Goal: Task Accomplishment & Management: Use online tool/utility

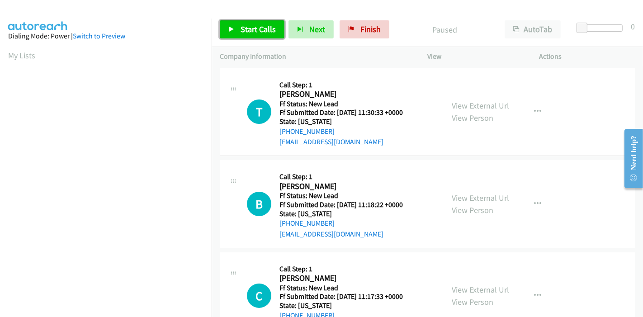
click at [258, 29] on span "Start Calls" at bounding box center [258, 29] width 35 height 10
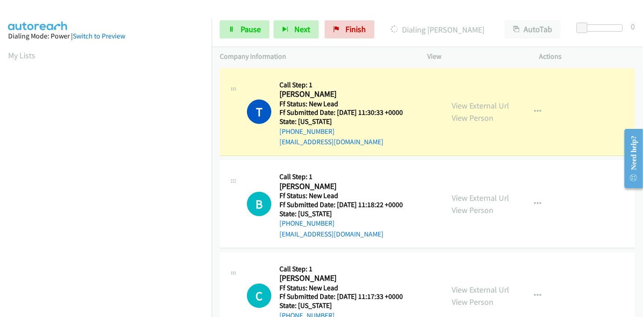
scroll to position [191, 0]
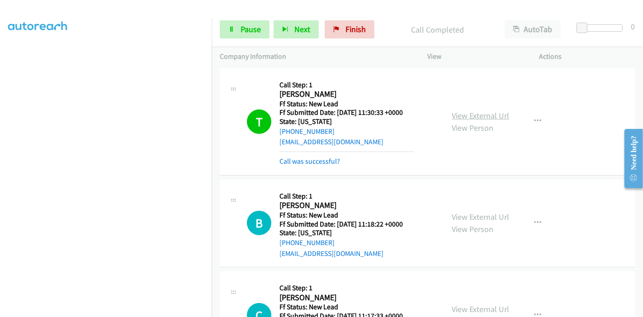
click at [494, 114] on link "View External Url" at bounding box center [480, 115] width 57 height 10
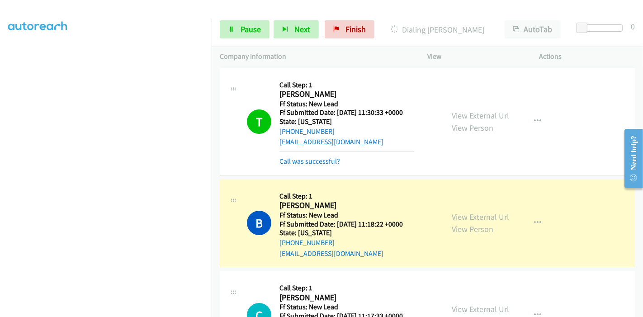
scroll to position [0, 0]
click at [488, 214] on link "View External Url" at bounding box center [480, 217] width 57 height 10
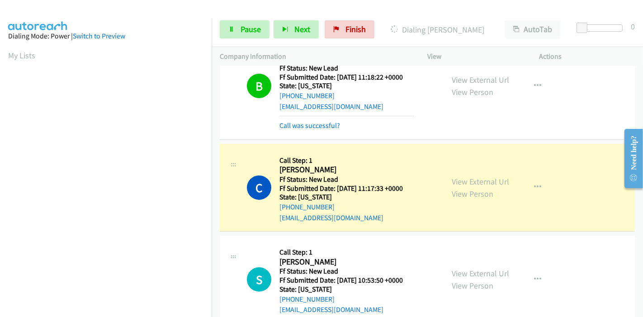
scroll to position [151, 0]
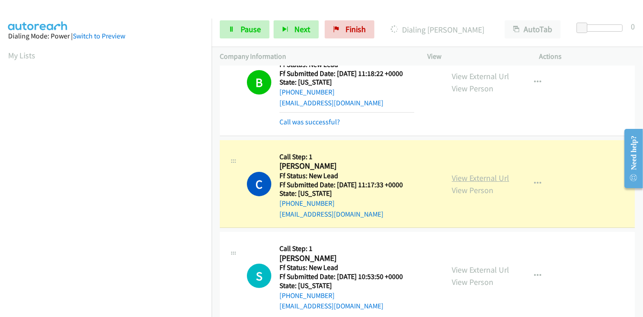
drag, startPoint x: 495, startPoint y: 176, endPoint x: 490, endPoint y: 175, distance: 5.5
click at [490, 176] on link "View External Url" at bounding box center [480, 178] width 57 height 10
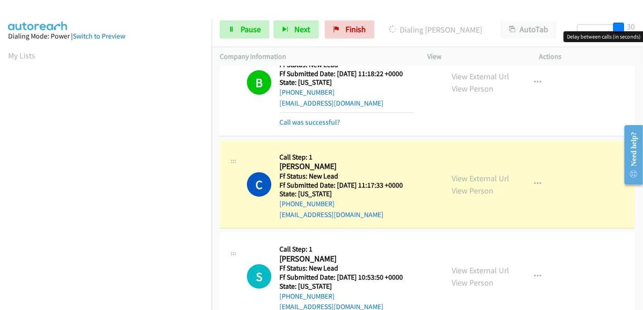
drag, startPoint x: 579, startPoint y: 28, endPoint x: 621, endPoint y: 26, distance: 42.6
click at [621, 26] on span at bounding box center [619, 28] width 11 height 11
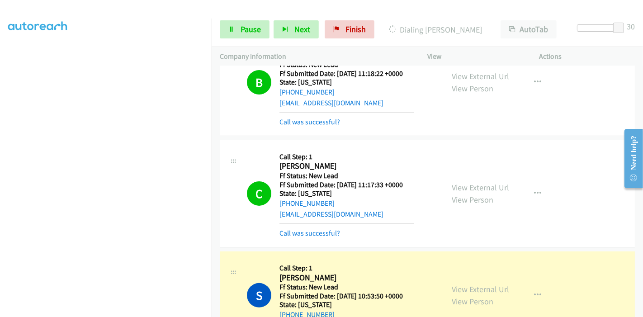
scroll to position [251, 0]
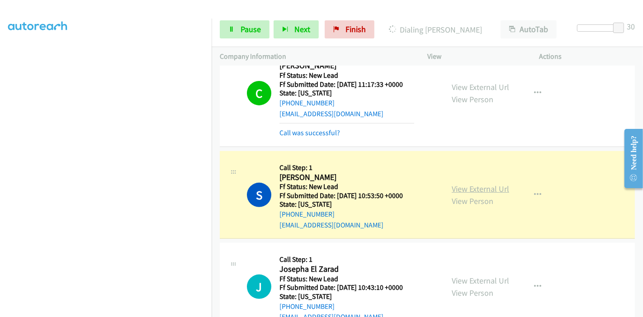
click at [468, 188] on link "View External Url" at bounding box center [480, 189] width 57 height 10
click at [234, 25] on link "Pause" at bounding box center [245, 29] width 50 height 18
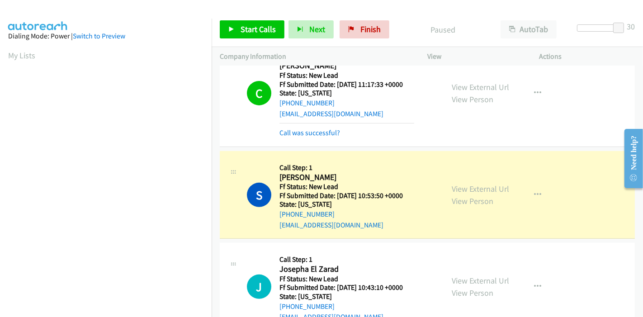
scroll to position [191, 0]
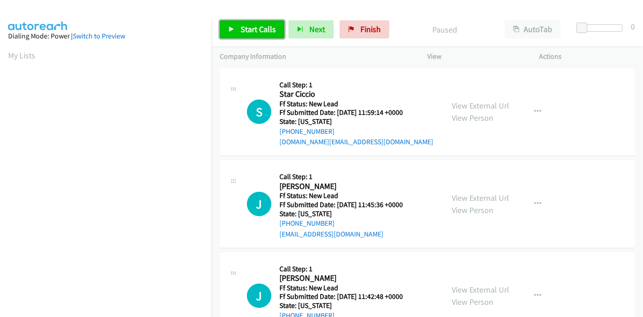
click at [247, 23] on link "Start Calls" at bounding box center [252, 29] width 65 height 18
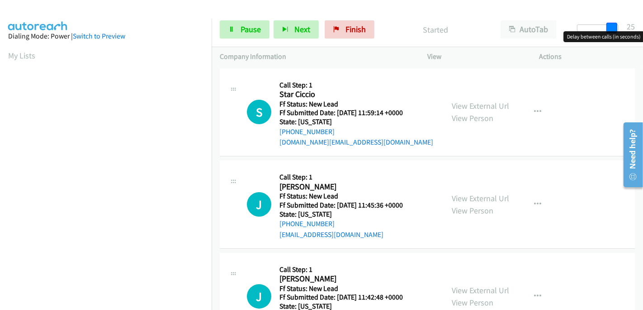
drag, startPoint x: 583, startPoint y: 25, endPoint x: 630, endPoint y: 26, distance: 47.1
click at [630, 26] on div "Start Calls Pause Next Finish Started AutoTab AutoTab 25" at bounding box center [428, 29] width 432 height 35
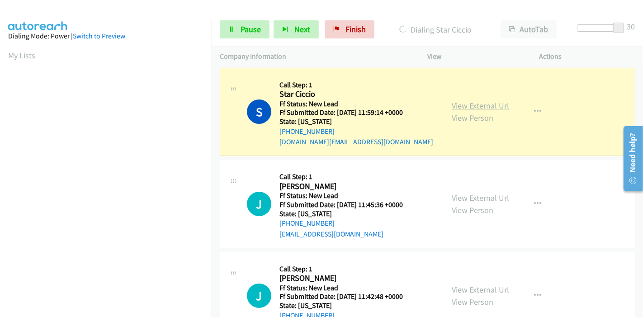
click at [481, 105] on link "View External Url" at bounding box center [480, 105] width 57 height 10
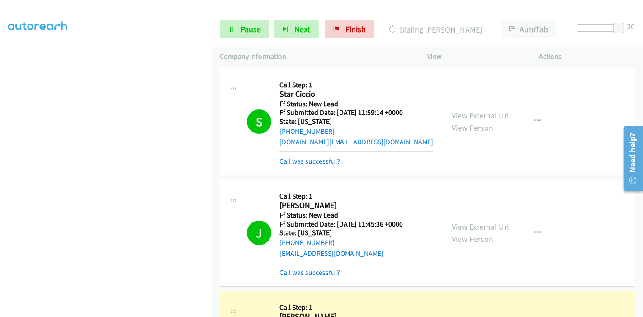
scroll to position [100, 0]
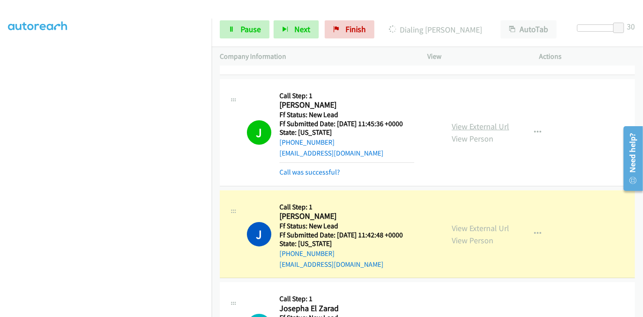
click at [495, 127] on link "View External Url" at bounding box center [480, 126] width 57 height 10
click at [461, 227] on link "View External Url" at bounding box center [480, 228] width 57 height 10
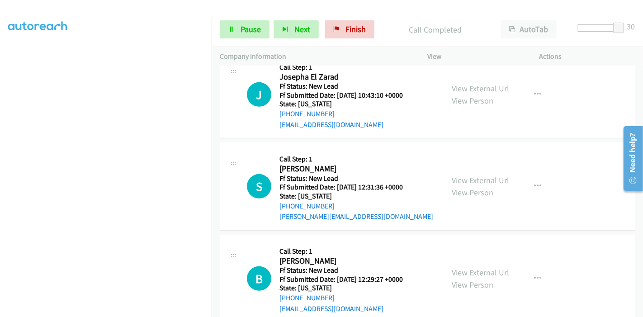
scroll to position [301, 0]
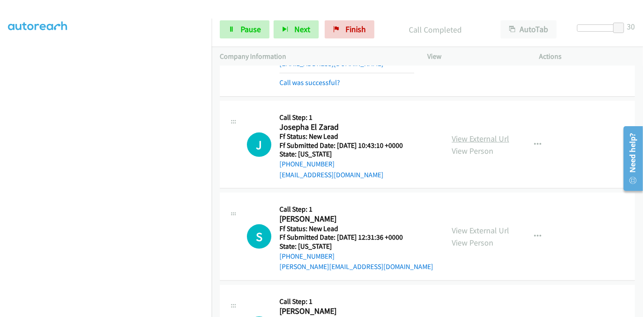
click at [485, 135] on link "View External Url" at bounding box center [480, 138] width 57 height 10
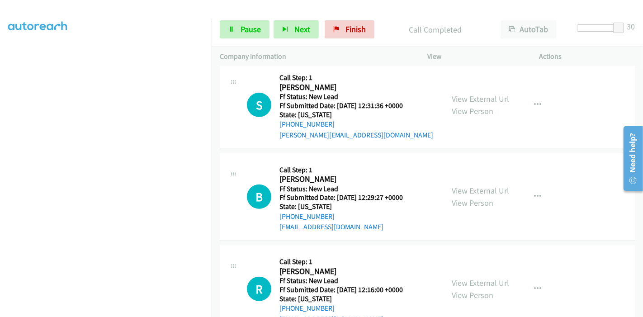
scroll to position [402, 0]
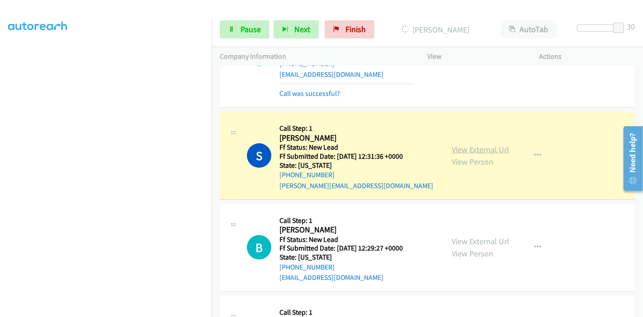
click at [491, 152] on link "View External Url" at bounding box center [480, 149] width 57 height 10
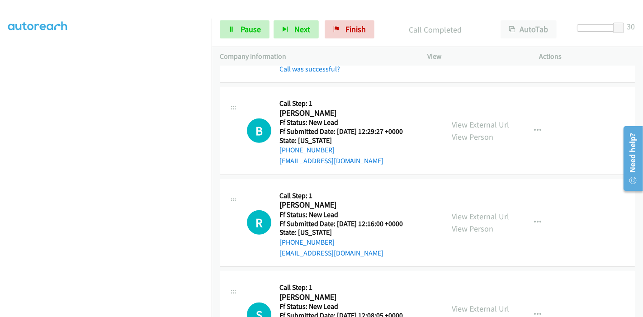
scroll to position [553, 0]
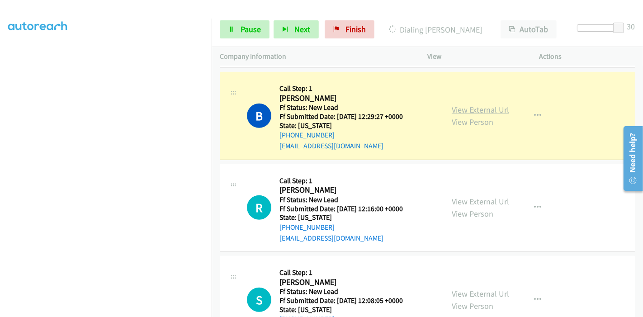
click at [491, 110] on link "View External Url" at bounding box center [480, 110] width 57 height 10
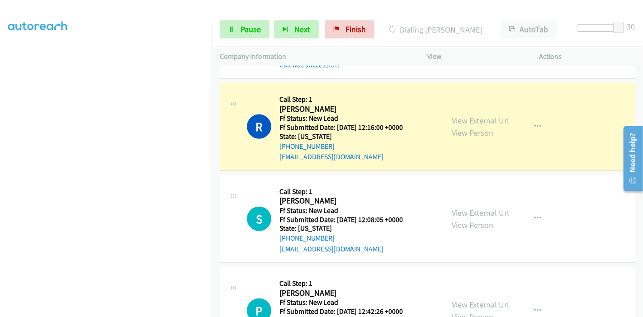
scroll to position [0, 0]
click at [499, 123] on link "View External Url" at bounding box center [480, 120] width 57 height 10
click at [103, 310] on section at bounding box center [105, 102] width 195 height 433
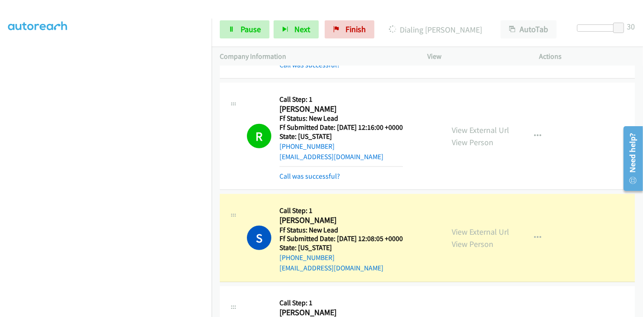
scroll to position [0, 0]
click at [452, 228] on link "View External Url" at bounding box center [480, 232] width 57 height 10
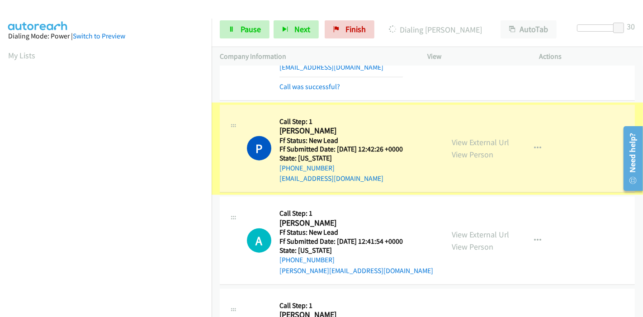
scroll to position [191, 0]
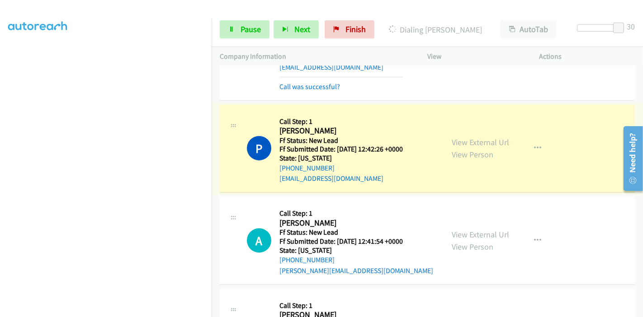
click at [498, 137] on link "View External Url" at bounding box center [480, 142] width 57 height 10
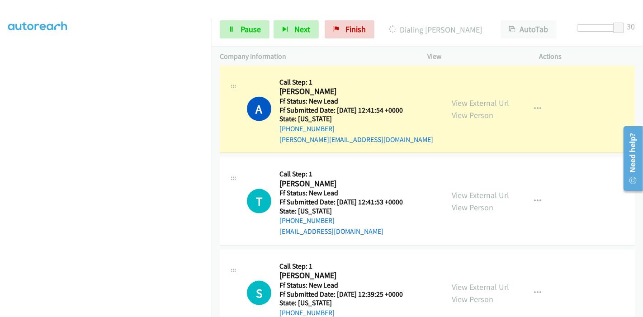
scroll to position [1006, 0]
click at [485, 97] on link "View External Url" at bounding box center [480, 102] width 57 height 10
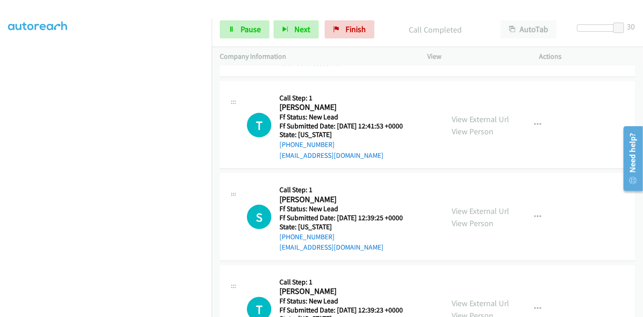
scroll to position [1106, 0]
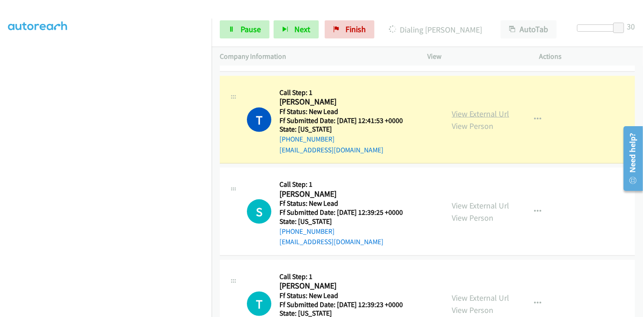
click at [493, 111] on link "View External Url" at bounding box center [480, 114] width 57 height 10
click at [475, 109] on link "View External Url" at bounding box center [480, 114] width 57 height 10
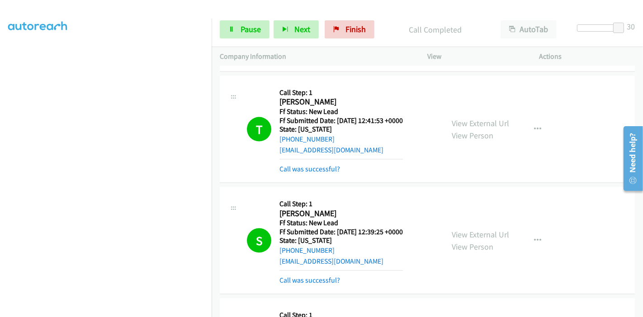
scroll to position [1257, 0]
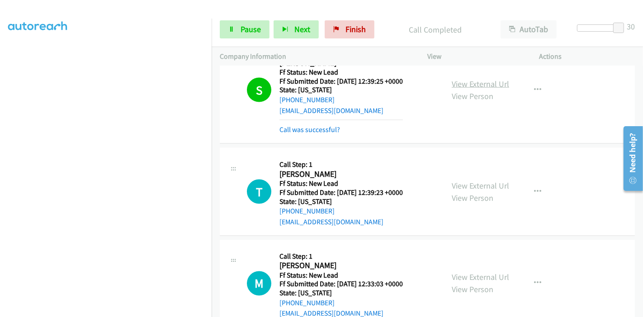
click at [489, 79] on link "View External Url" at bounding box center [480, 84] width 57 height 10
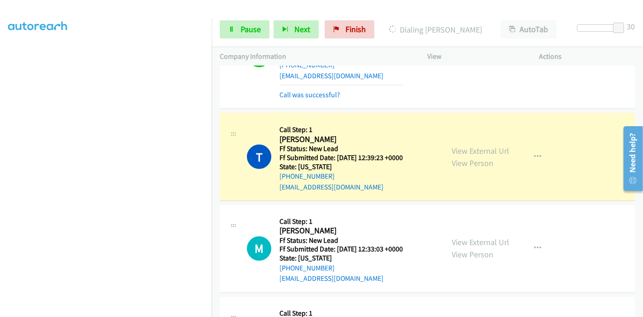
scroll to position [1307, 0]
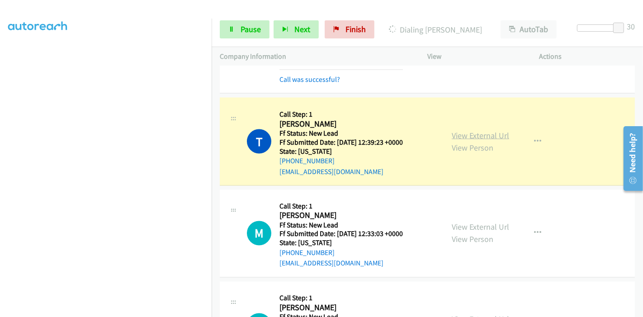
click at [478, 133] on link "View External Url" at bounding box center [480, 135] width 57 height 10
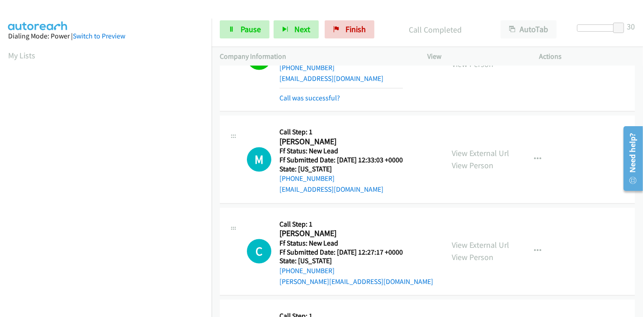
scroll to position [1408, 0]
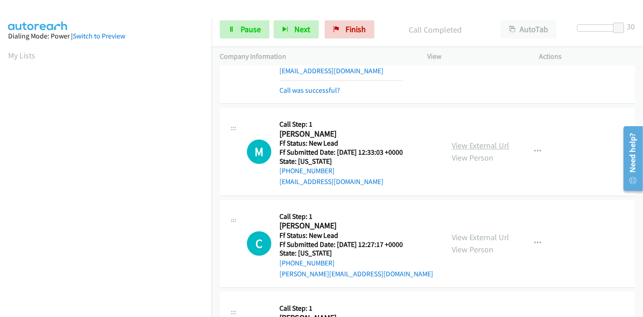
click at [505, 144] on link "View External Url" at bounding box center [480, 146] width 57 height 10
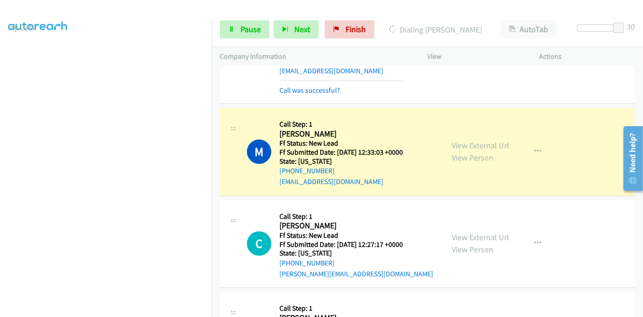
scroll to position [0, 0]
click at [246, 33] on span "Pause" at bounding box center [251, 29] width 20 height 10
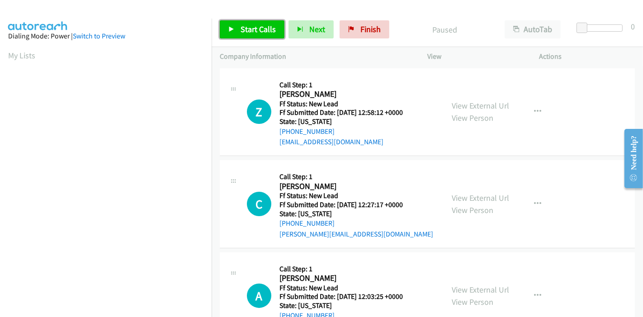
click at [267, 24] on span "Start Calls" at bounding box center [258, 29] width 35 height 10
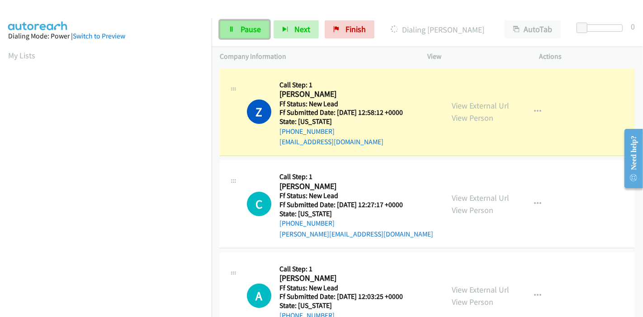
click at [237, 24] on link "Pause" at bounding box center [245, 29] width 50 height 18
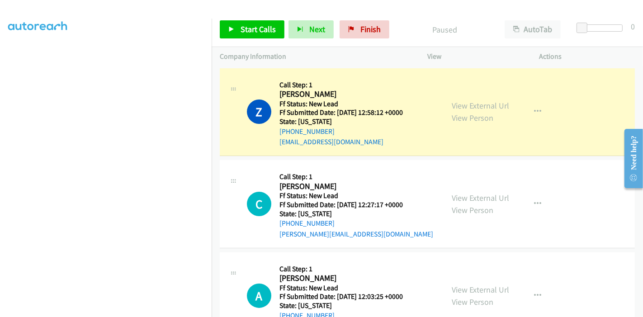
scroll to position [191, 0]
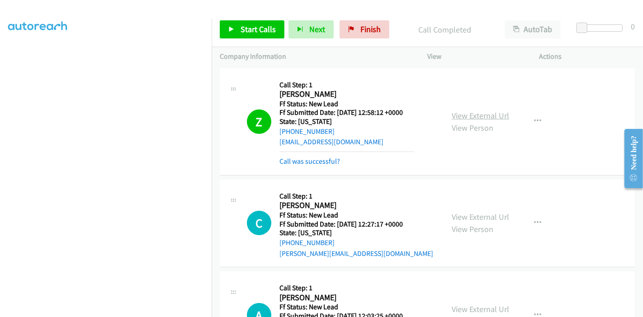
click at [476, 115] on link "View External Url" at bounding box center [480, 115] width 57 height 10
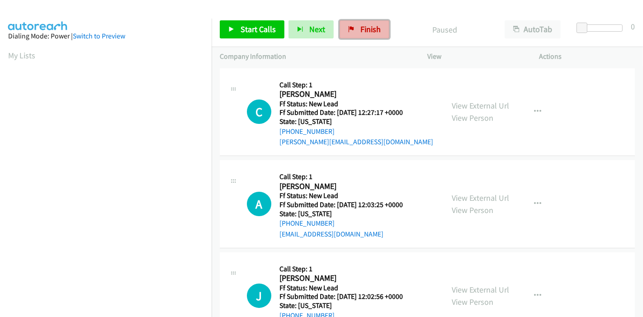
click at [355, 29] on link "Finish" at bounding box center [365, 29] width 50 height 18
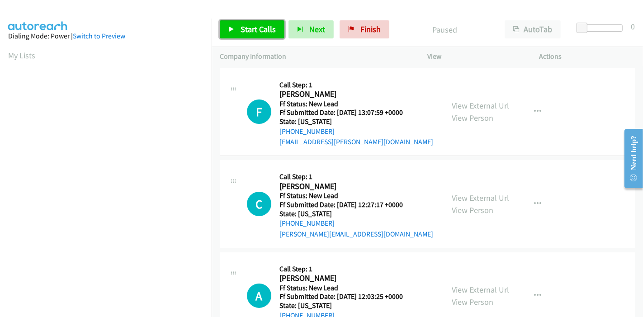
click at [261, 25] on span "Start Calls" at bounding box center [258, 29] width 35 height 10
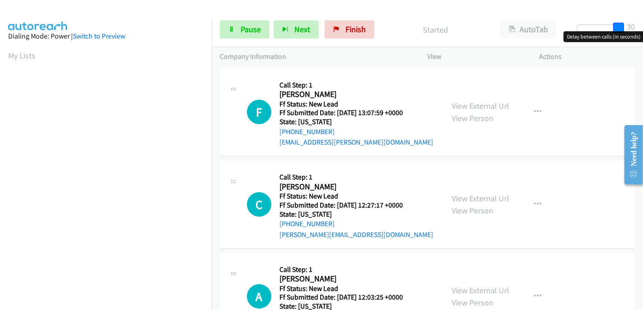
drag, startPoint x: 584, startPoint y: 23, endPoint x: 631, endPoint y: 22, distance: 46.6
click at [631, 22] on div "Start Calls Pause Next Finish Started AutoTab AutoTab 30" at bounding box center [428, 29] width 432 height 35
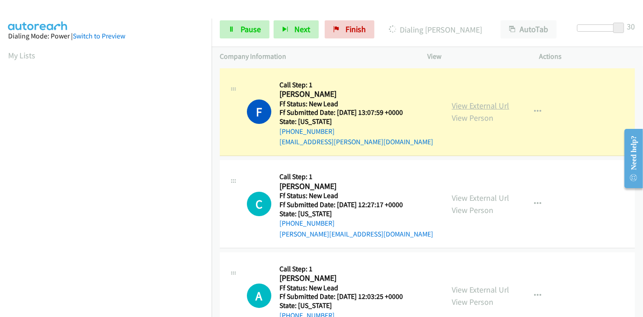
click at [487, 103] on link "View External Url" at bounding box center [480, 105] width 57 height 10
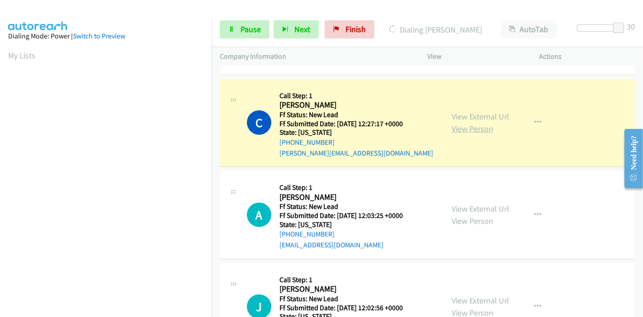
scroll to position [191, 0]
click at [473, 119] on link "View External Url" at bounding box center [480, 116] width 57 height 10
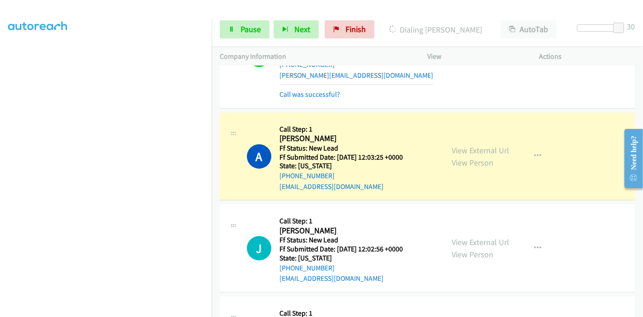
scroll to position [201, 0]
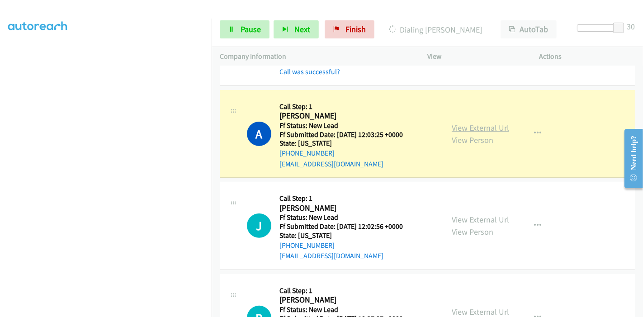
click at [497, 129] on link "View External Url" at bounding box center [480, 128] width 57 height 10
click at [239, 33] on link "Pause" at bounding box center [245, 29] width 50 height 18
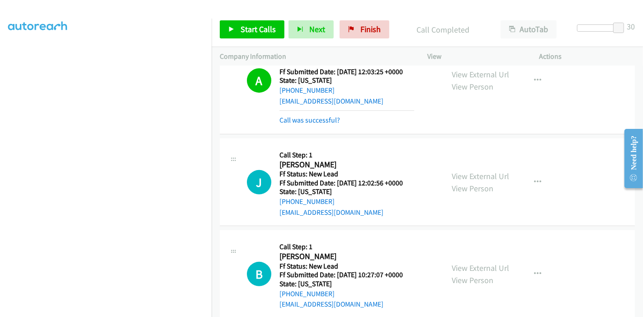
scroll to position [251, 0]
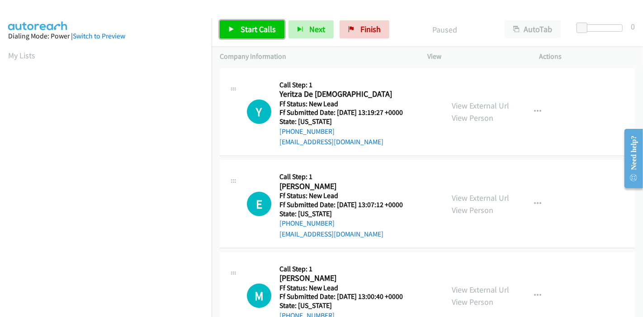
click at [249, 28] on span "Start Calls" at bounding box center [258, 29] width 35 height 10
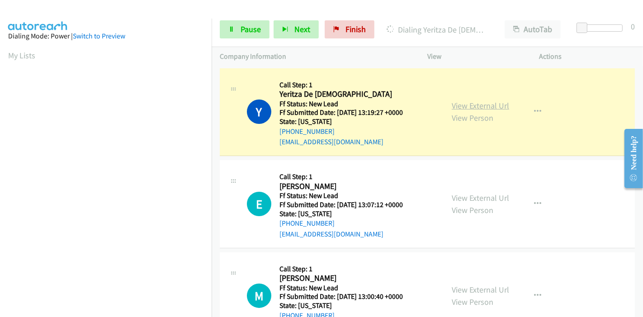
click at [492, 108] on link "View External Url" at bounding box center [480, 105] width 57 height 10
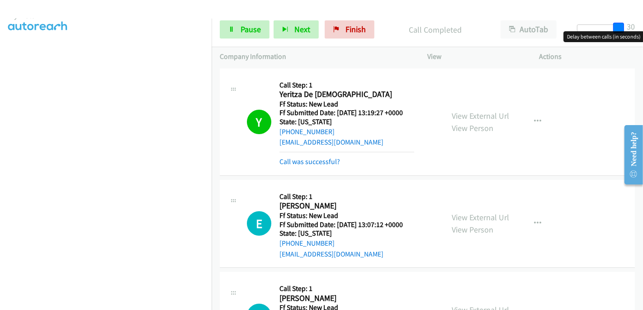
drag, startPoint x: 579, startPoint y: 24, endPoint x: 624, endPoint y: 21, distance: 45.4
click at [624, 21] on div "Start Calls Pause Next Finish Call Completed AutoTab AutoTab 30" at bounding box center [428, 29] width 432 height 35
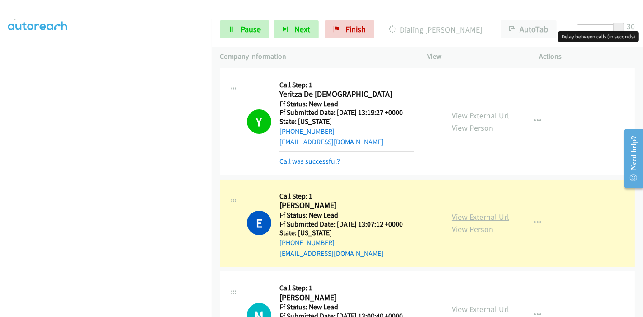
click at [486, 214] on link "View External Url" at bounding box center [480, 217] width 57 height 10
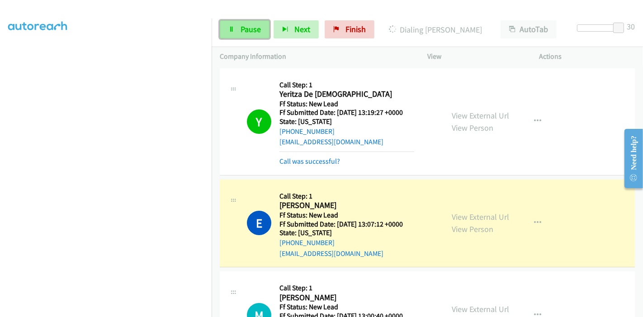
click at [248, 34] on span "Pause" at bounding box center [251, 29] width 20 height 10
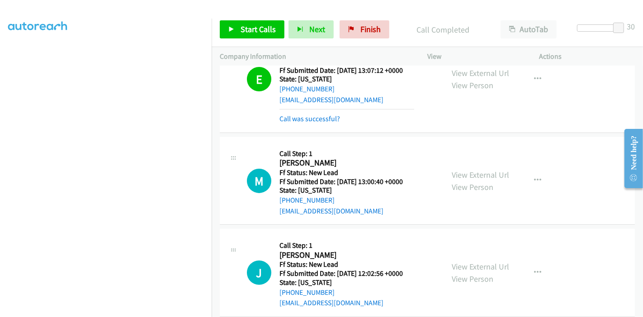
scroll to position [201, 0]
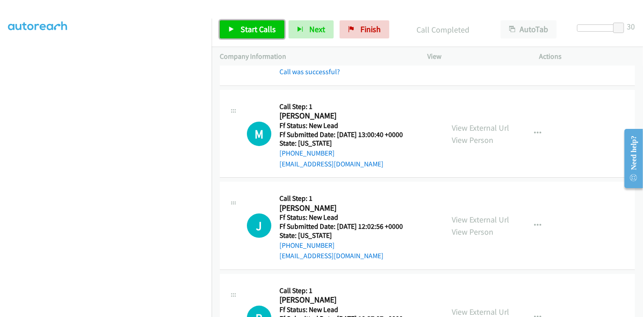
click at [268, 29] on span "Start Calls" at bounding box center [258, 29] width 35 height 10
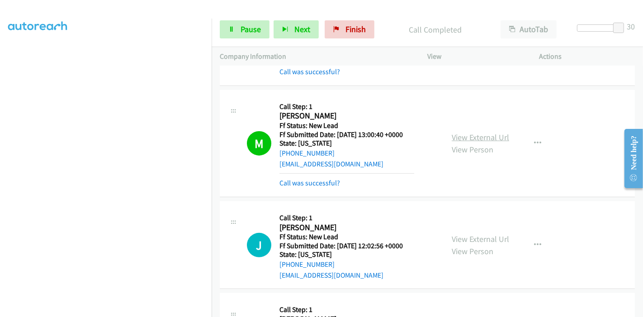
click at [482, 136] on link "View External Url" at bounding box center [480, 137] width 57 height 10
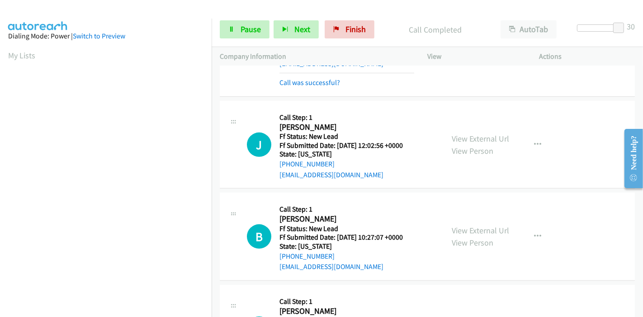
scroll to position [191, 0]
click at [492, 135] on link "View External Url" at bounding box center [480, 138] width 57 height 10
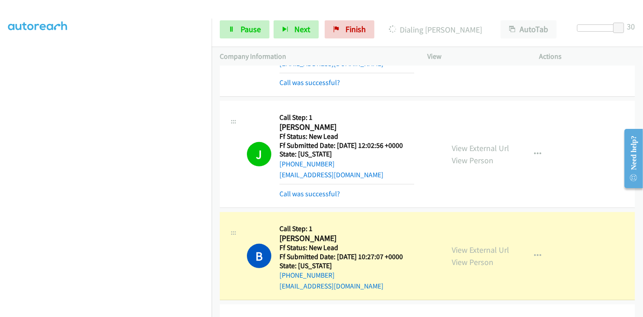
scroll to position [0, 0]
click at [489, 249] on link "View External Url" at bounding box center [480, 250] width 57 height 10
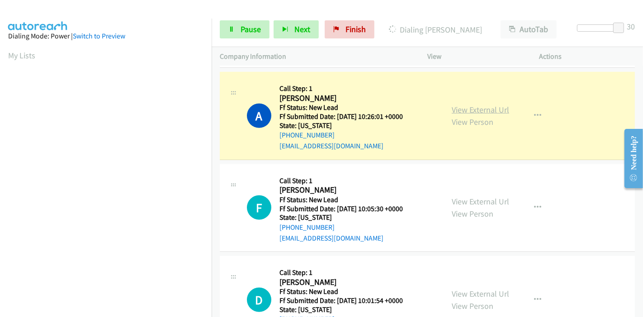
click at [461, 109] on link "View External Url" at bounding box center [480, 110] width 57 height 10
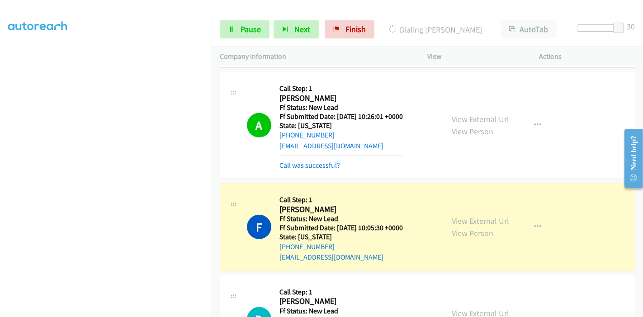
scroll to position [653, 0]
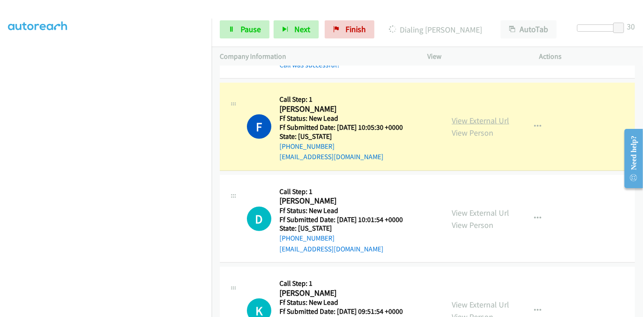
click at [497, 115] on link "View External Url" at bounding box center [480, 120] width 57 height 10
click at [234, 24] on link "Pause" at bounding box center [245, 29] width 50 height 18
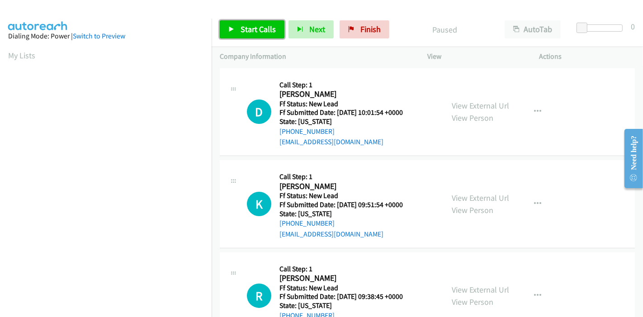
click at [261, 33] on span "Start Calls" at bounding box center [258, 29] width 35 height 10
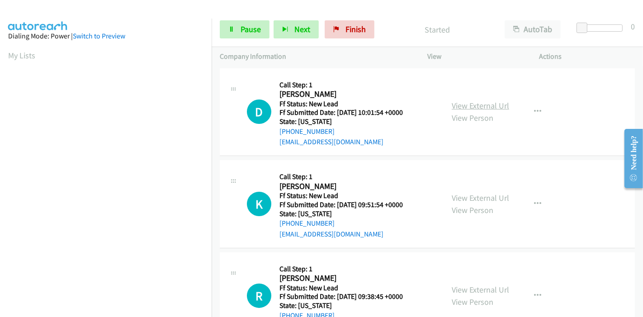
click at [493, 107] on link "View External Url" at bounding box center [480, 105] width 57 height 10
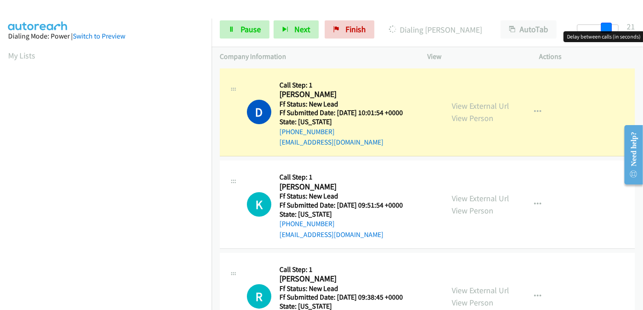
drag, startPoint x: 581, startPoint y: 25, endPoint x: 640, endPoint y: 29, distance: 58.5
click at [640, 29] on div "Start Calls Pause Next Finish Dialing Donna Cisco AutoTab AutoTab 21" at bounding box center [428, 29] width 432 height 35
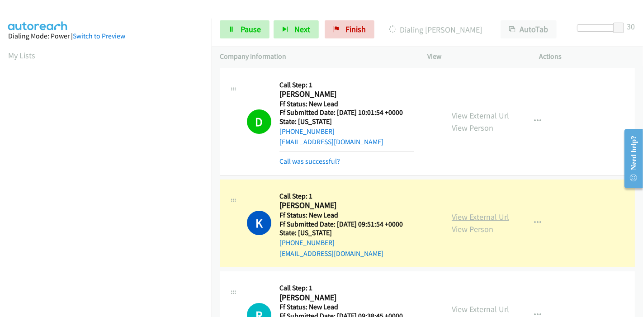
click at [499, 213] on link "View External Url" at bounding box center [480, 217] width 57 height 10
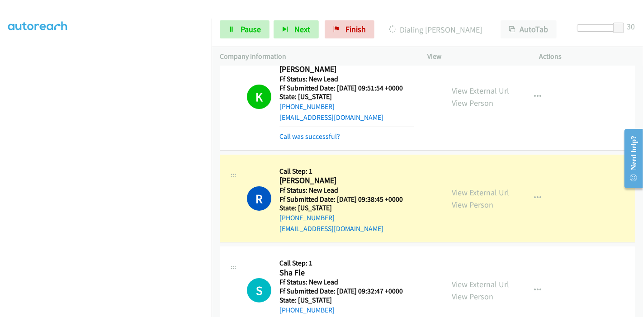
scroll to position [151, 0]
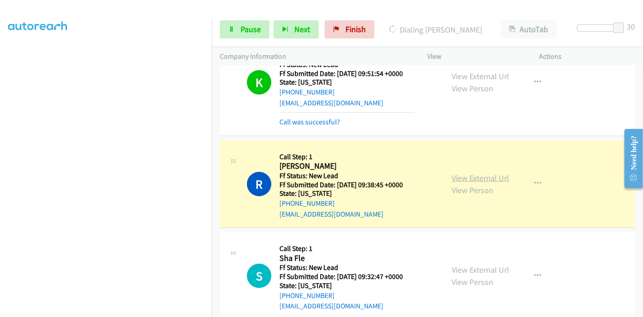
click at [495, 180] on link "View External Url" at bounding box center [480, 178] width 57 height 10
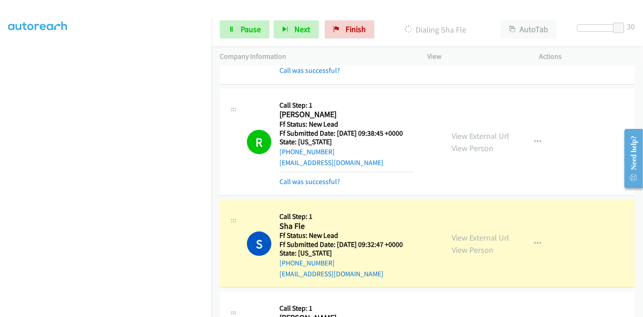
scroll to position [301, 0]
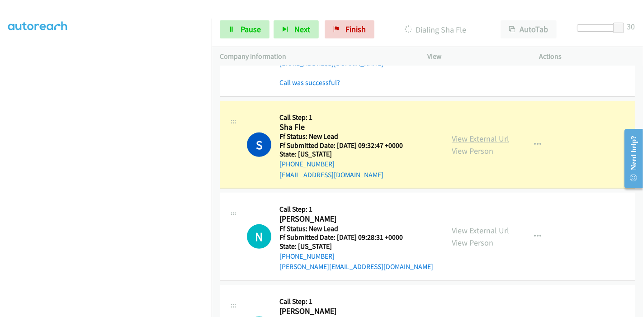
click at [460, 137] on link "View External Url" at bounding box center [480, 138] width 57 height 10
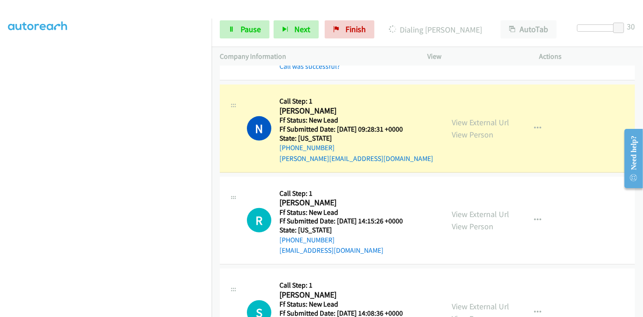
scroll to position [371, 0]
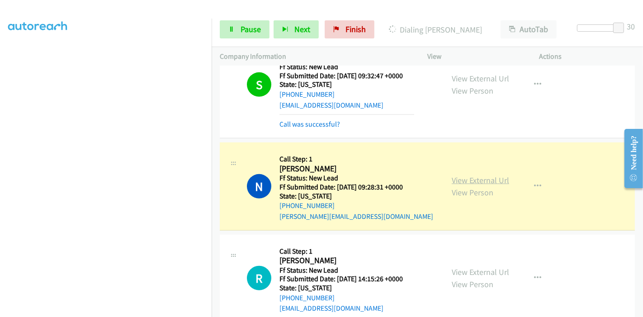
click at [484, 183] on link "View External Url" at bounding box center [480, 180] width 57 height 10
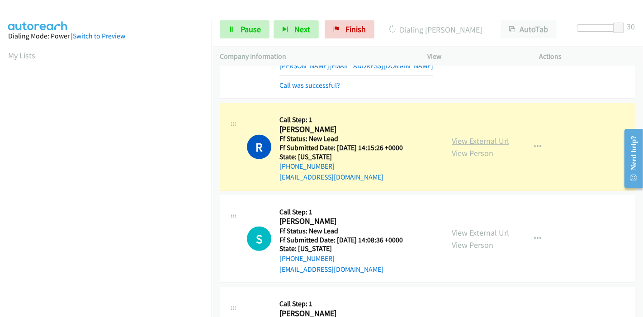
scroll to position [191, 0]
click at [466, 143] on link "View External Url" at bounding box center [480, 141] width 57 height 10
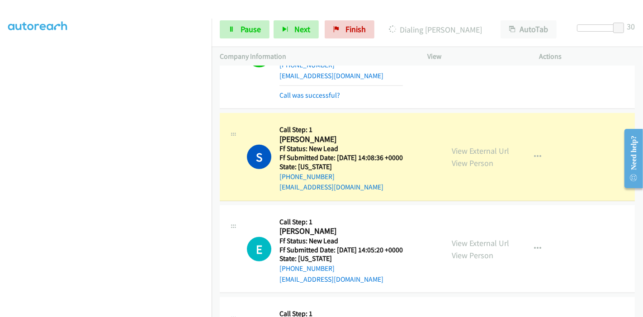
scroll to position [672, 0]
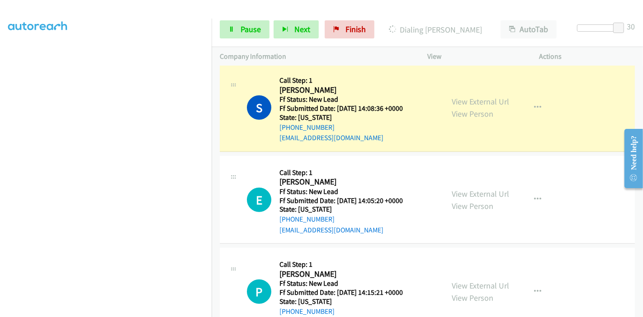
click at [505, 100] on div "View External Url View Person View External Url Email Schedule/Manage Callback …" at bounding box center [504, 107] width 120 height 71
click at [468, 97] on link "View External Url" at bounding box center [480, 101] width 57 height 10
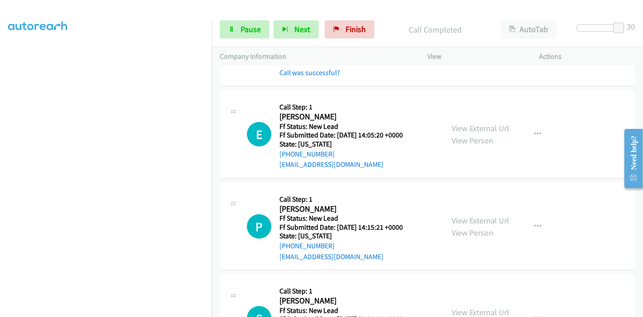
scroll to position [773, 0]
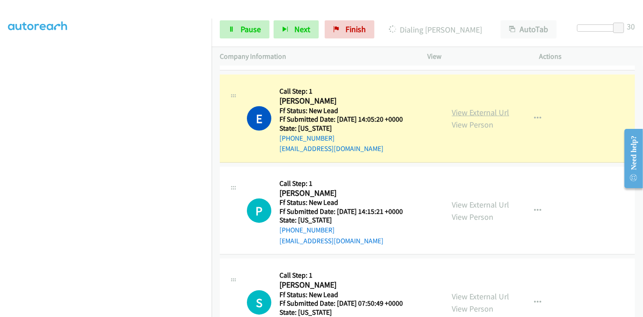
click at [481, 109] on link "View External Url" at bounding box center [480, 112] width 57 height 10
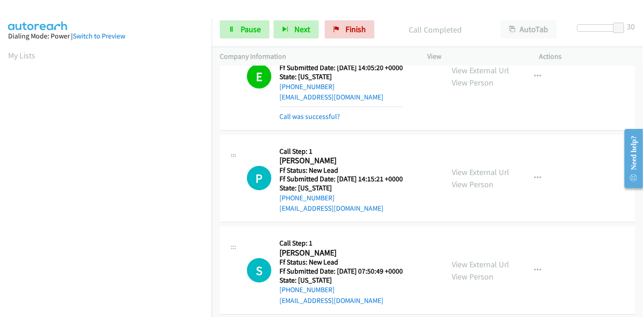
scroll to position [874, 0]
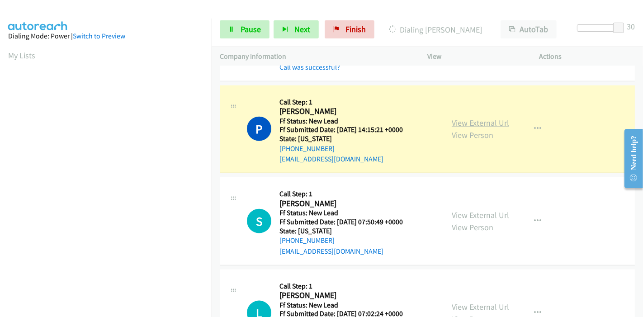
click at [500, 123] on link "View External Url" at bounding box center [480, 123] width 57 height 10
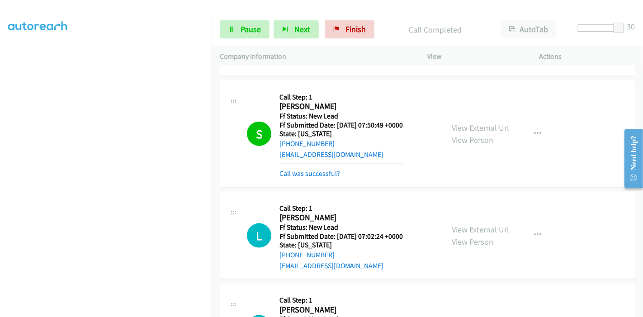
scroll to position [974, 0]
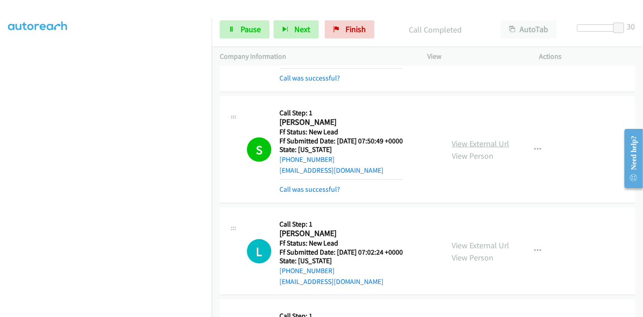
click at [475, 138] on link "View External Url" at bounding box center [480, 143] width 57 height 10
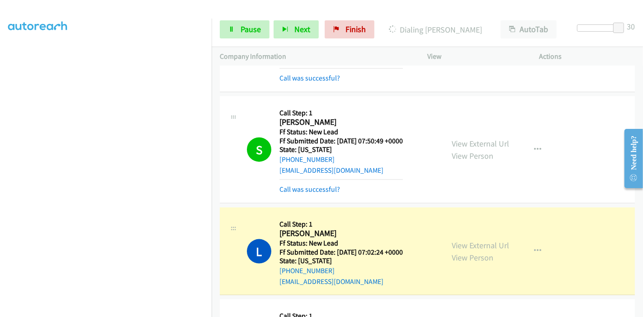
scroll to position [1025, 0]
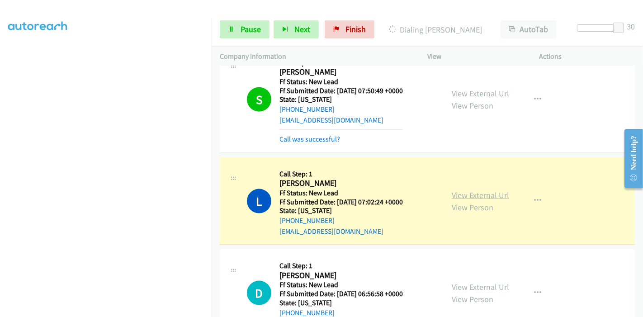
click at [495, 190] on link "View External Url" at bounding box center [480, 195] width 57 height 10
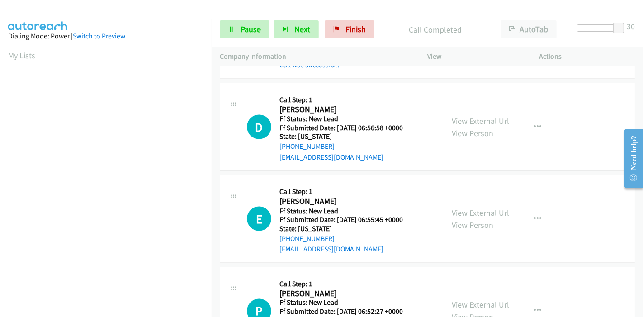
scroll to position [1225, 0]
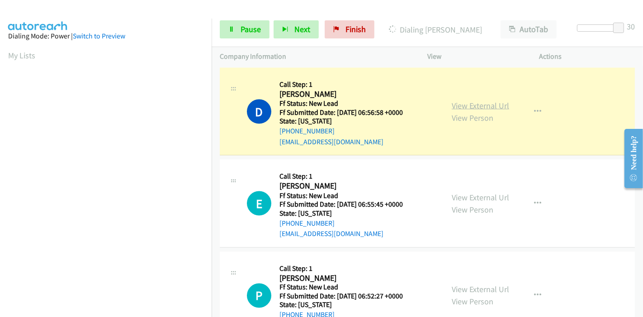
click at [494, 103] on link "View External Url" at bounding box center [480, 105] width 57 height 10
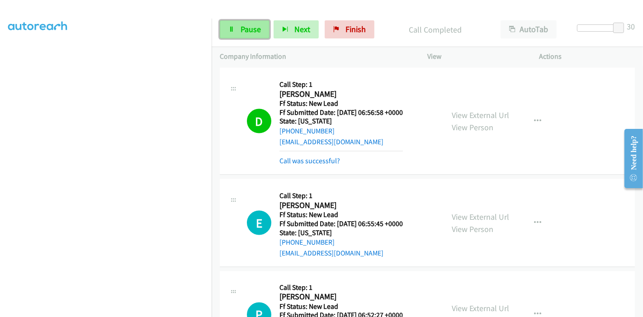
click at [260, 36] on link "Pause" at bounding box center [245, 29] width 50 height 18
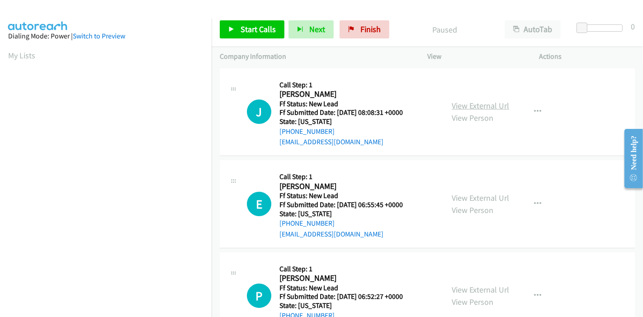
click at [475, 106] on link "View External Url" at bounding box center [480, 105] width 57 height 10
click at [241, 30] on span "Start Calls" at bounding box center [258, 29] width 35 height 10
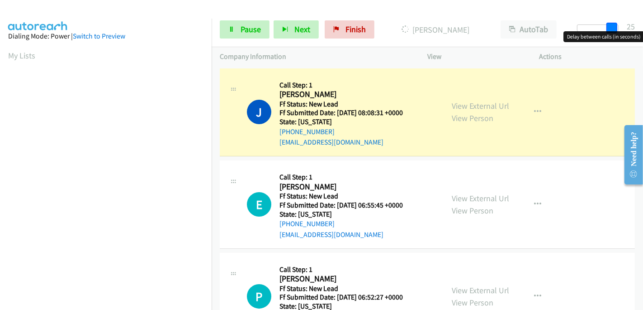
drag, startPoint x: 579, startPoint y: 24, endPoint x: 642, endPoint y: 21, distance: 62.9
click at [642, 21] on div "Start Calls Pause Next Finish Dialing [PERSON_NAME] AutoTab AutoTab 25" at bounding box center [428, 29] width 432 height 35
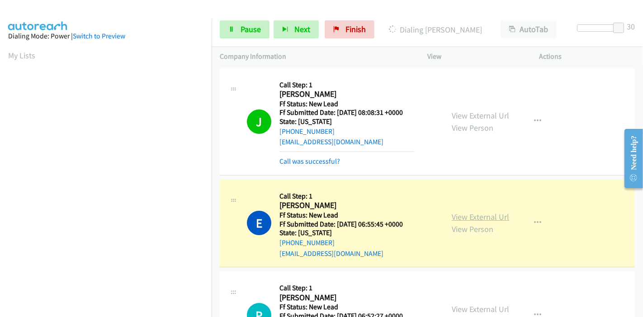
click at [467, 217] on link "View External Url" at bounding box center [480, 217] width 57 height 10
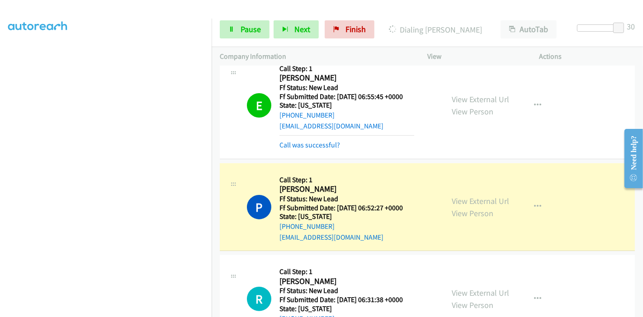
scroll to position [151, 0]
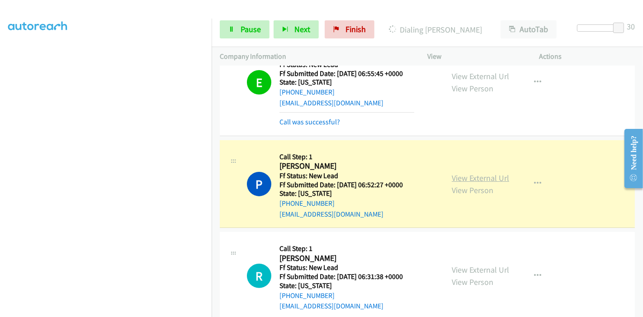
click at [486, 176] on link "View External Url" at bounding box center [480, 178] width 57 height 10
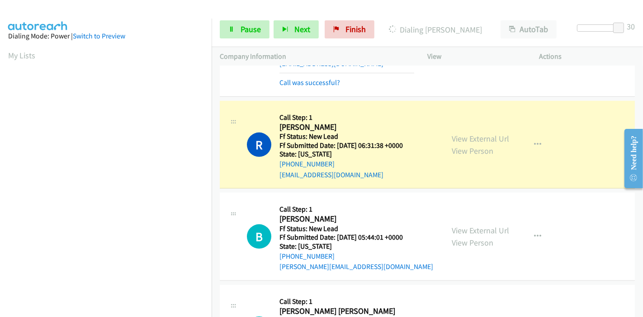
scroll to position [191, 0]
click at [459, 139] on link "View External Url" at bounding box center [480, 138] width 57 height 10
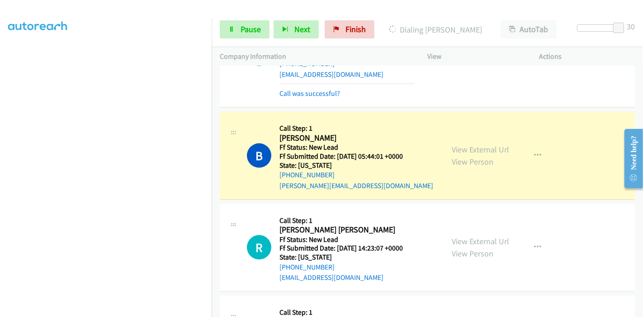
scroll to position [402, 0]
click at [494, 148] on link "View External Url" at bounding box center [480, 149] width 57 height 10
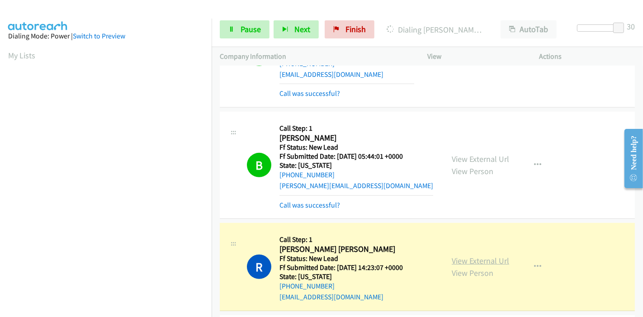
click at [476, 259] on link "View External Url" at bounding box center [480, 261] width 57 height 10
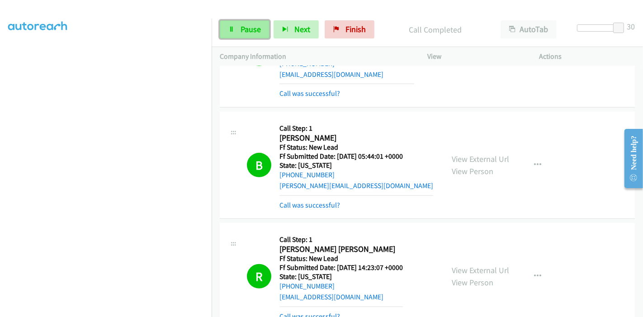
click at [239, 33] on link "Pause" at bounding box center [245, 29] width 50 height 18
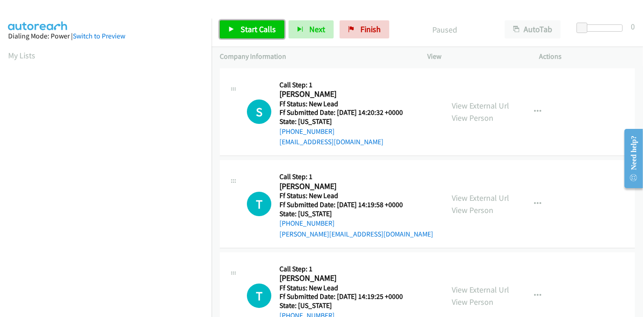
click at [278, 27] on link "Start Calls" at bounding box center [252, 29] width 65 height 18
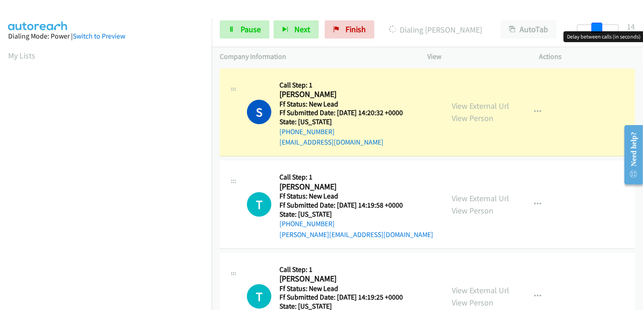
drag, startPoint x: 584, startPoint y: 27, endPoint x: 604, endPoint y: 25, distance: 19.5
click at [604, 25] on div at bounding box center [598, 27] width 42 height 7
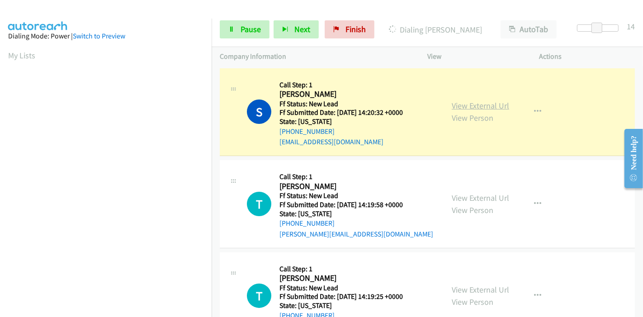
click at [482, 107] on link "View External Url" at bounding box center [480, 105] width 57 height 10
drag, startPoint x: 600, startPoint y: 25, endPoint x: 636, endPoint y: 21, distance: 36.8
click at [636, 21] on div "Start Calls Pause Next Finish Dialing Sofia Navejas AutoTab AutoTab 30" at bounding box center [428, 29] width 432 height 35
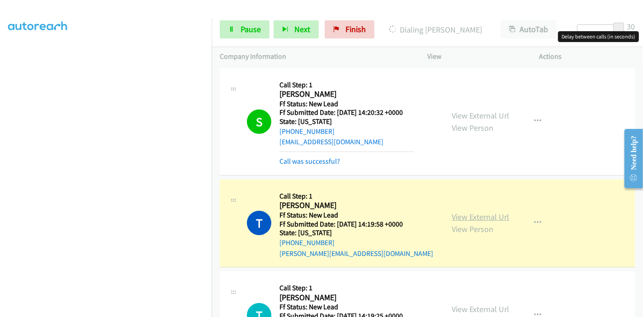
click at [474, 216] on link "View External Url" at bounding box center [480, 217] width 57 height 10
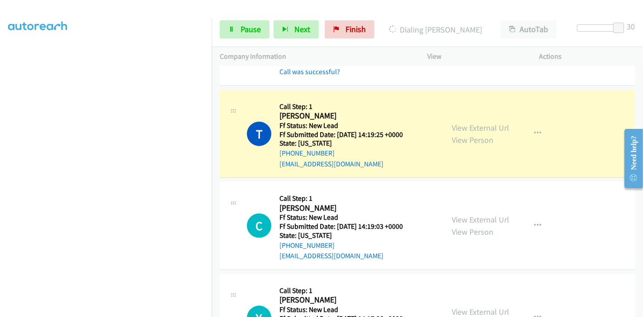
scroll to position [0, 0]
click at [478, 127] on link "View External Url" at bounding box center [480, 128] width 57 height 10
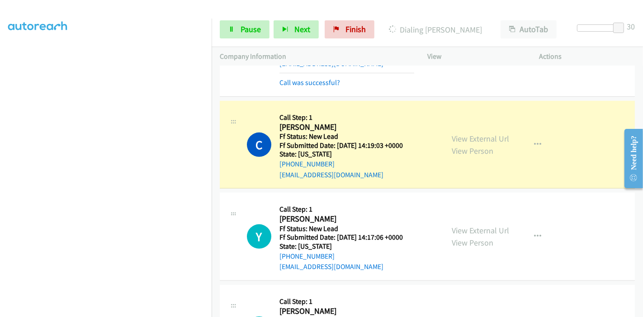
scroll to position [352, 0]
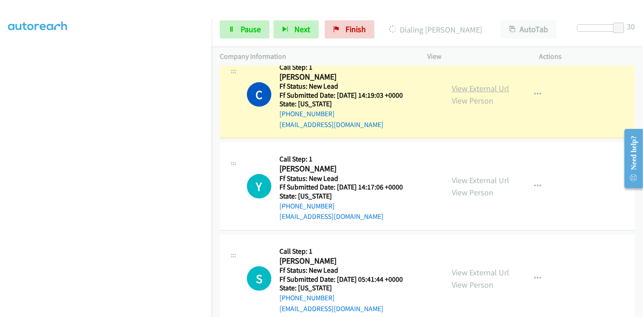
drag, startPoint x: 486, startPoint y: 88, endPoint x: 473, endPoint y: 91, distance: 13.4
click at [501, 89] on link "View External Url" at bounding box center [480, 88] width 57 height 10
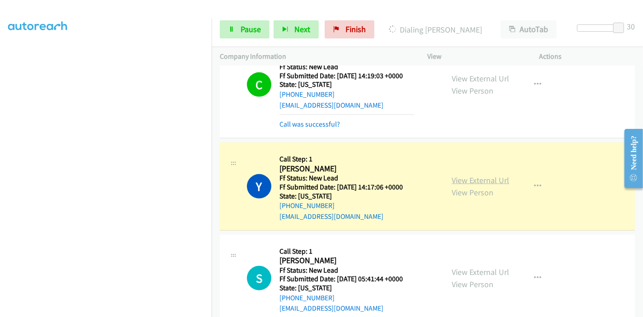
scroll to position [421, 0]
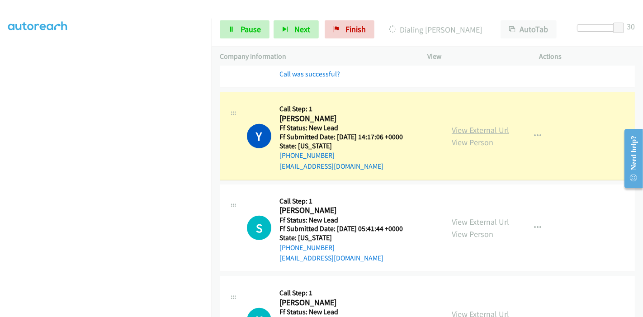
click at [489, 129] on link "View External Url" at bounding box center [480, 130] width 57 height 10
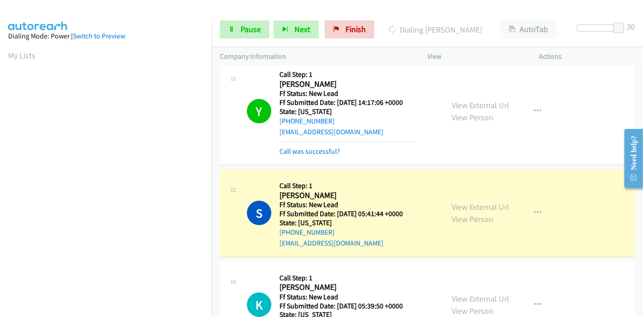
scroll to position [472, 0]
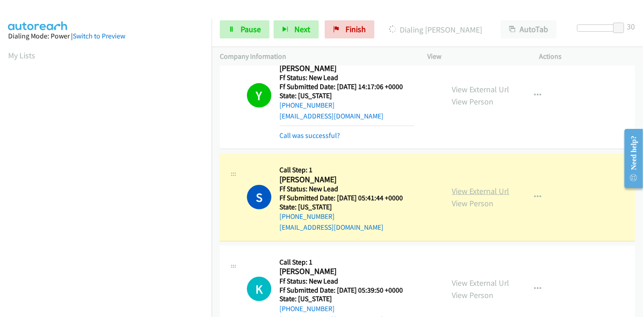
click at [491, 189] on link "View External Url" at bounding box center [480, 191] width 57 height 10
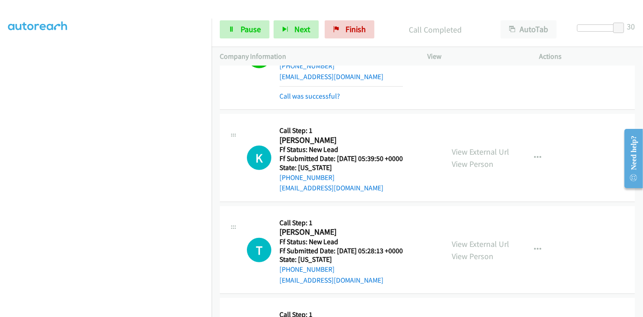
scroll to position [141, 0]
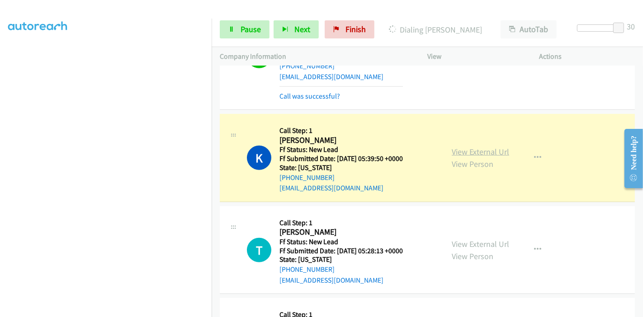
click at [463, 148] on link "View External Url" at bounding box center [480, 152] width 57 height 10
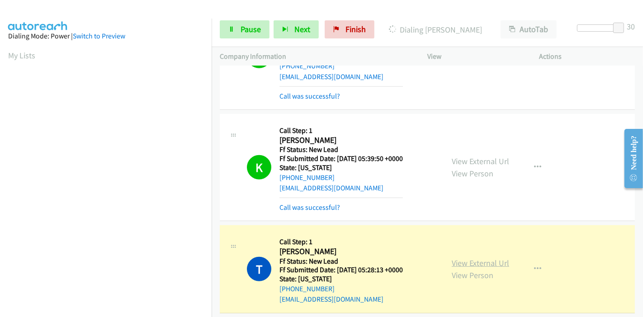
scroll to position [191, 0]
click at [459, 258] on link "View External Url" at bounding box center [480, 263] width 57 height 10
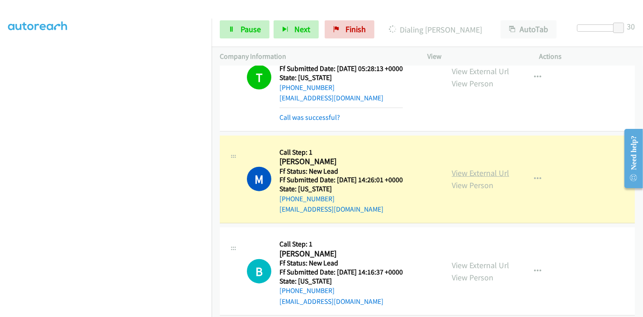
click at [482, 168] on link "View External Url" at bounding box center [480, 173] width 57 height 10
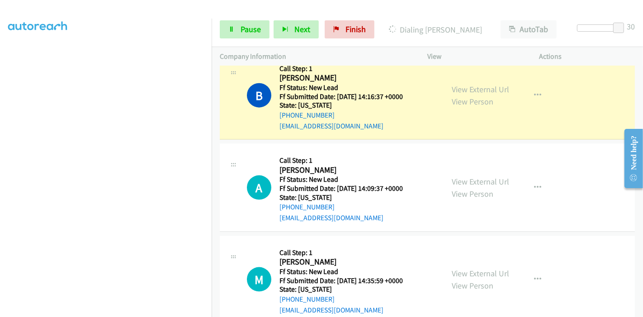
scroll to position [1025, 0]
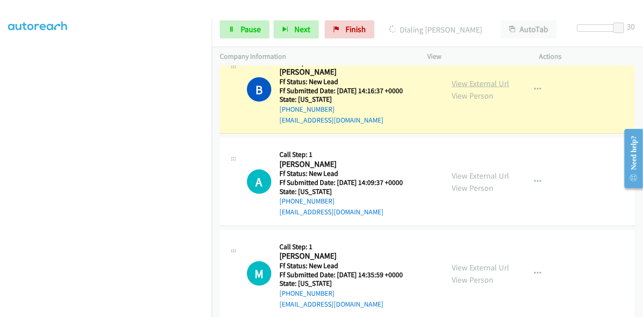
click at [493, 79] on link "View External Url" at bounding box center [480, 83] width 57 height 10
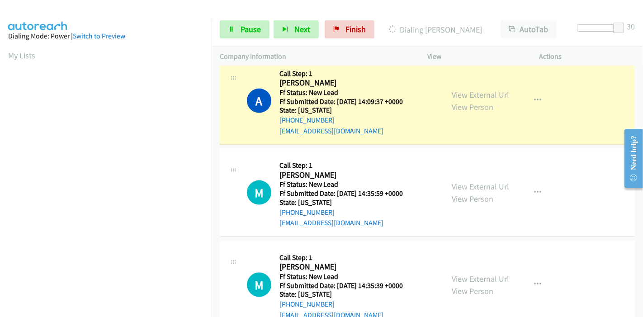
scroll to position [191, 0]
click at [454, 93] on link "View External Url" at bounding box center [480, 95] width 57 height 10
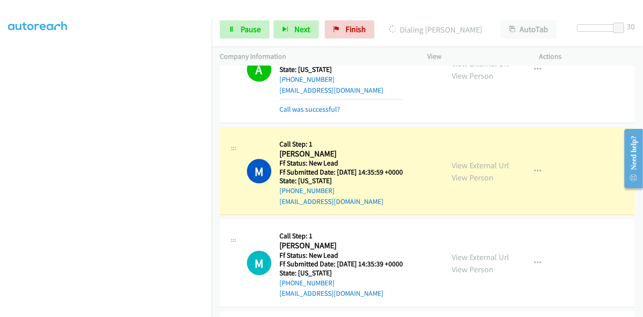
scroll to position [1158, 0]
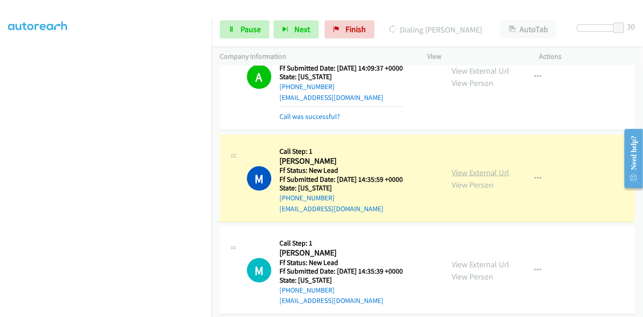
click at [487, 168] on link "View External Url" at bounding box center [480, 172] width 57 height 10
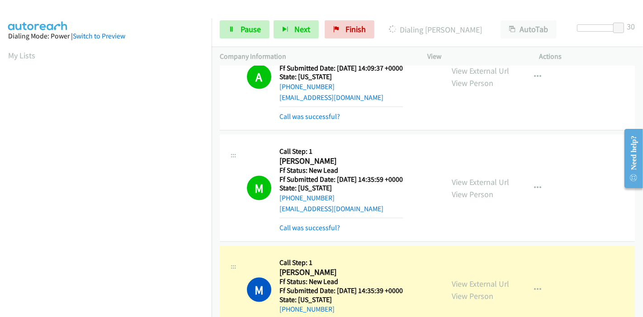
scroll to position [191, 0]
click at [463, 279] on link "View External Url" at bounding box center [480, 284] width 57 height 10
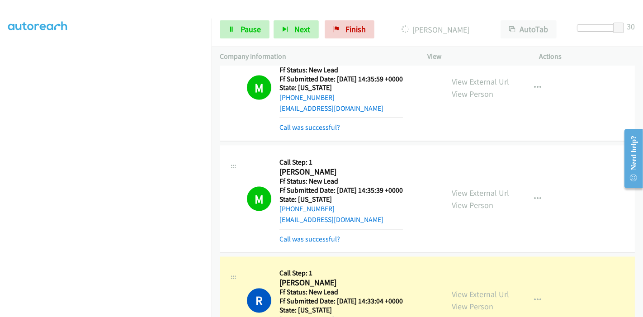
scroll to position [1359, 0]
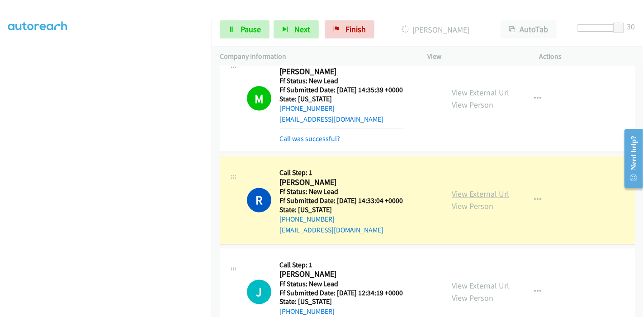
click at [483, 193] on link "View External Url" at bounding box center [480, 194] width 57 height 10
click at [253, 24] on span "Pause" at bounding box center [251, 29] width 20 height 10
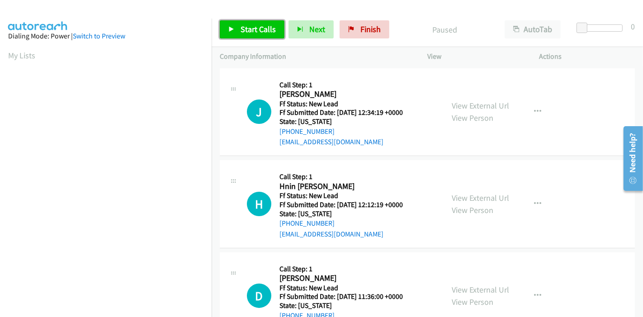
click at [239, 32] on link "Start Calls" at bounding box center [252, 29] width 65 height 18
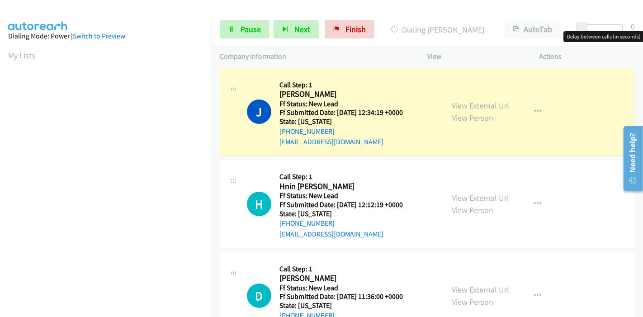
scroll to position [191, 0]
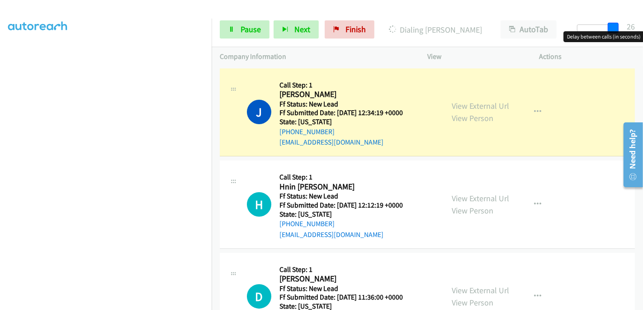
drag, startPoint x: 583, startPoint y: 24, endPoint x: 628, endPoint y: 27, distance: 44.9
click at [628, 27] on div "Start Calls Pause Next Finish Dialing [PERSON_NAME] AutoTab AutoTab 26" at bounding box center [428, 29] width 432 height 35
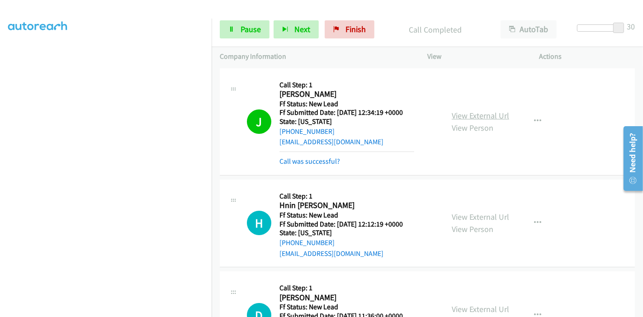
click at [490, 115] on link "View External Url" at bounding box center [480, 115] width 57 height 10
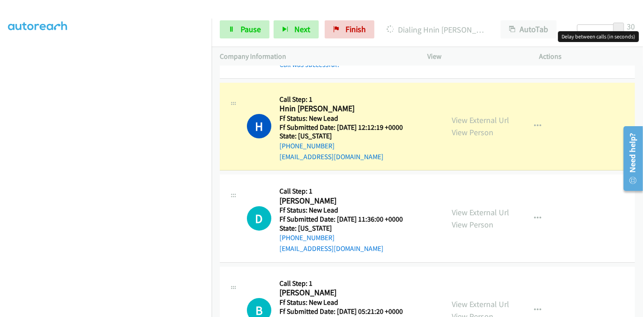
scroll to position [100, 0]
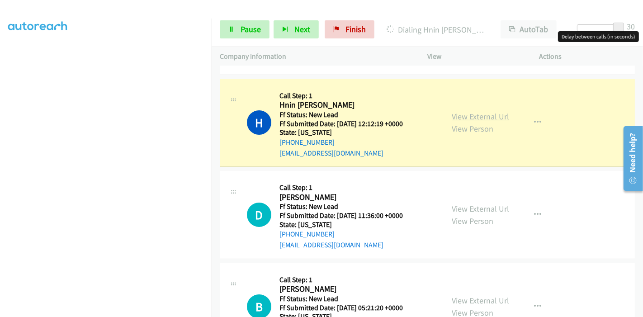
click at [490, 118] on link "View External Url" at bounding box center [480, 116] width 57 height 10
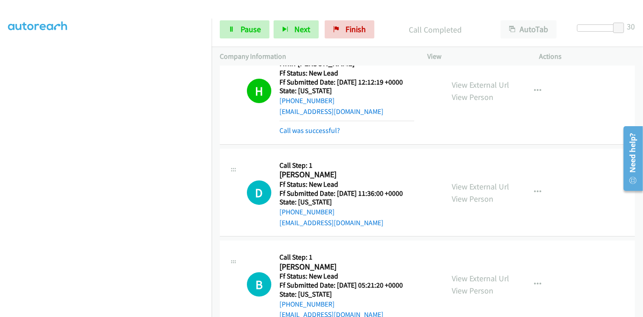
scroll to position [201, 0]
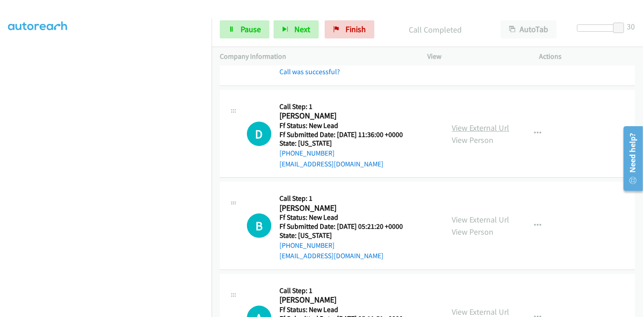
click at [485, 125] on link "View External Url" at bounding box center [480, 128] width 57 height 10
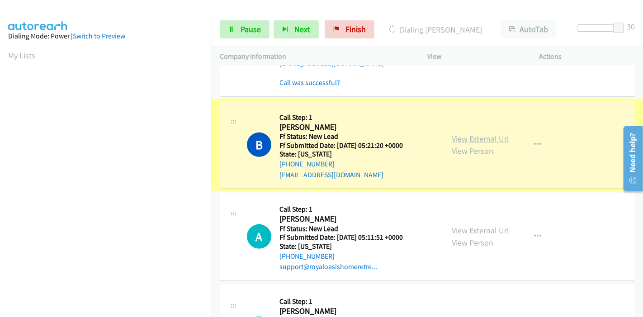
scroll to position [301, 0]
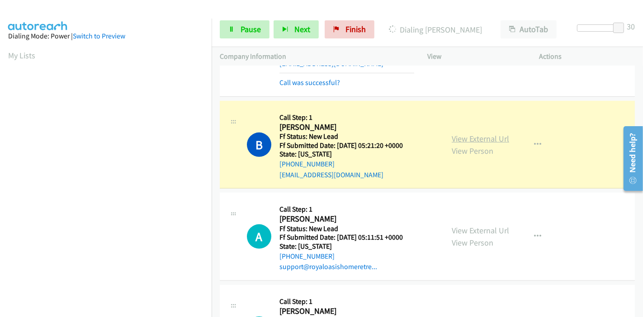
click at [485, 138] on link "View External Url" at bounding box center [480, 138] width 57 height 10
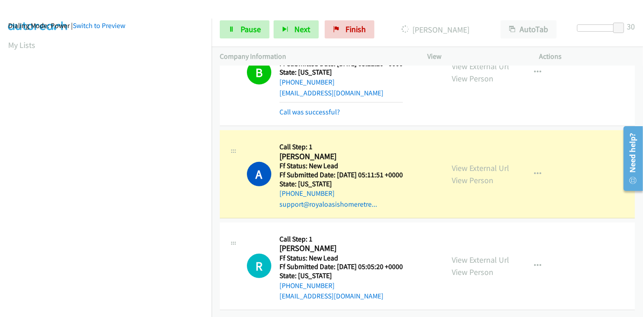
scroll to position [191, 0]
click at [487, 163] on link "View External Url" at bounding box center [480, 168] width 57 height 10
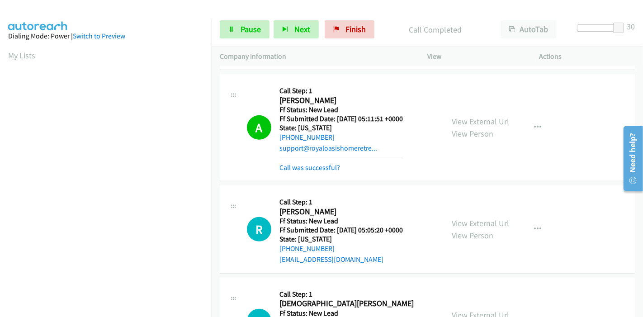
scroll to position [490, 0]
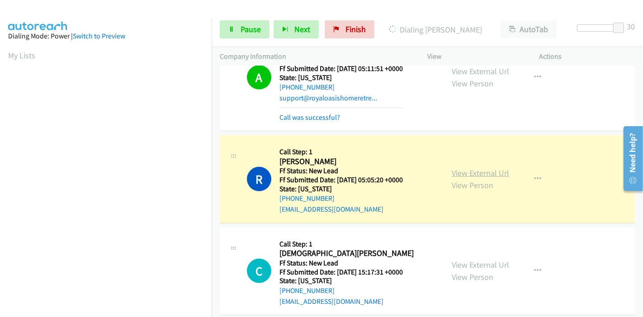
click at [491, 172] on link "View External Url" at bounding box center [480, 173] width 57 height 10
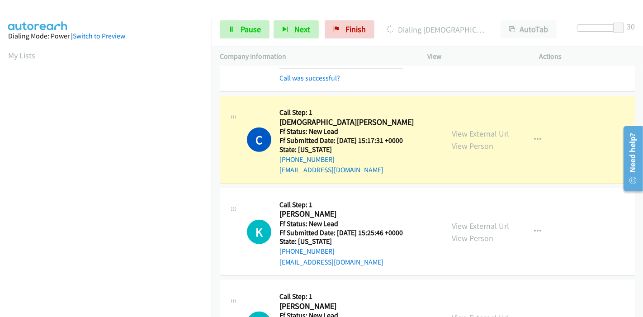
scroll to position [191, 0]
click at [483, 133] on link "View External Url" at bounding box center [480, 134] width 57 height 10
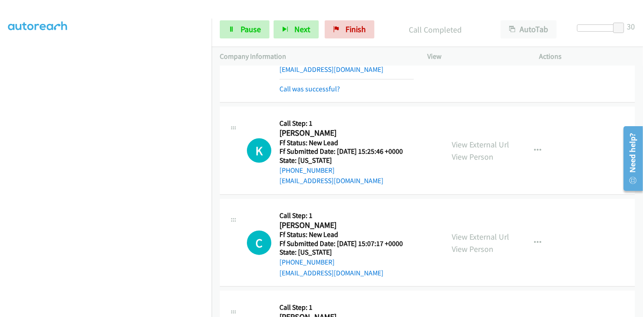
scroll to position [141, 0]
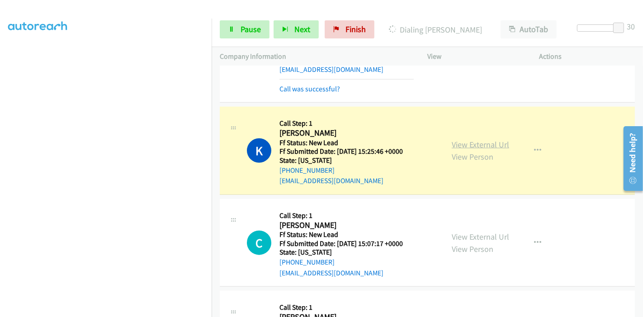
click at [498, 143] on link "View External Url" at bounding box center [480, 144] width 57 height 10
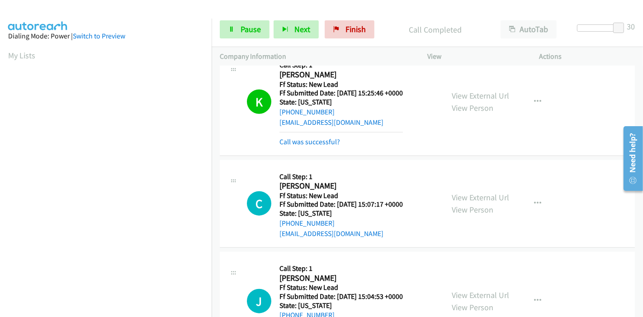
scroll to position [842, 0]
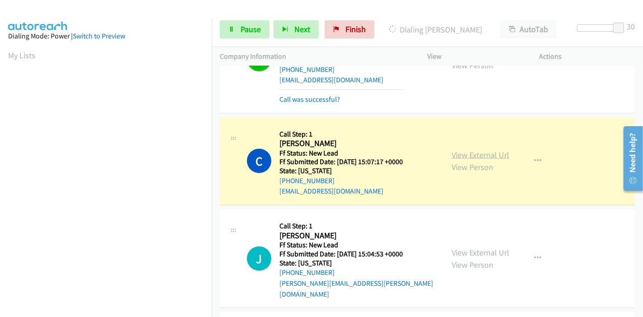
click at [470, 153] on link "View External Url" at bounding box center [480, 155] width 57 height 10
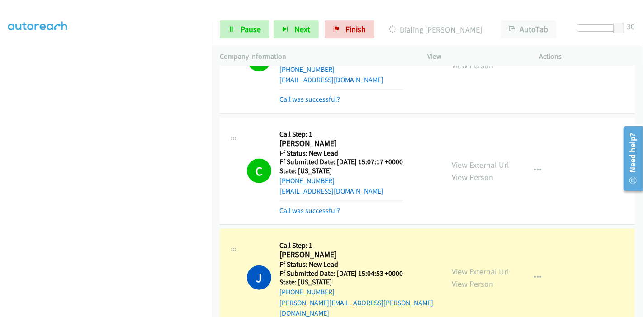
scroll to position [0, 0]
click at [486, 267] on link "View External Url" at bounding box center [480, 272] width 57 height 10
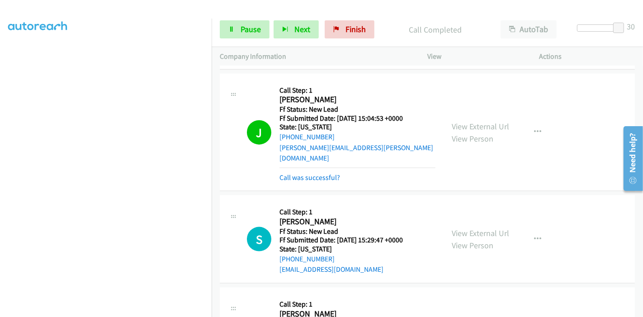
scroll to position [1043, 0]
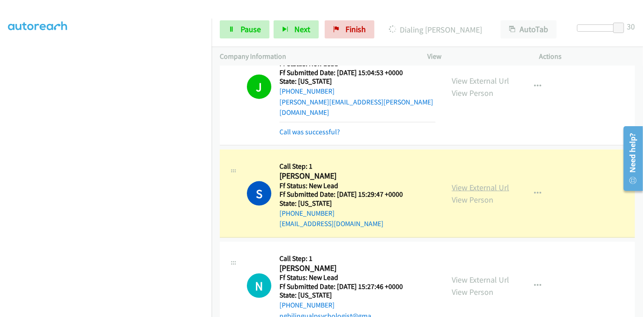
click at [486, 182] on link "View External Url" at bounding box center [480, 187] width 57 height 10
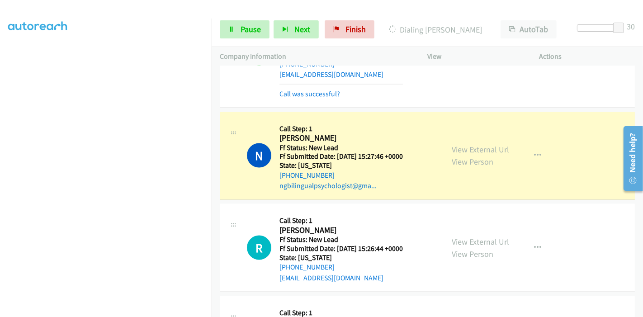
scroll to position [1193, 0]
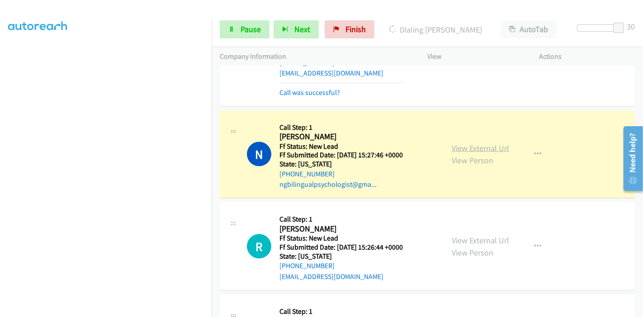
click at [488, 143] on link "View External Url" at bounding box center [480, 148] width 57 height 10
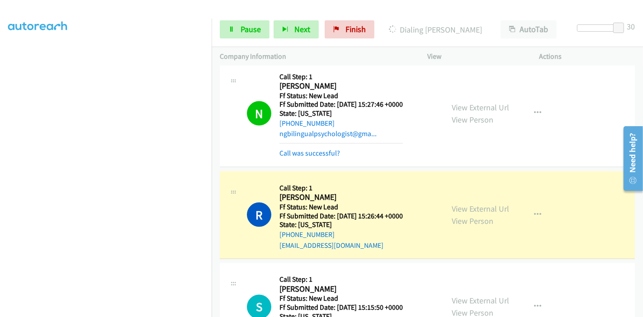
scroll to position [1294, 0]
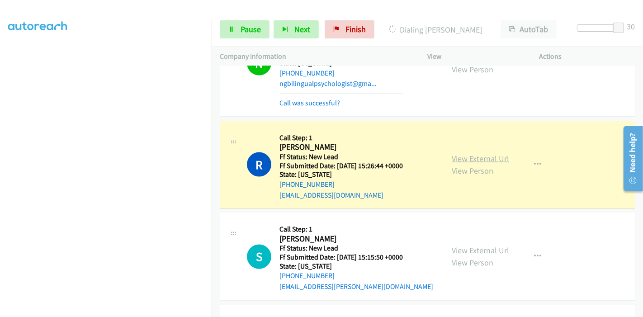
click at [493, 153] on link "View External Url" at bounding box center [480, 158] width 57 height 10
click at [238, 20] on link "Pause" at bounding box center [245, 29] width 50 height 18
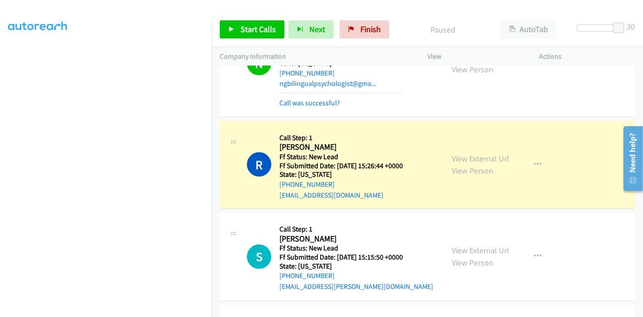
scroll to position [0, 0]
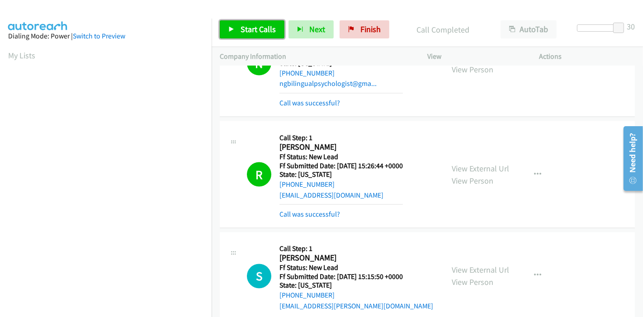
click at [245, 29] on span "Start Calls" at bounding box center [258, 29] width 35 height 10
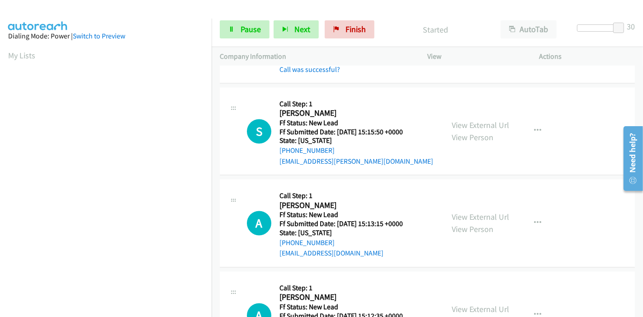
scroll to position [1445, 0]
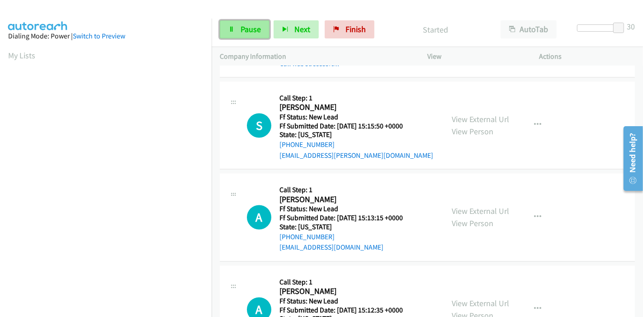
click at [237, 30] on link "Pause" at bounding box center [245, 29] width 50 height 18
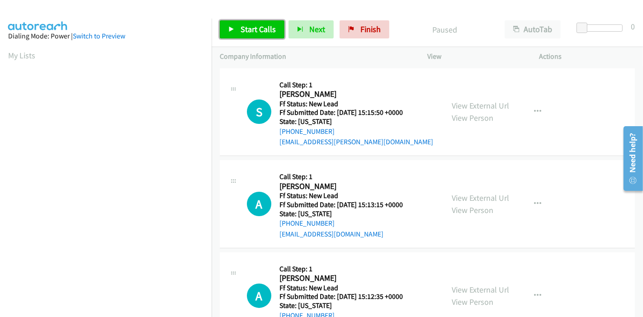
click at [244, 24] on span "Start Calls" at bounding box center [258, 29] width 35 height 10
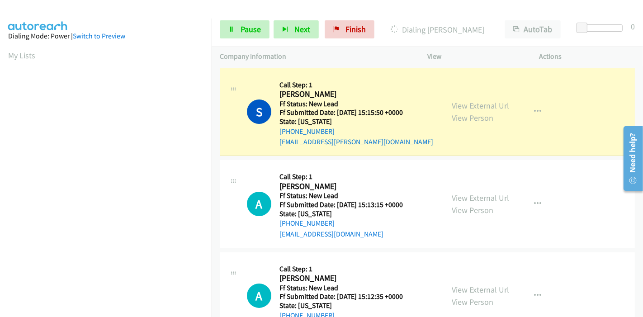
click at [482, 111] on div "View External Url View Person" at bounding box center [480, 112] width 57 height 24
click at [475, 106] on link "View External Url" at bounding box center [480, 105] width 57 height 10
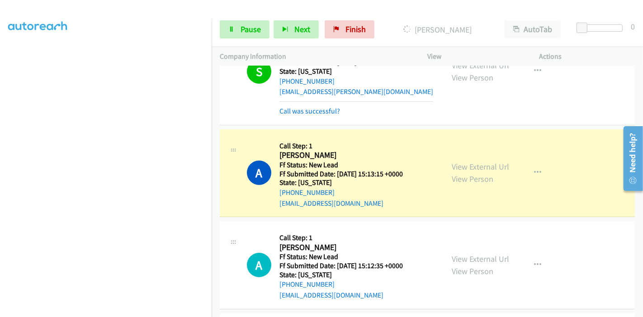
scroll to position [100, 0]
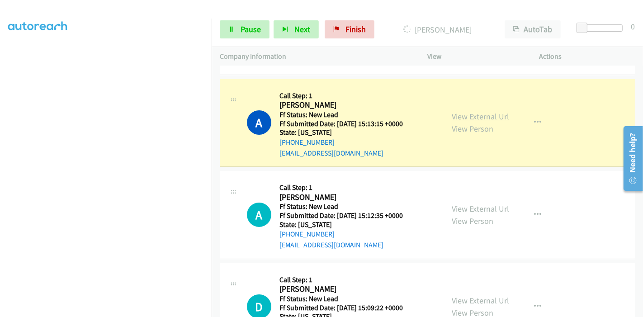
click at [486, 115] on link "View External Url" at bounding box center [480, 116] width 57 height 10
click at [243, 23] on link "Pause" at bounding box center [245, 29] width 50 height 18
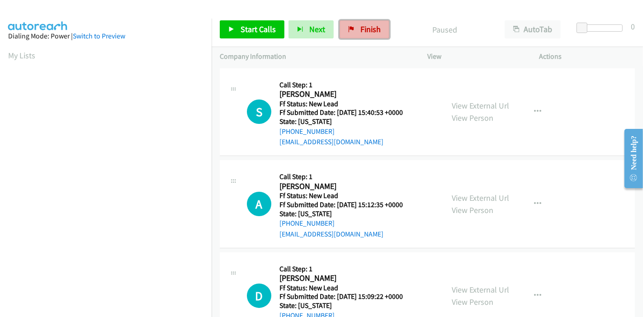
drag, startPoint x: 358, startPoint y: 25, endPoint x: 355, endPoint y: 37, distance: 12.1
click at [361, 25] on span "Finish" at bounding box center [371, 29] width 20 height 10
click at [258, 25] on span "Start Calls" at bounding box center [258, 29] width 35 height 10
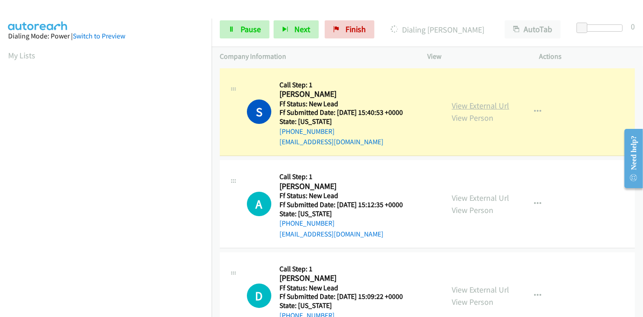
click at [477, 106] on link "View External Url" at bounding box center [480, 105] width 57 height 10
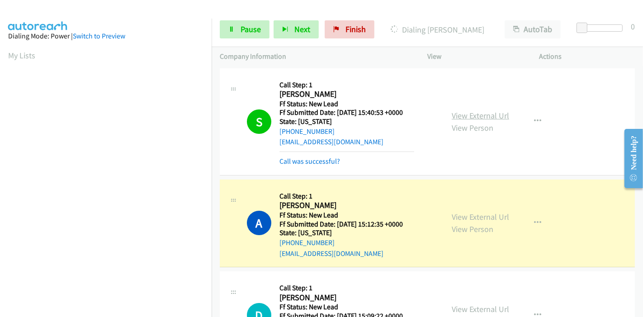
scroll to position [191, 0]
click at [462, 216] on link "View External Url" at bounding box center [480, 217] width 57 height 10
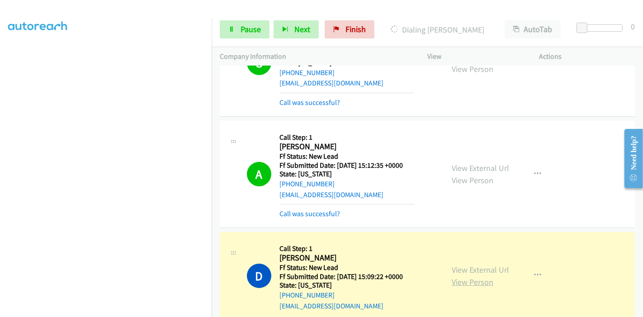
scroll to position [151, 0]
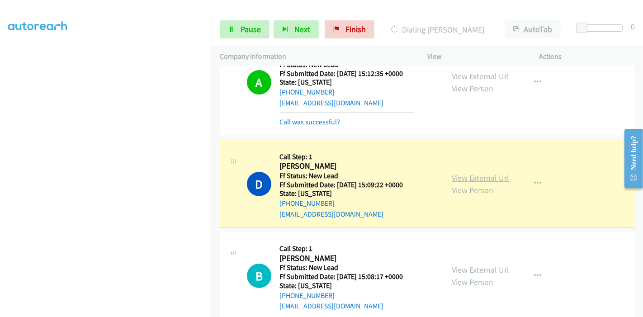
click at [495, 178] on link "View External Url" at bounding box center [480, 178] width 57 height 10
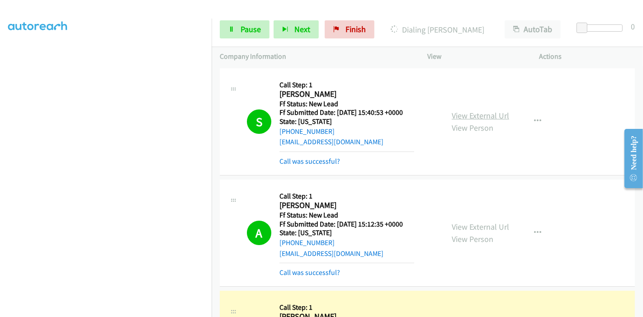
click at [488, 117] on link "View External Url" at bounding box center [480, 115] width 57 height 10
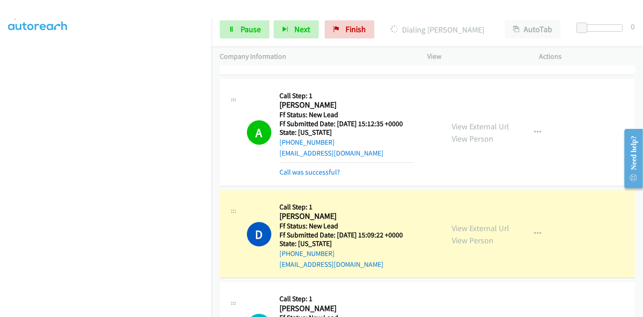
scroll to position [40, 0]
click at [244, 24] on span "Pause" at bounding box center [251, 29] width 20 height 10
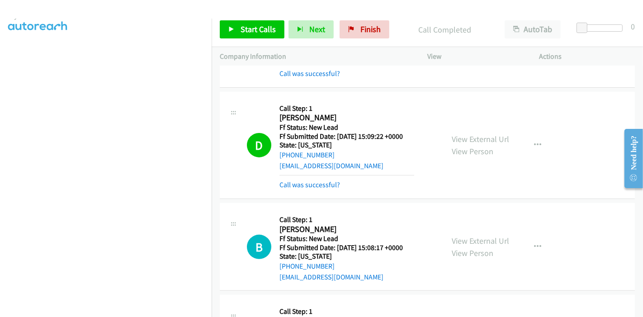
scroll to position [201, 0]
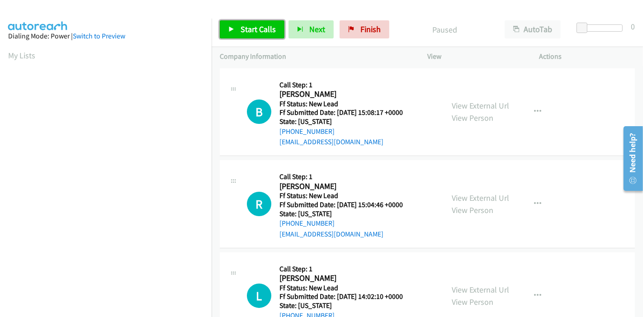
click at [243, 25] on span "Start Calls" at bounding box center [258, 29] width 35 height 10
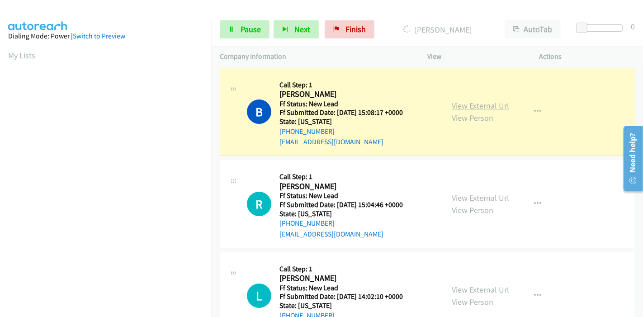
click at [478, 109] on link "View External Url" at bounding box center [480, 105] width 57 height 10
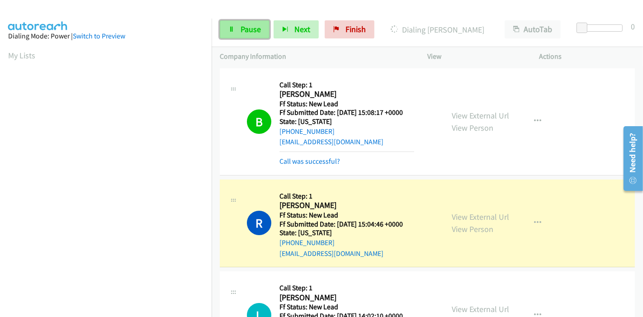
click at [241, 31] on span "Pause" at bounding box center [251, 29] width 20 height 10
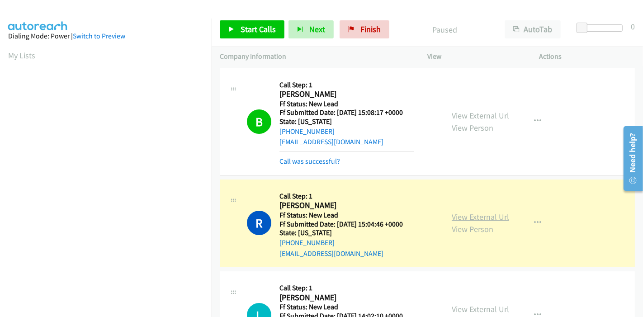
scroll to position [191, 0]
click at [462, 218] on link "View External Url" at bounding box center [480, 217] width 57 height 10
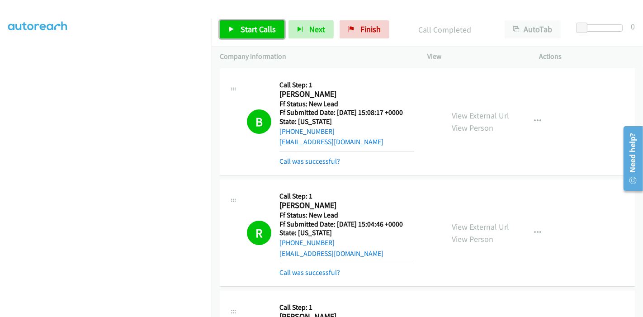
click at [267, 25] on span "Start Calls" at bounding box center [258, 29] width 35 height 10
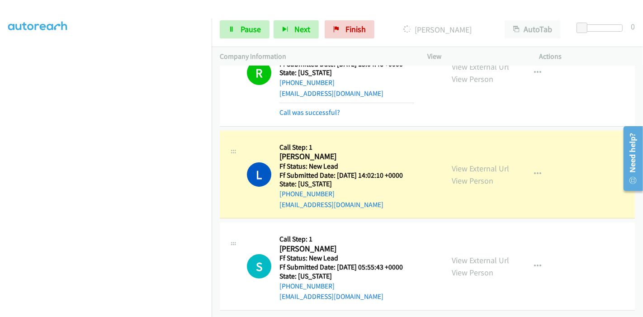
scroll to position [0, 0]
click at [457, 163] on link "View External Url" at bounding box center [480, 168] width 57 height 10
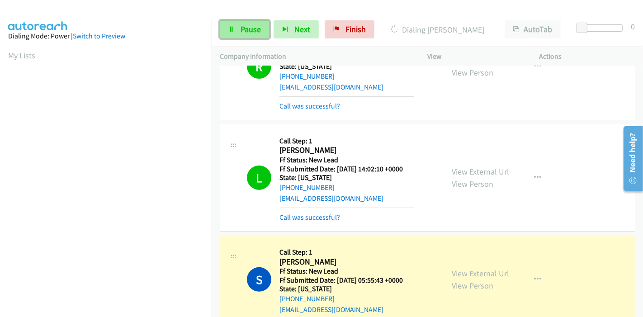
click at [235, 27] on link "Pause" at bounding box center [245, 29] width 50 height 18
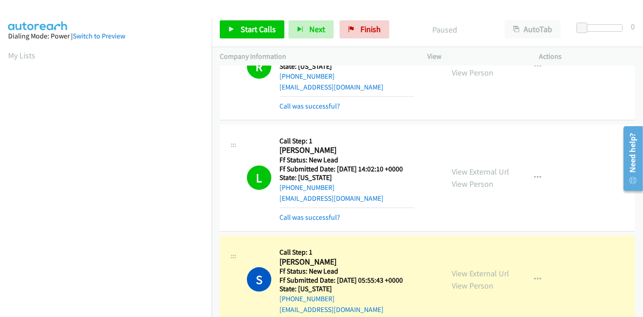
scroll to position [191, 0]
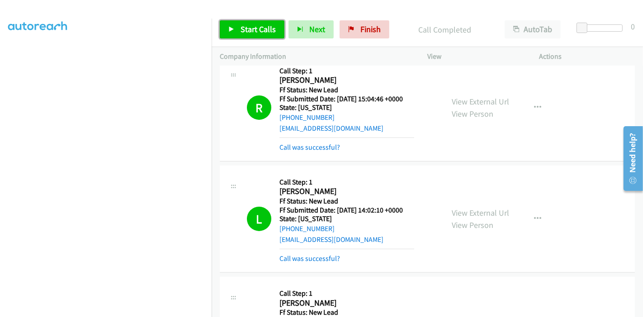
click at [236, 26] on link "Start Calls" at bounding box center [252, 29] width 65 height 18
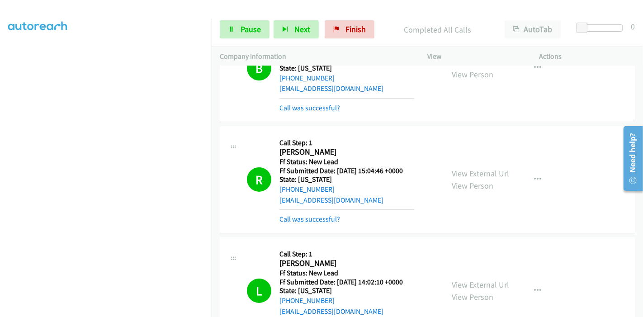
scroll to position [0, 0]
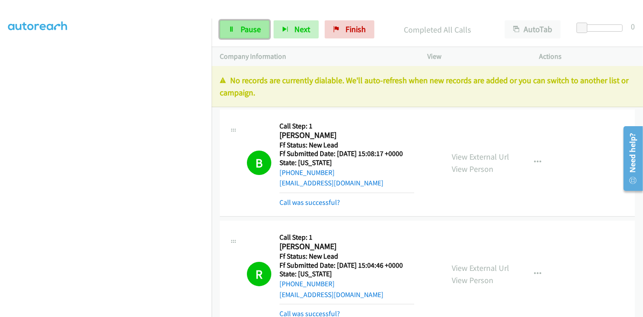
click at [245, 28] on span "Pause" at bounding box center [251, 29] width 20 height 10
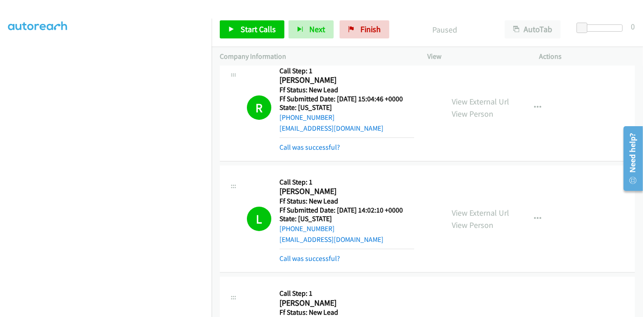
scroll to position [246, 0]
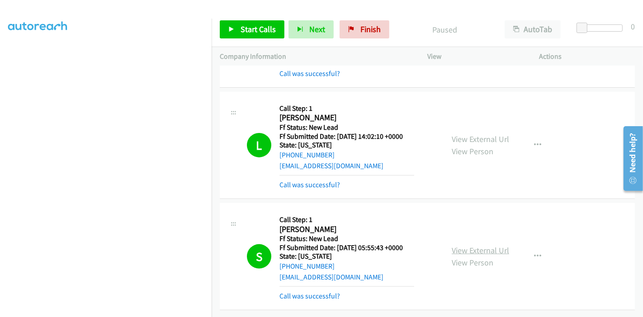
click at [500, 245] on link "View External Url" at bounding box center [480, 250] width 57 height 10
click at [359, 41] on div "Start Calls Pause Next Finish Paused AutoTab AutoTab 0" at bounding box center [428, 29] width 432 height 35
click at [359, 35] on link "Finish" at bounding box center [365, 29] width 50 height 18
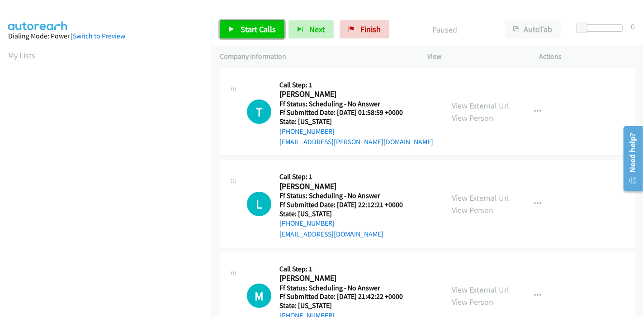
click at [253, 30] on span "Start Calls" at bounding box center [258, 29] width 35 height 10
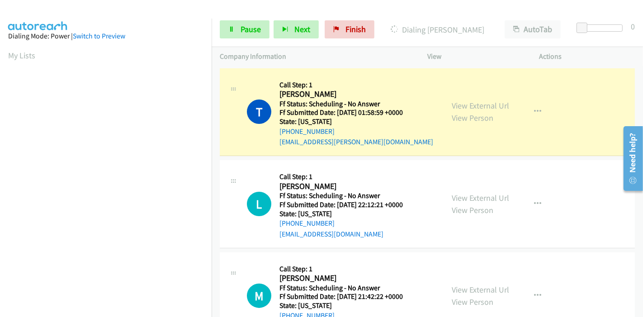
scroll to position [191, 0]
click at [107, 314] on aside "Dialing Mode: Power | Switch to Preview My Lists" at bounding box center [106, 85] width 212 height 501
click at [107, 308] on iframe at bounding box center [110, 101] width 204 height 430
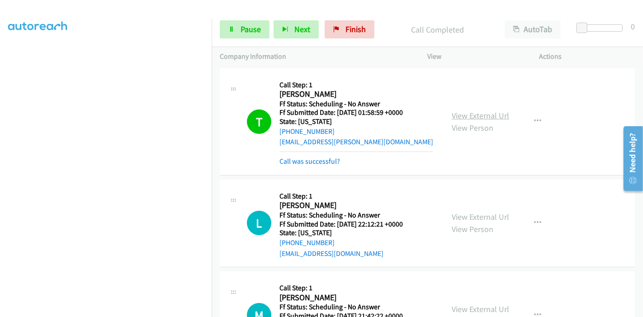
click at [451, 100] on div "View External Url View Person View External Url Email Schedule/Manage Callback …" at bounding box center [504, 121] width 120 height 91
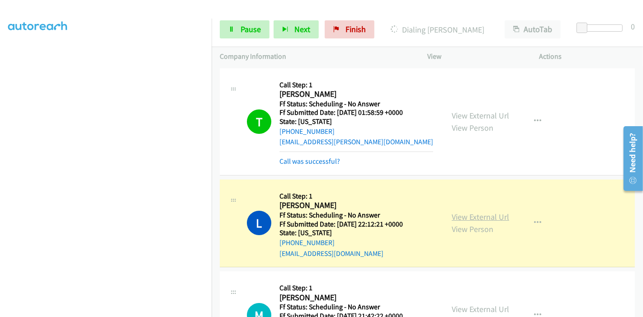
click at [486, 217] on link "View External Url" at bounding box center [480, 217] width 57 height 10
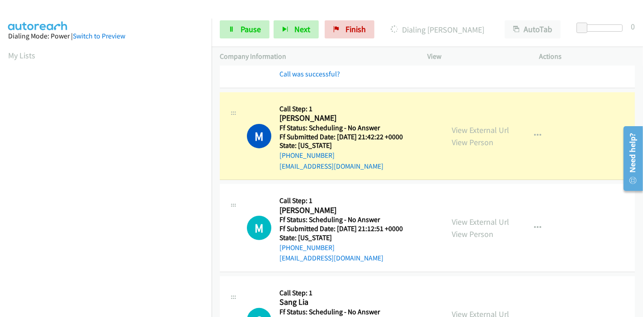
scroll to position [201, 0]
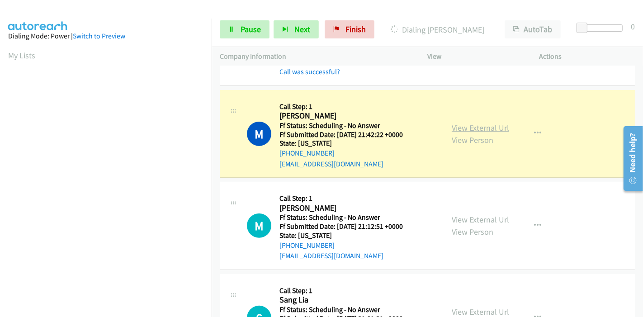
click at [477, 125] on link "View External Url" at bounding box center [480, 128] width 57 height 10
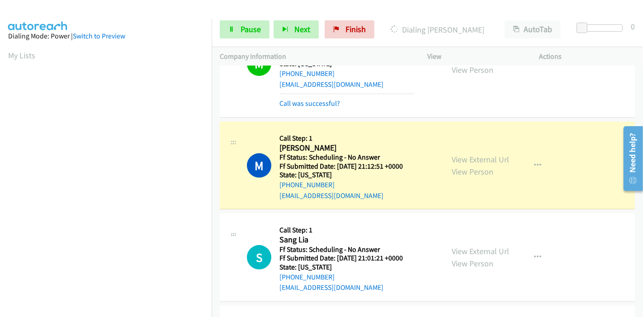
scroll to position [352, 0]
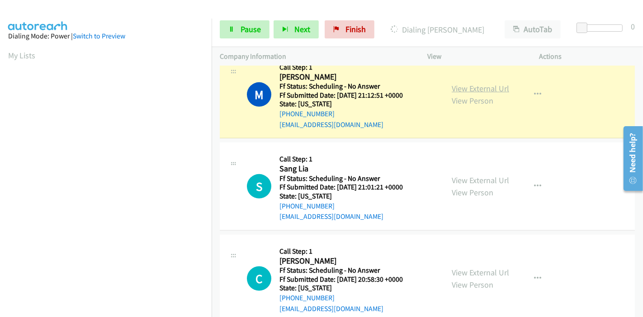
click at [454, 85] on link "View External Url" at bounding box center [480, 88] width 57 height 10
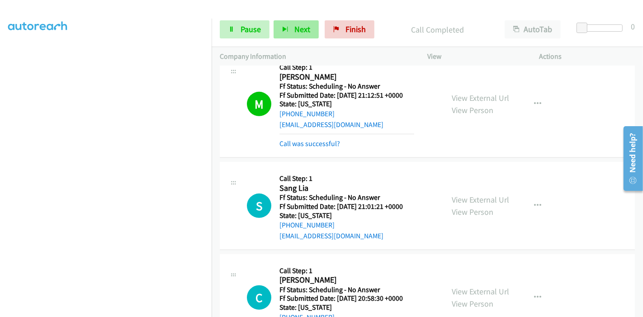
scroll to position [191, 0]
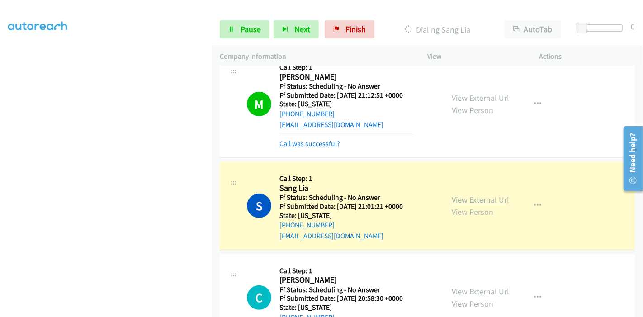
click at [458, 195] on link "View External Url" at bounding box center [480, 200] width 57 height 10
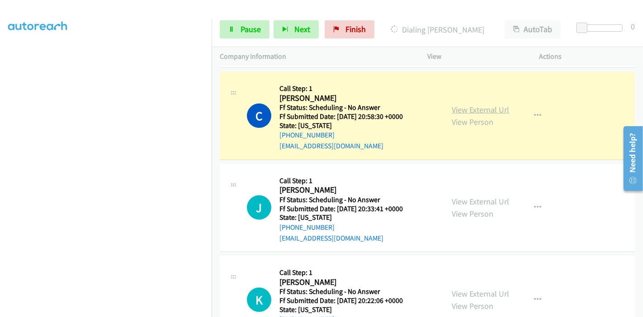
click at [491, 111] on link "View External Url" at bounding box center [480, 110] width 57 height 10
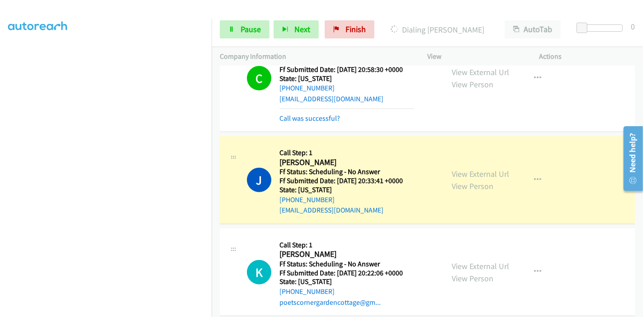
scroll to position [653, 0]
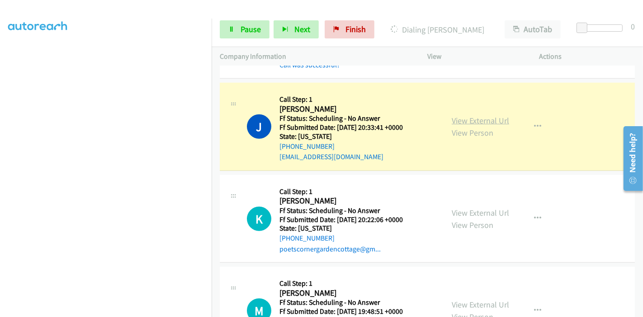
click at [493, 117] on link "View External Url" at bounding box center [480, 120] width 57 height 10
click at [243, 29] on span "Pause" at bounding box center [251, 29] width 20 height 10
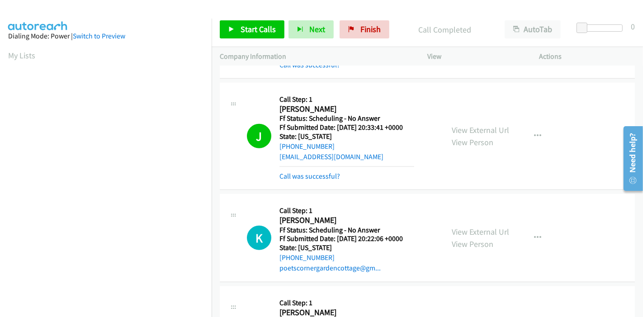
scroll to position [191, 0]
click at [251, 29] on span "Start Calls" at bounding box center [258, 29] width 35 height 10
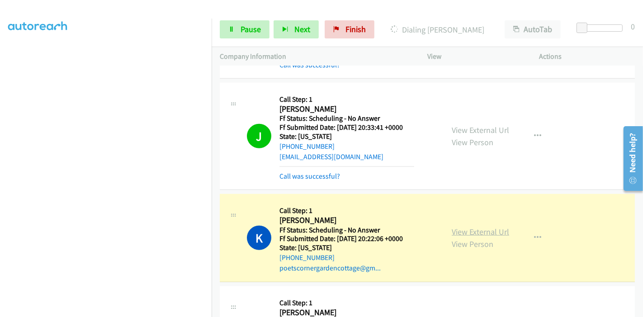
click at [483, 229] on link "View External Url" at bounding box center [480, 232] width 57 height 10
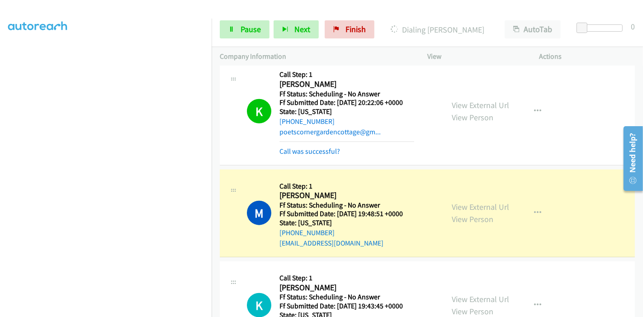
scroll to position [804, 0]
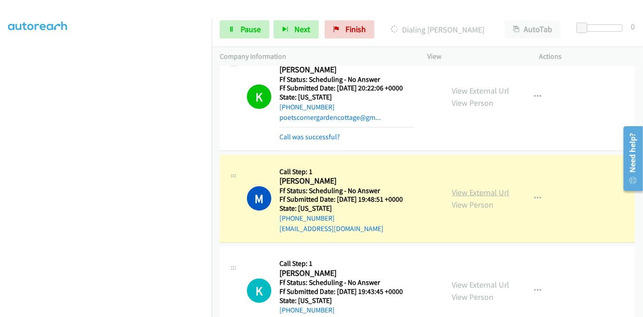
click at [475, 189] on link "View External Url" at bounding box center [480, 192] width 57 height 10
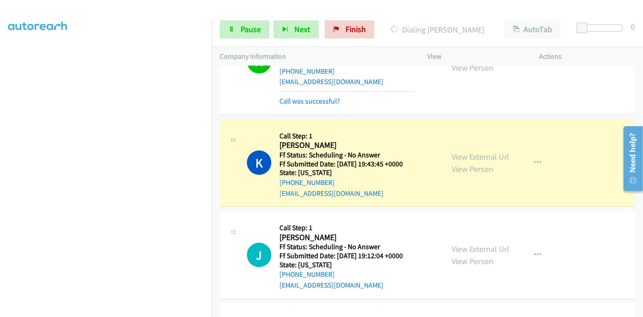
scroll to position [1006, 0]
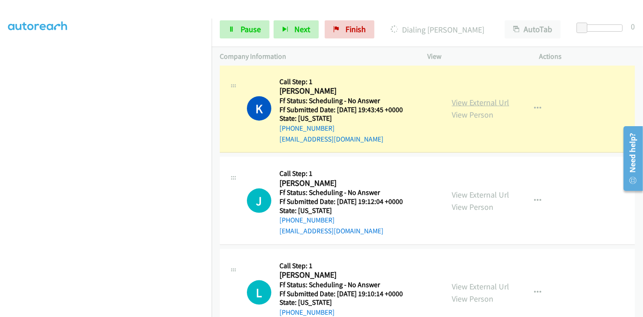
click at [495, 102] on link "View External Url" at bounding box center [480, 102] width 57 height 10
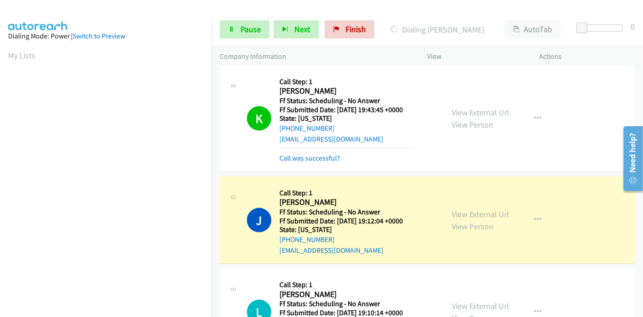
scroll to position [191, 0]
click at [460, 209] on link "View External Url" at bounding box center [480, 214] width 57 height 10
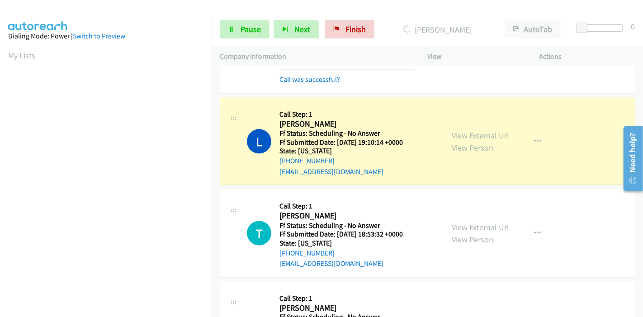
scroll to position [1206, 0]
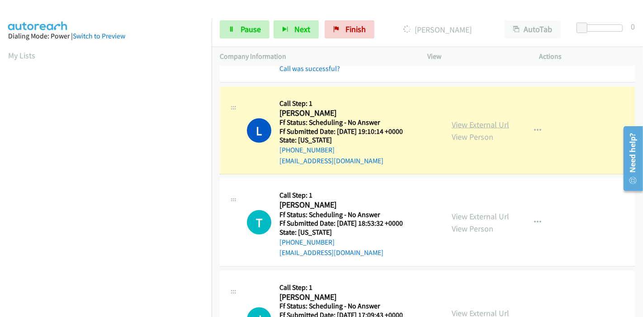
click at [459, 122] on link "View External Url" at bounding box center [480, 124] width 57 height 10
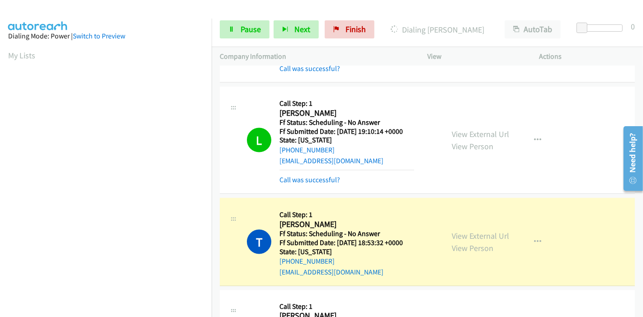
scroll to position [191, 0]
click at [491, 231] on link "View External Url" at bounding box center [480, 236] width 57 height 10
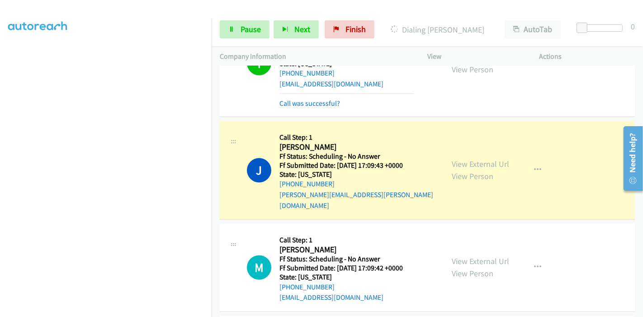
scroll to position [1458, 0]
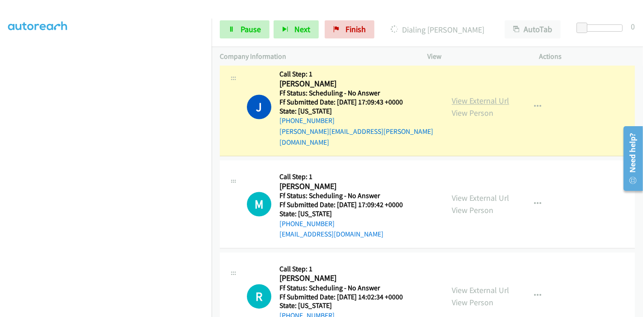
click at [496, 96] on link "View External Url" at bounding box center [480, 101] width 57 height 10
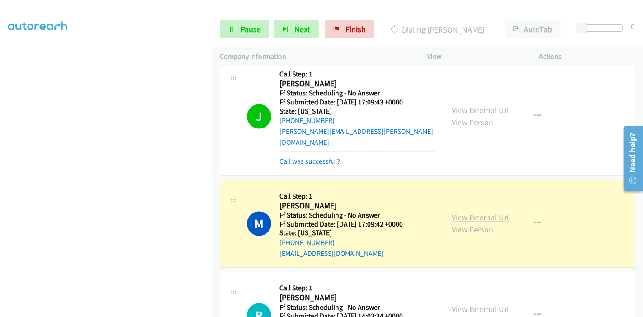
click at [499, 213] on link "View External Url" at bounding box center [480, 218] width 57 height 10
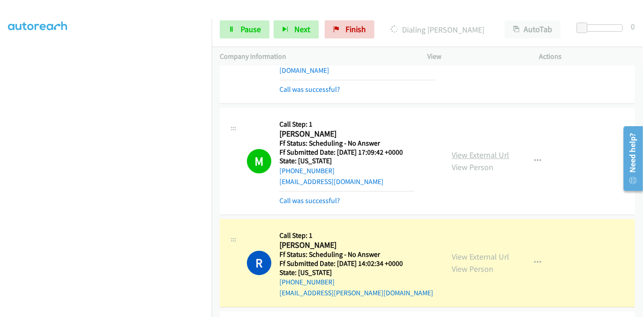
scroll to position [1609, 0]
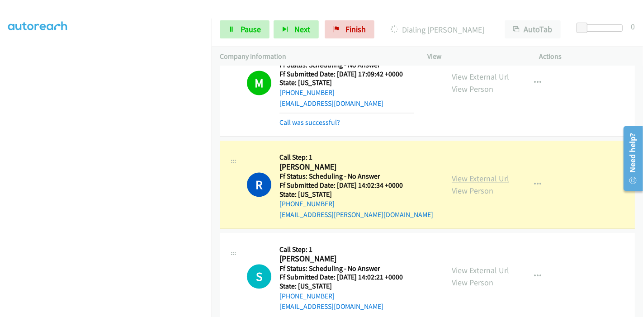
click at [467, 173] on link "View External Url" at bounding box center [480, 178] width 57 height 10
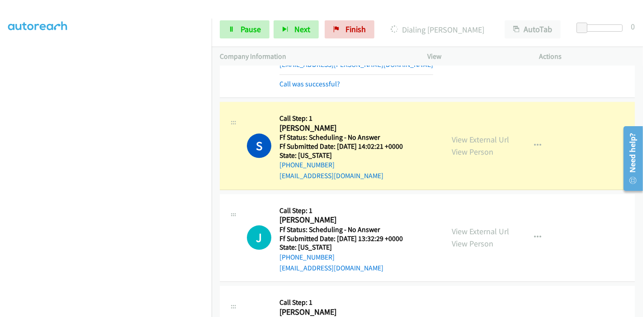
scroll to position [1759, 0]
click at [494, 134] on link "View External Url" at bounding box center [480, 139] width 57 height 10
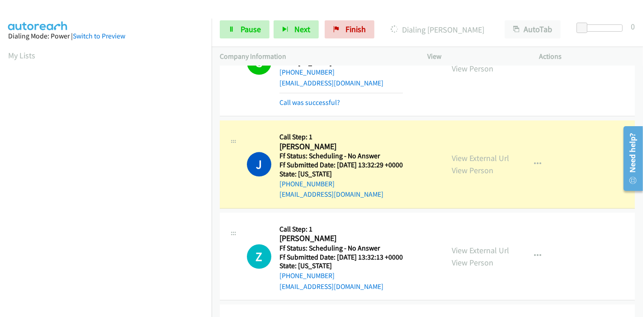
scroll to position [1860, 0]
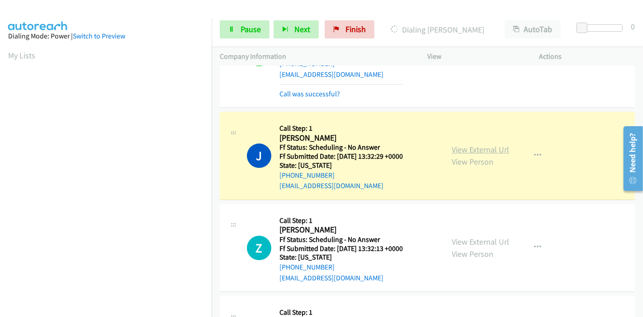
click at [496, 144] on link "View External Url" at bounding box center [480, 149] width 57 height 10
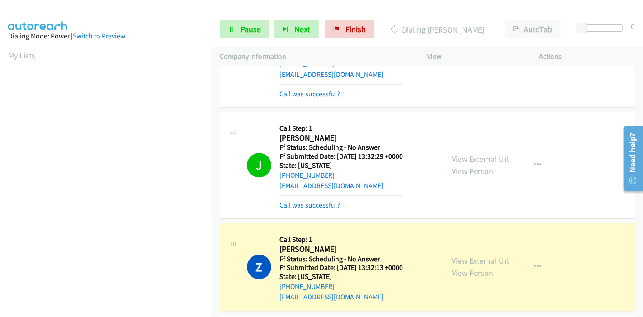
scroll to position [191, 0]
click at [466, 256] on link "View External Url" at bounding box center [480, 261] width 57 height 10
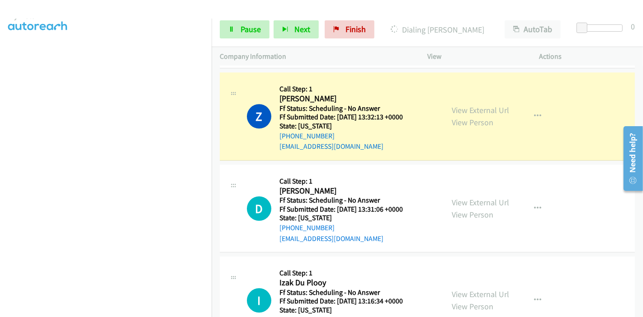
scroll to position [0, 0]
click at [263, 27] on link "Pause" at bounding box center [245, 29] width 50 height 18
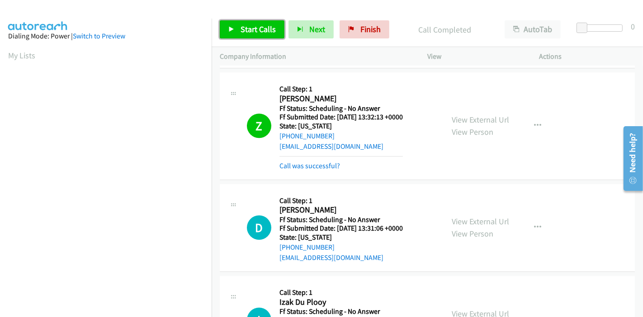
click at [252, 26] on span "Start Calls" at bounding box center [258, 29] width 35 height 10
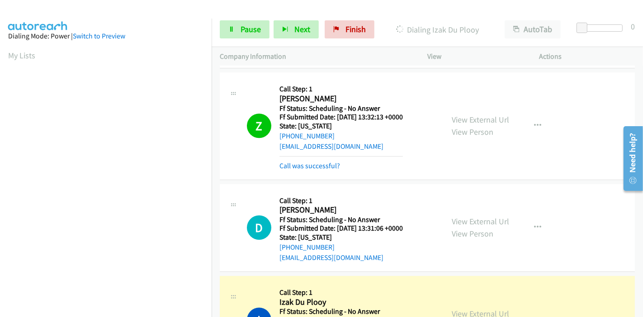
scroll to position [2162, 0]
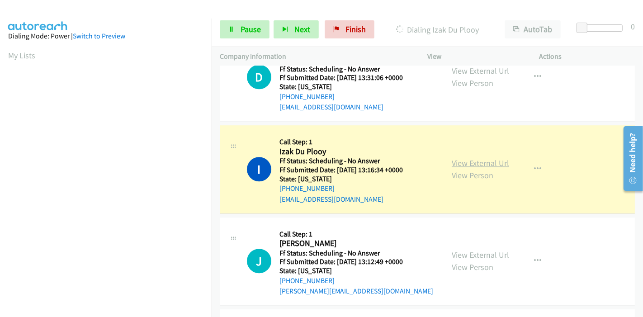
click at [497, 158] on link "View External Url" at bounding box center [480, 163] width 57 height 10
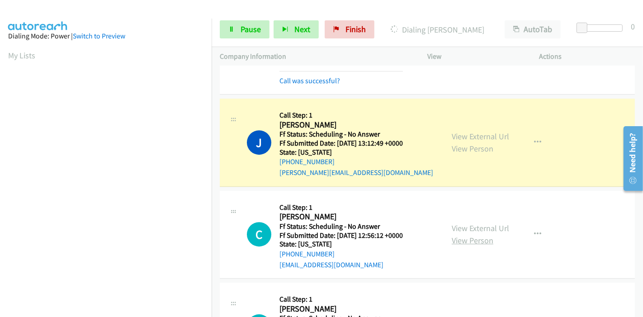
scroll to position [2313, 0]
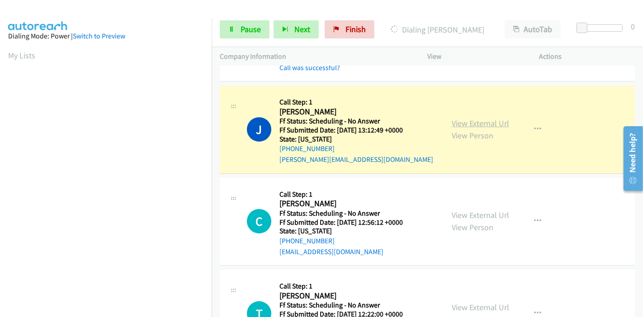
click at [492, 118] on link "View External Url" at bounding box center [480, 123] width 57 height 10
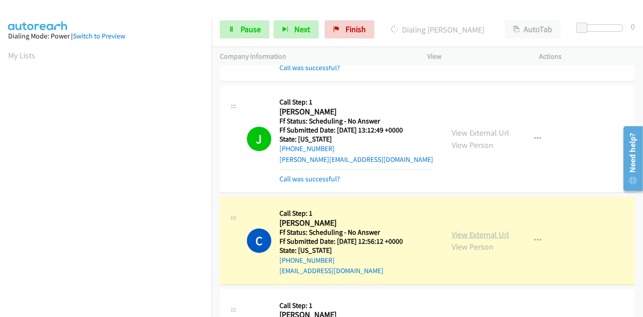
click at [460, 229] on link "View External Url" at bounding box center [480, 234] width 57 height 10
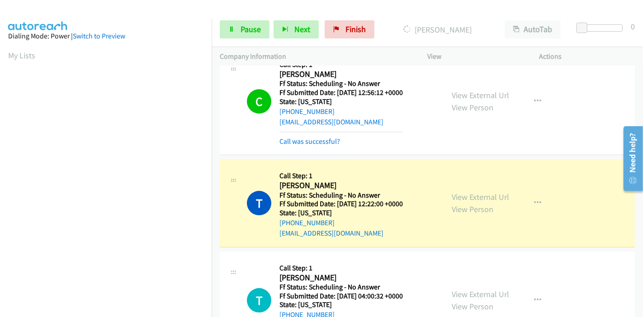
scroll to position [2464, 0]
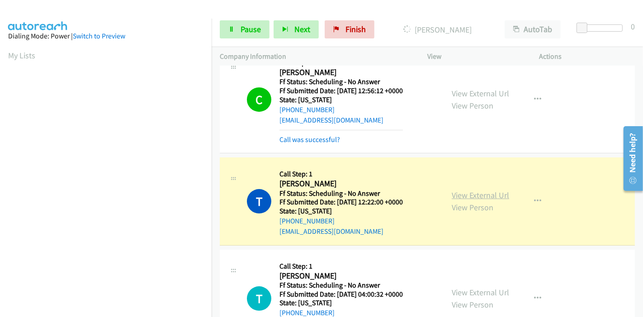
click at [485, 190] on link "View External Url" at bounding box center [480, 195] width 57 height 10
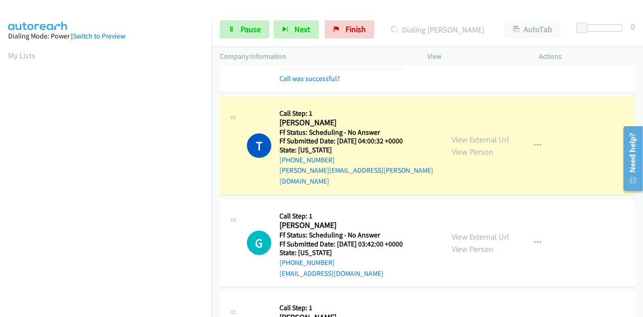
scroll to position [2664, 0]
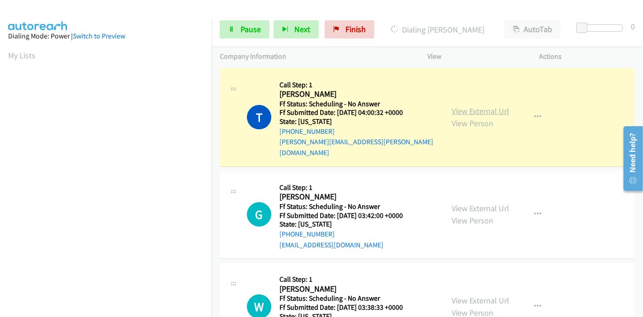
click at [492, 106] on link "View External Url" at bounding box center [480, 111] width 57 height 10
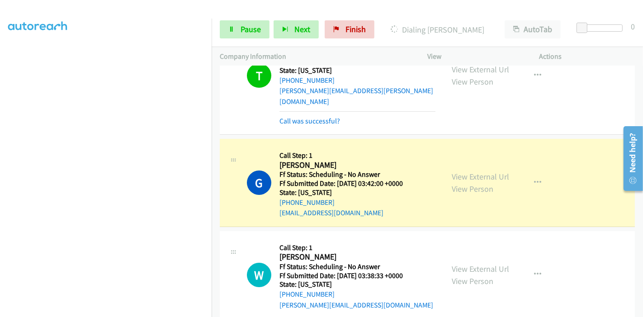
scroll to position [2765, 0]
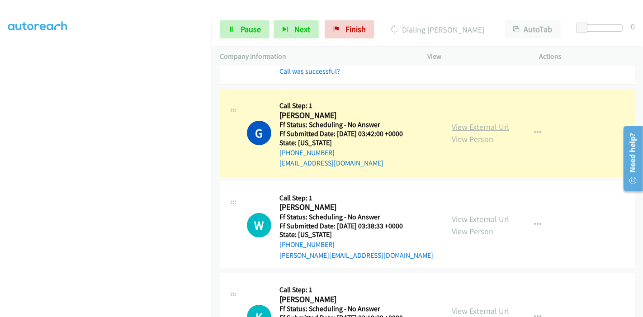
click at [484, 122] on link "View External Url" at bounding box center [480, 127] width 57 height 10
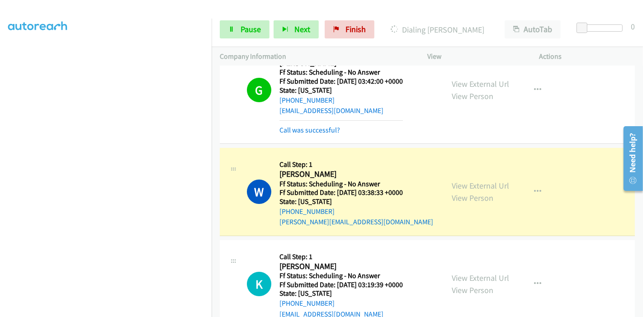
scroll to position [2866, 0]
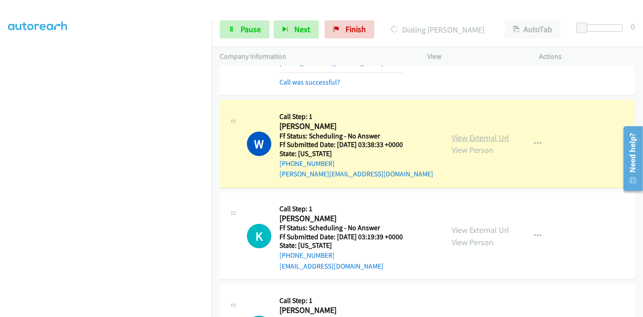
click at [487, 133] on link "View External Url" at bounding box center [480, 138] width 57 height 10
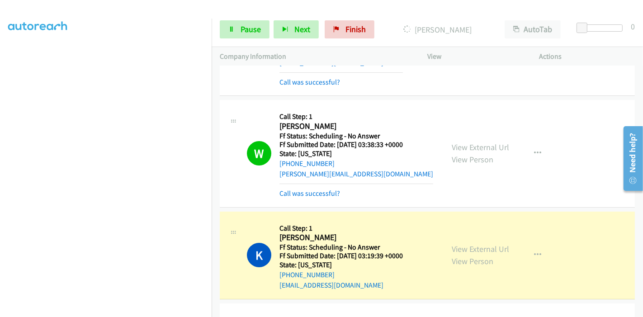
scroll to position [0, 0]
click at [472, 244] on link "View External Url" at bounding box center [480, 249] width 57 height 10
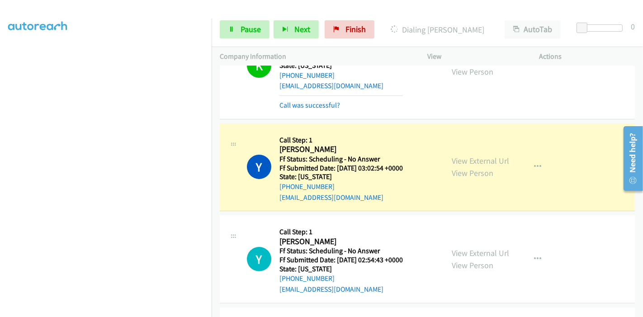
scroll to position [3067, 0]
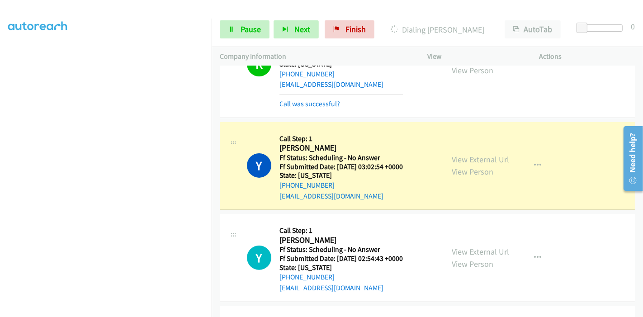
click at [485, 130] on div "View External Url View Person View External Url Email Schedule/Manage Callback …" at bounding box center [504, 165] width 120 height 71
click at [485, 154] on link "View External Url" at bounding box center [480, 159] width 57 height 10
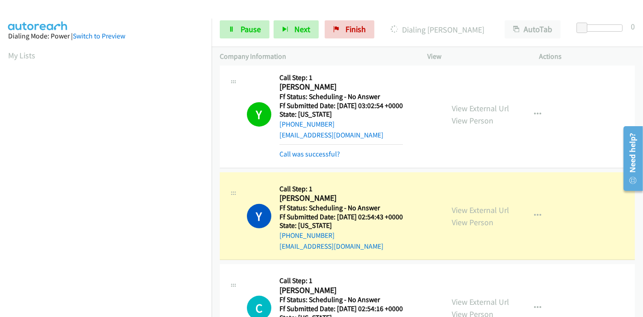
scroll to position [3218, 0]
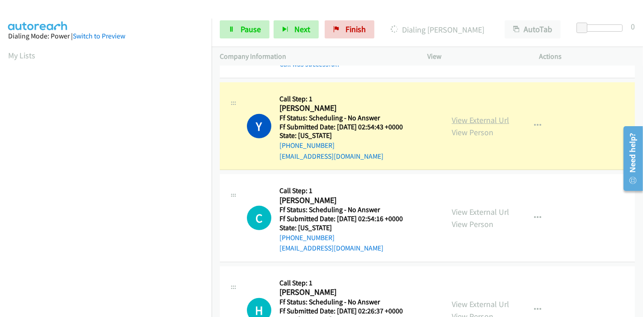
click at [489, 115] on link "View External Url" at bounding box center [480, 120] width 57 height 10
click at [246, 31] on span "Pause" at bounding box center [251, 29] width 20 height 10
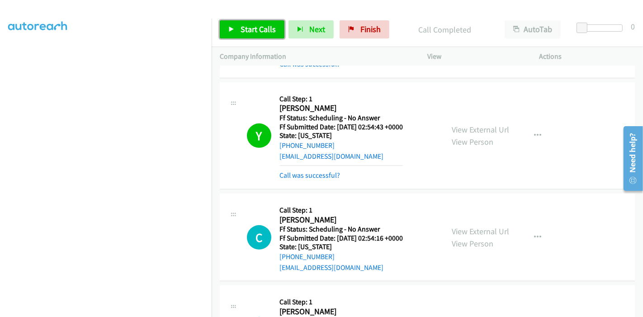
click at [252, 29] on span "Start Calls" at bounding box center [258, 29] width 35 height 10
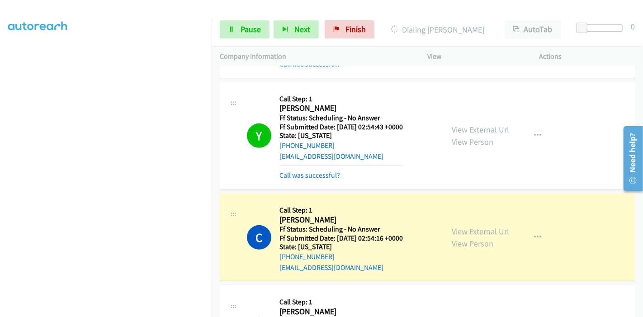
click at [484, 226] on link "View External Url" at bounding box center [480, 231] width 57 height 10
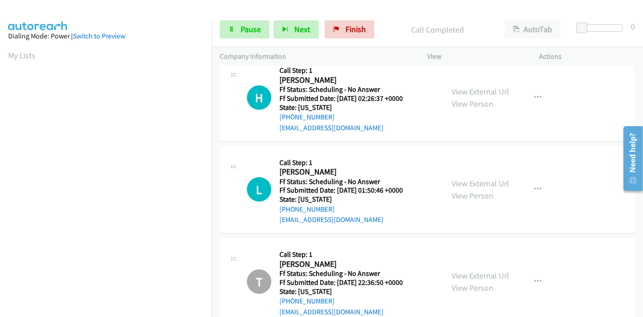
scroll to position [3419, 0]
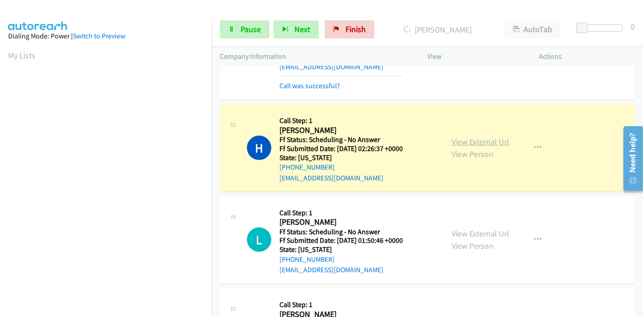
click at [486, 137] on link "View External Url" at bounding box center [480, 142] width 57 height 10
click at [256, 26] on span "Pause" at bounding box center [251, 29] width 20 height 10
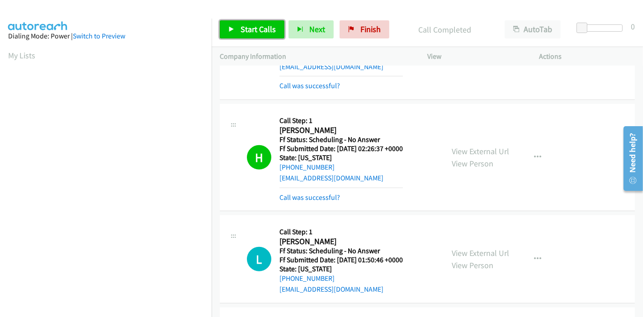
click at [248, 29] on span "Start Calls" at bounding box center [258, 29] width 35 height 10
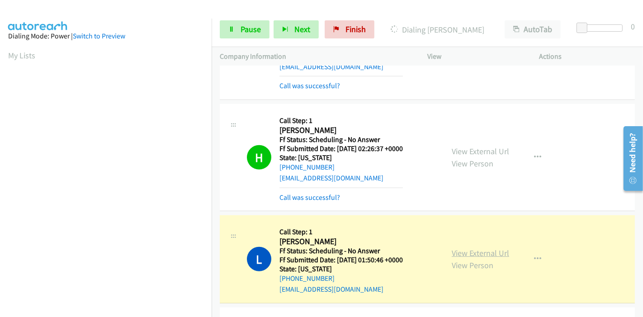
click at [487, 248] on link "View External Url" at bounding box center [480, 253] width 57 height 10
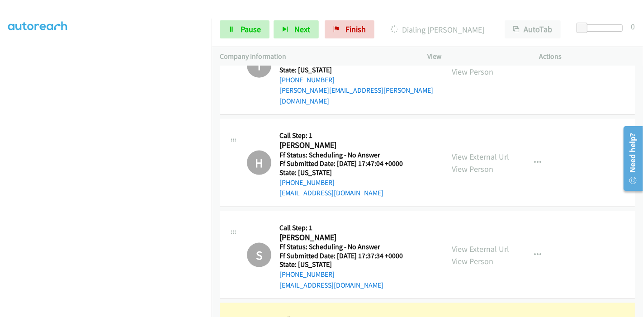
scroll to position [3972, 0]
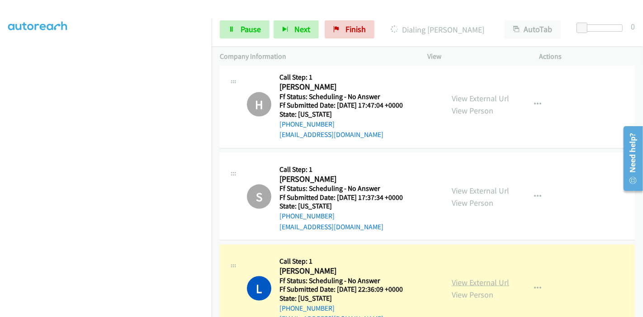
click at [465, 277] on link "View External Url" at bounding box center [480, 282] width 57 height 10
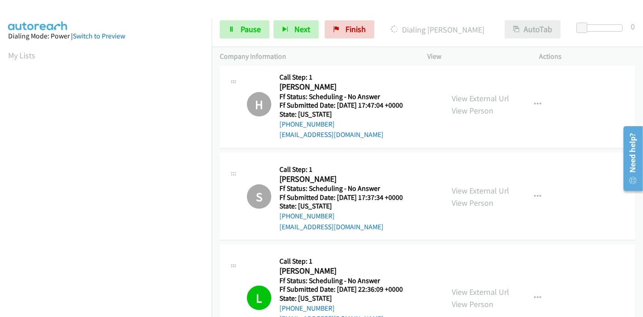
scroll to position [191, 0]
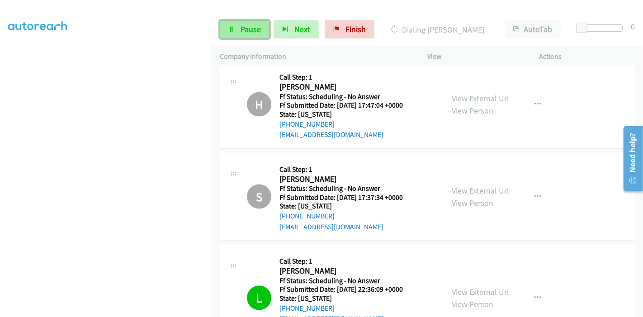
click at [239, 32] on link "Pause" at bounding box center [245, 29] width 50 height 18
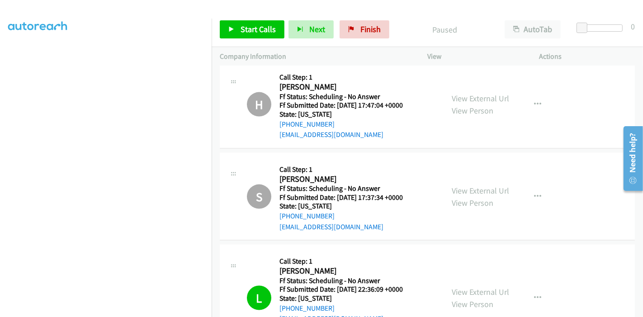
scroll to position [4073, 0]
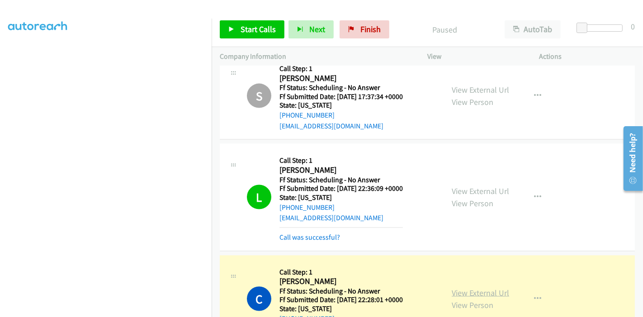
click at [457, 288] on link "View External Url" at bounding box center [480, 293] width 57 height 10
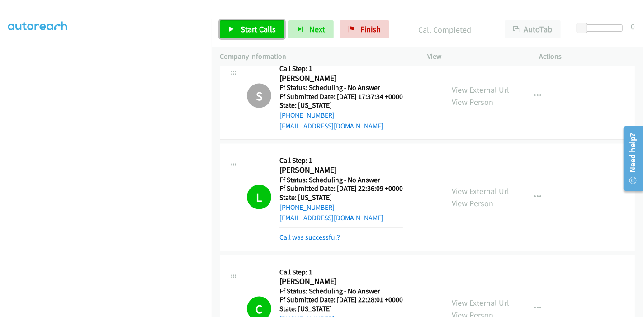
click at [242, 29] on span "Start Calls" at bounding box center [258, 29] width 35 height 10
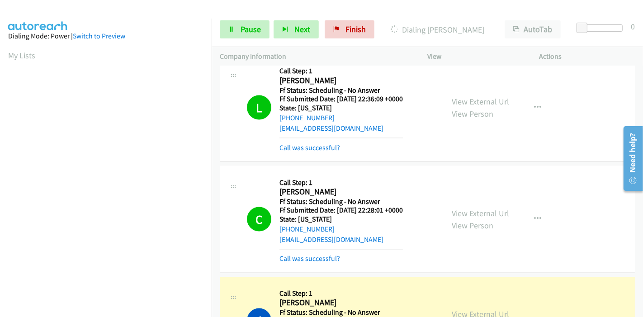
scroll to position [4223, 0]
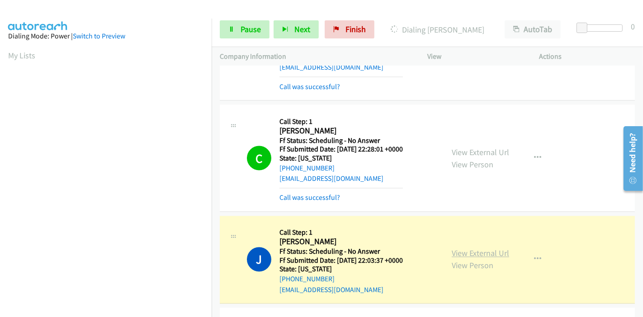
click at [473, 248] on link "View External Url" at bounding box center [480, 253] width 57 height 10
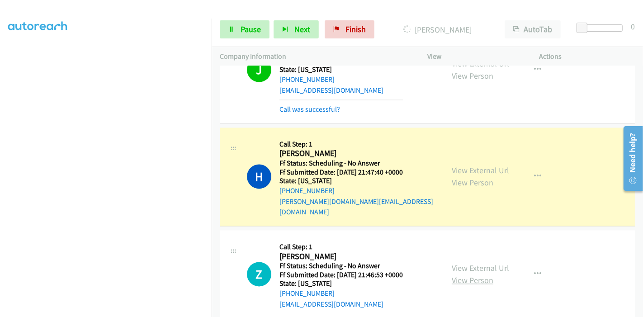
scroll to position [4424, 0]
click at [491, 164] on link "View External Url" at bounding box center [480, 169] width 57 height 10
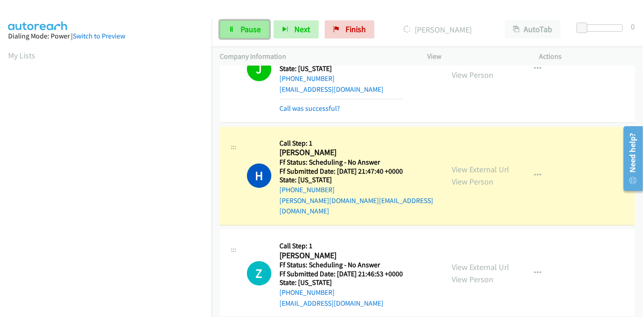
click at [255, 25] on span "Pause" at bounding box center [251, 29] width 20 height 10
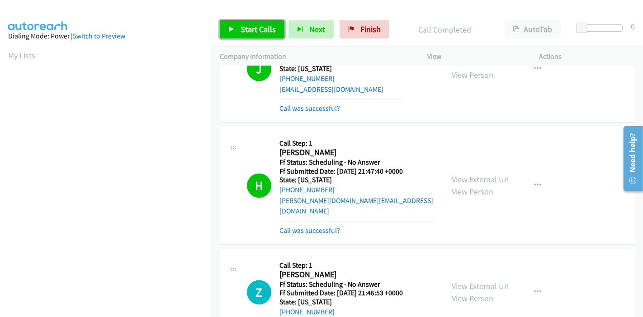
drag, startPoint x: 248, startPoint y: 28, endPoint x: 266, endPoint y: 20, distance: 19.3
click at [248, 28] on span "Start Calls" at bounding box center [258, 29] width 35 height 10
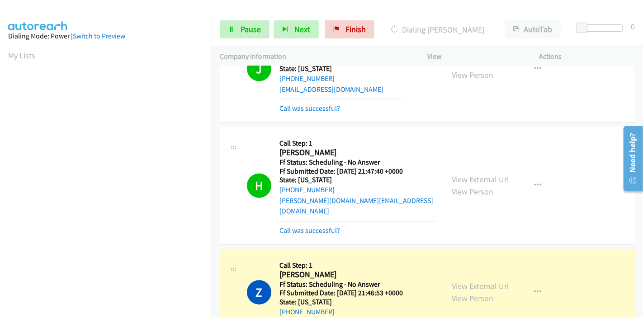
scroll to position [191, 0]
click at [482, 281] on link "View External Url" at bounding box center [480, 286] width 57 height 10
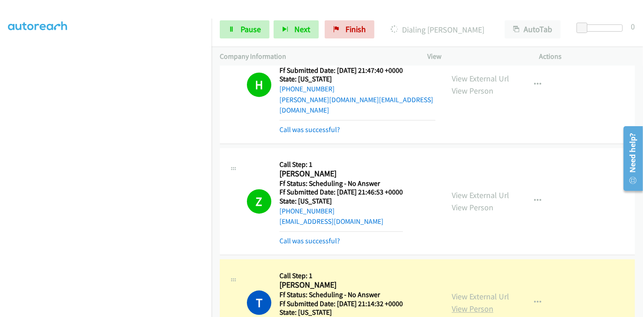
scroll to position [4575, 0]
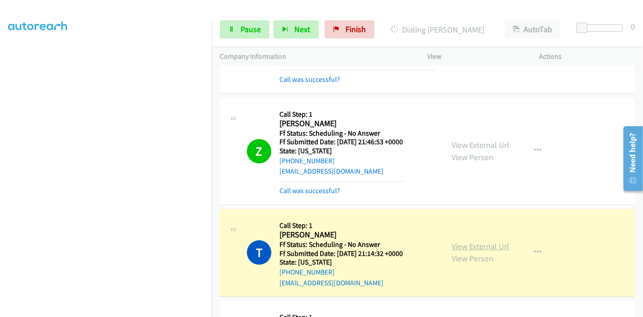
click at [477, 241] on link "View External Url" at bounding box center [480, 246] width 57 height 10
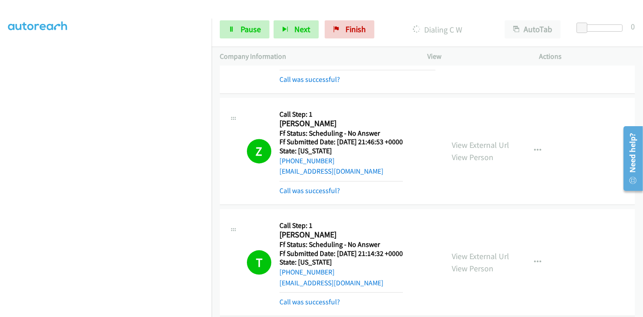
scroll to position [4676, 0]
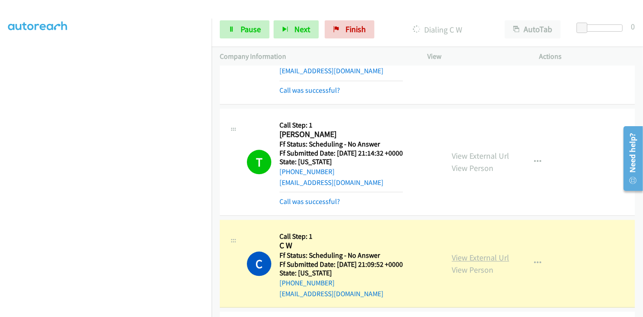
click at [501, 253] on link "View External Url" at bounding box center [480, 258] width 57 height 10
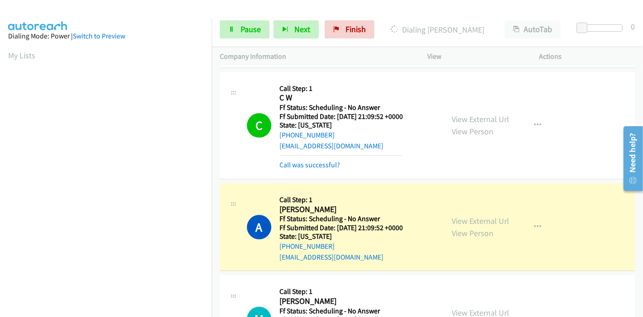
scroll to position [4827, 0]
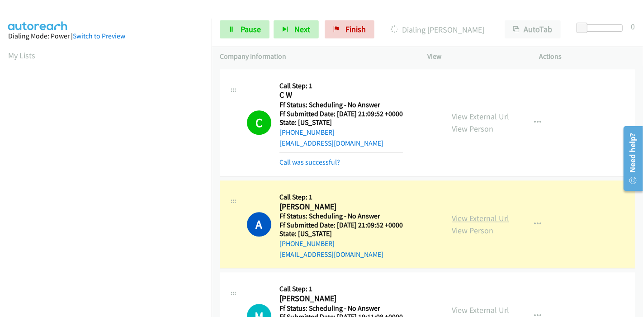
click at [466, 213] on link "View External Url" at bounding box center [480, 218] width 57 height 10
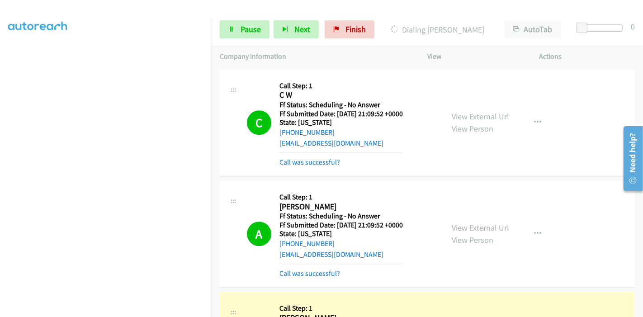
scroll to position [4927, 0]
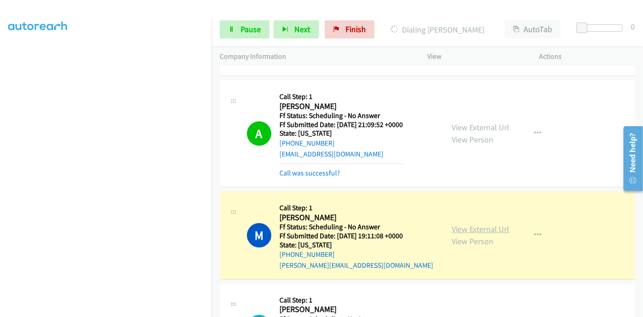
click at [481, 224] on link "View External Url" at bounding box center [480, 229] width 57 height 10
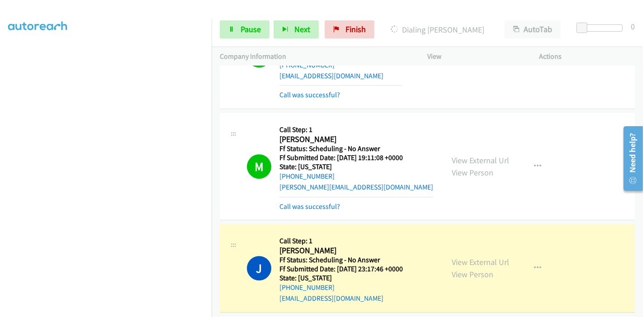
scroll to position [5078, 0]
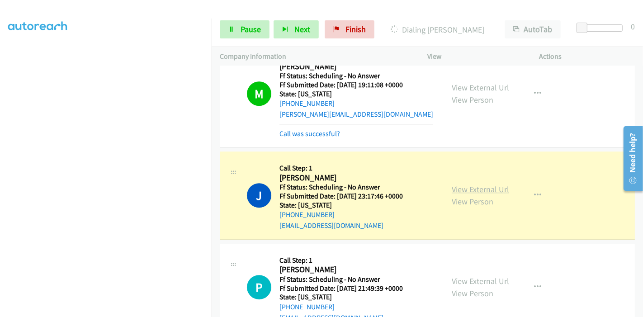
click at [472, 184] on link "View External Url" at bounding box center [480, 189] width 57 height 10
click at [236, 33] on link "Pause" at bounding box center [245, 29] width 50 height 18
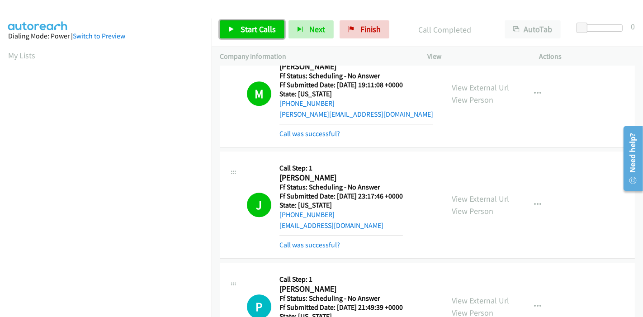
click at [257, 28] on span "Start Calls" at bounding box center [258, 29] width 35 height 10
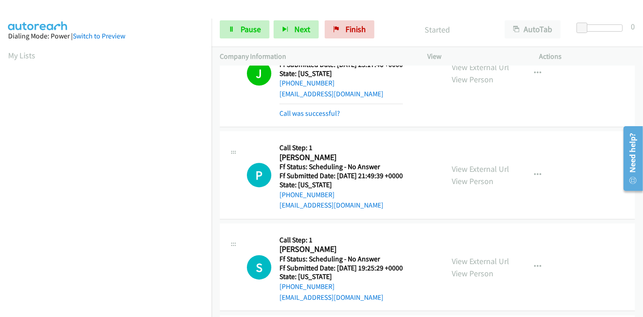
scroll to position [5229, 0]
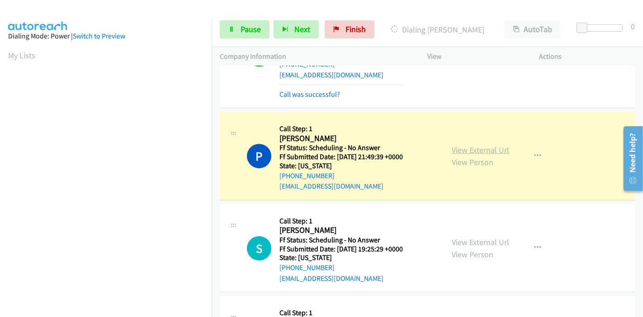
click at [493, 145] on link "View External Url" at bounding box center [480, 150] width 57 height 10
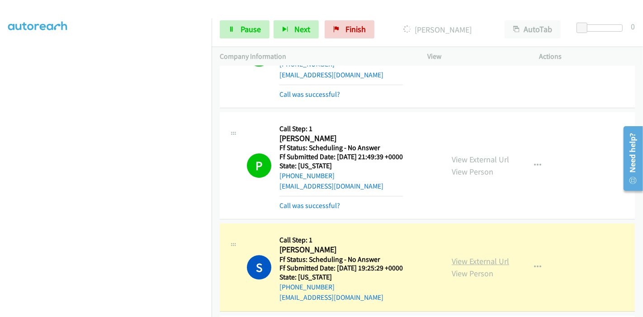
click at [464, 256] on link "View External Url" at bounding box center [480, 261] width 57 height 10
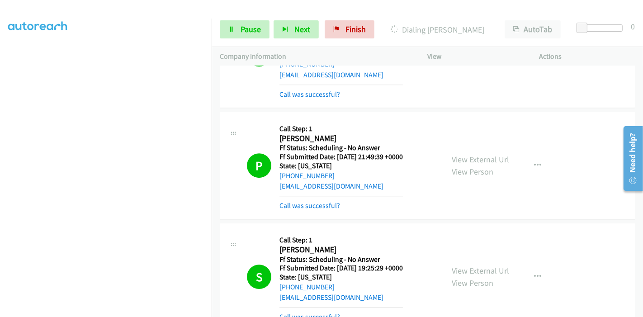
scroll to position [5380, 0]
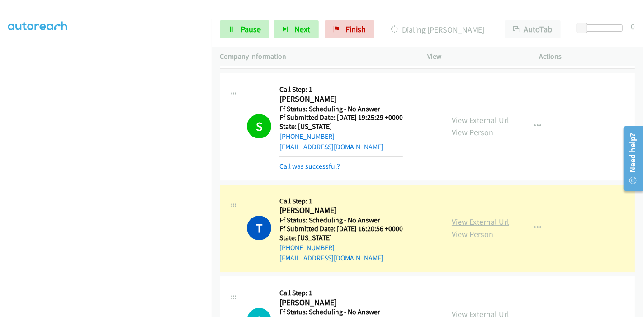
click at [476, 217] on link "View External Url" at bounding box center [480, 222] width 57 height 10
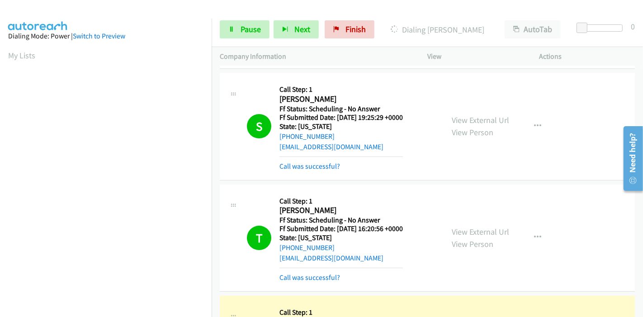
scroll to position [5531, 0]
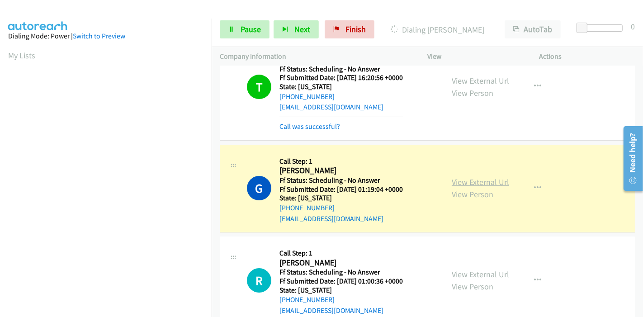
click at [497, 177] on link "View External Url" at bounding box center [480, 182] width 57 height 10
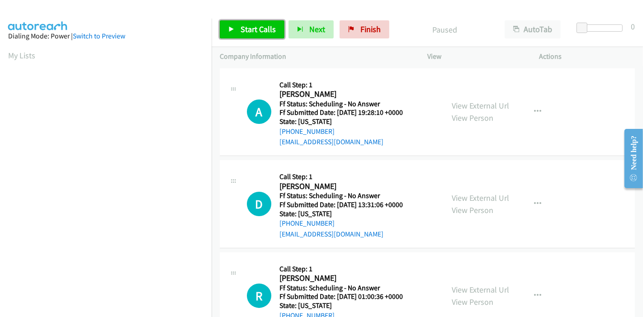
click at [275, 31] on link "Start Calls" at bounding box center [252, 29] width 65 height 18
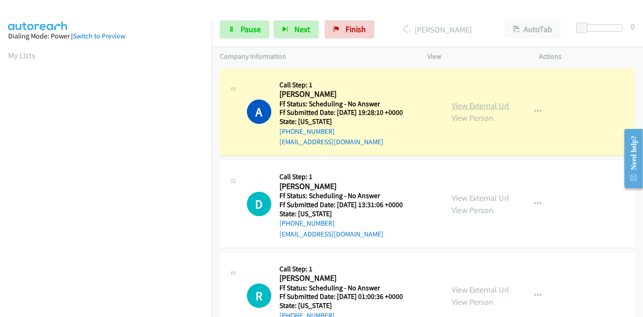
click at [493, 107] on link "View External Url" at bounding box center [480, 105] width 57 height 10
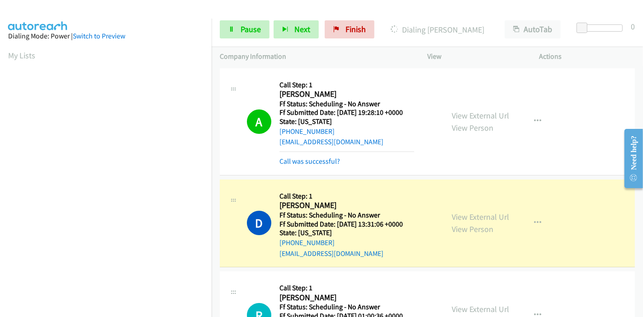
scroll to position [100, 0]
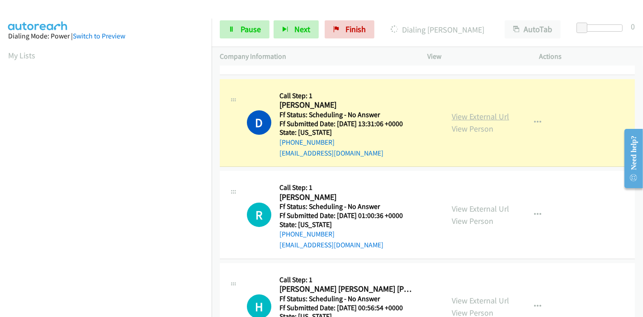
click at [496, 114] on link "View External Url" at bounding box center [480, 116] width 57 height 10
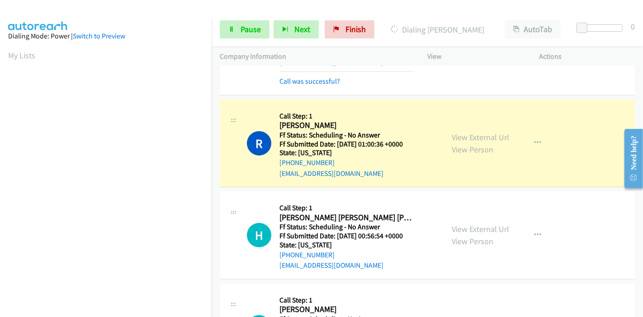
scroll to position [201, 0]
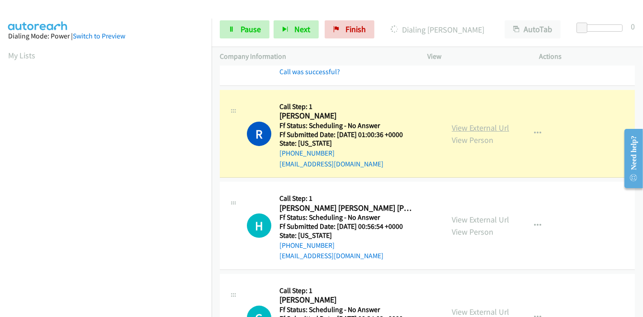
click at [500, 126] on link "View External Url" at bounding box center [480, 128] width 57 height 10
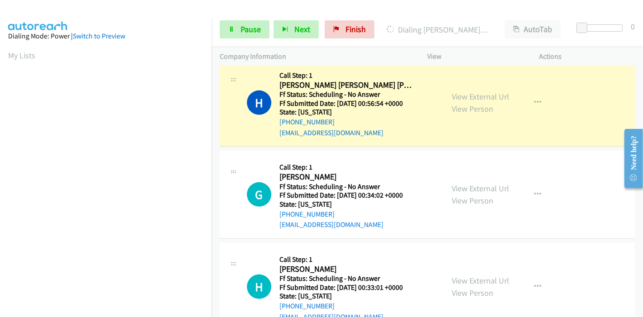
scroll to position [352, 0]
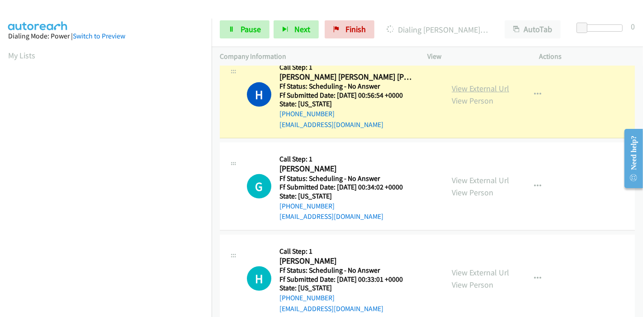
click at [453, 85] on link "View External Url" at bounding box center [480, 88] width 57 height 10
click at [250, 29] on span "Pause" at bounding box center [251, 29] width 20 height 10
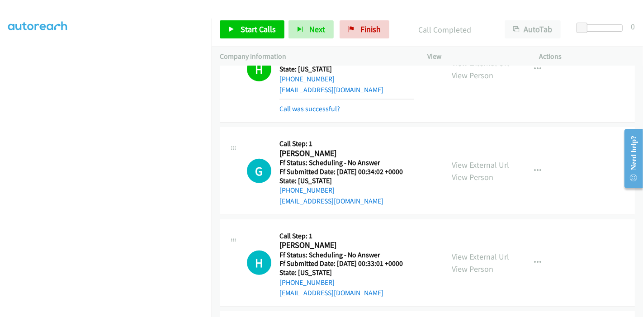
scroll to position [402, 0]
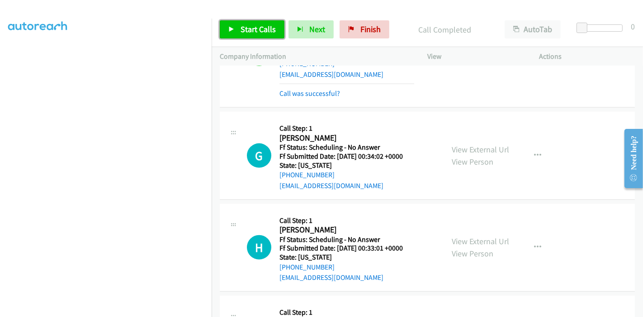
click at [270, 28] on span "Start Calls" at bounding box center [258, 29] width 35 height 10
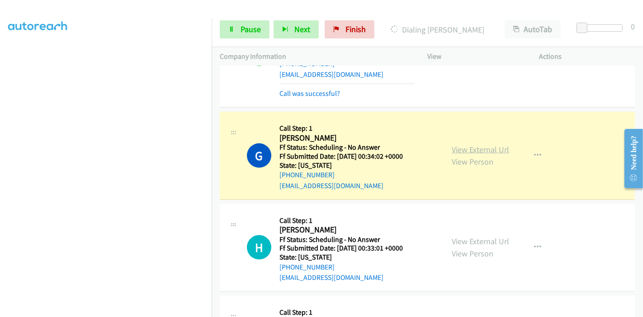
click at [476, 147] on link "View External Url" at bounding box center [480, 149] width 57 height 10
drag, startPoint x: 254, startPoint y: 32, endPoint x: 249, endPoint y: 34, distance: 5.9
click at [254, 32] on span "Pause" at bounding box center [251, 29] width 20 height 10
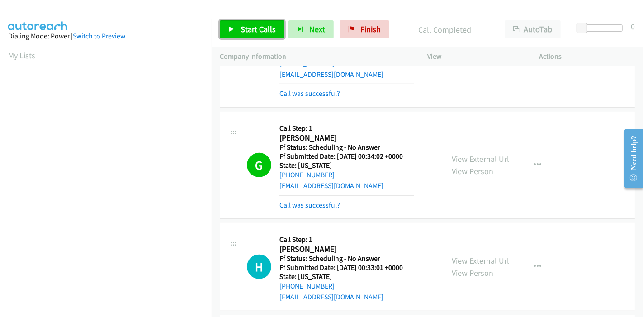
click at [235, 24] on link "Start Calls" at bounding box center [252, 29] width 65 height 18
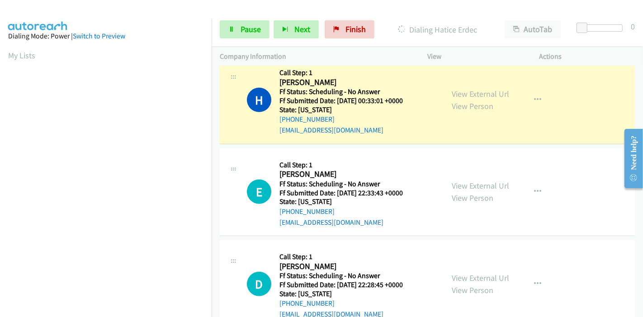
scroll to position [553, 0]
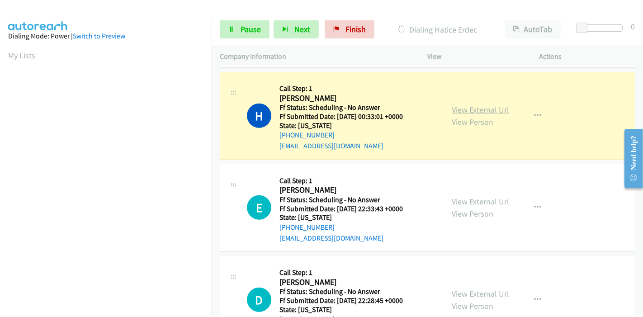
click at [501, 110] on link "View External Url" at bounding box center [480, 110] width 57 height 10
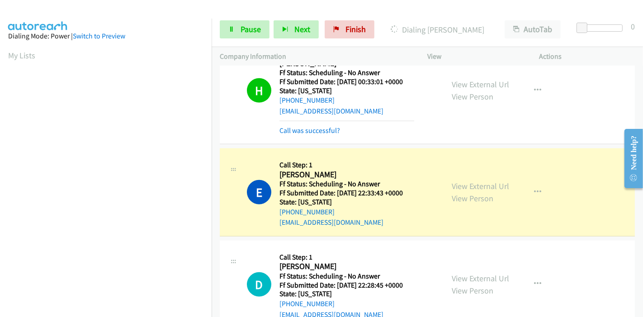
scroll to position [603, 0]
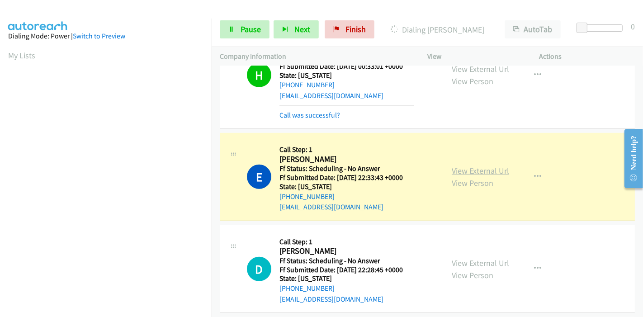
click at [460, 172] on link "View External Url" at bounding box center [480, 171] width 57 height 10
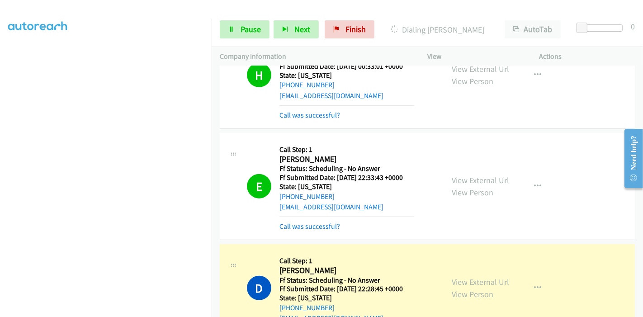
scroll to position [754, 0]
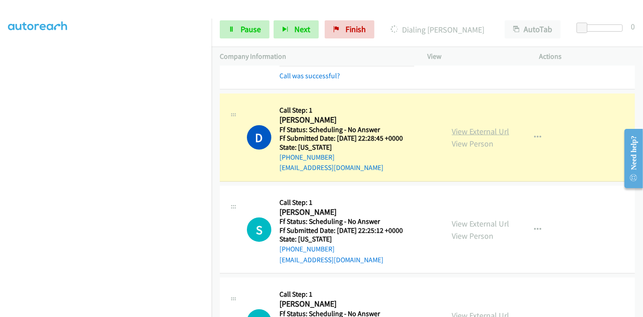
click at [491, 130] on link "View External Url" at bounding box center [480, 131] width 57 height 10
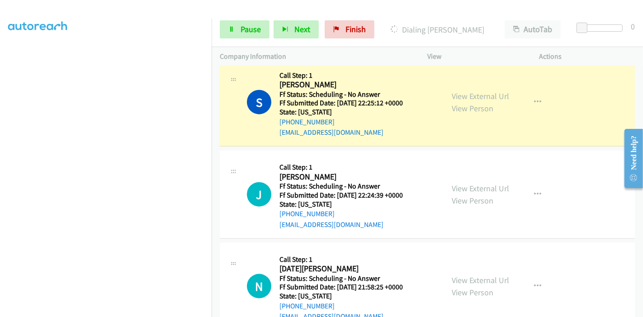
scroll to position [905, 0]
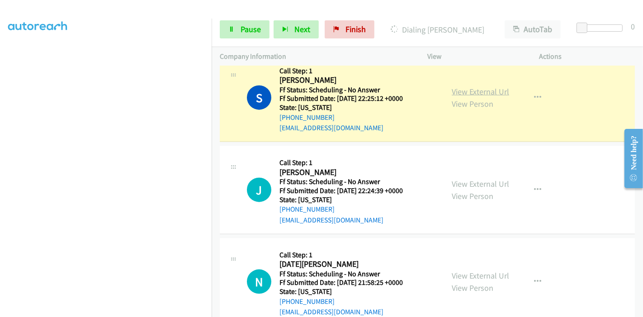
click at [488, 88] on link "View External Url" at bounding box center [480, 91] width 57 height 10
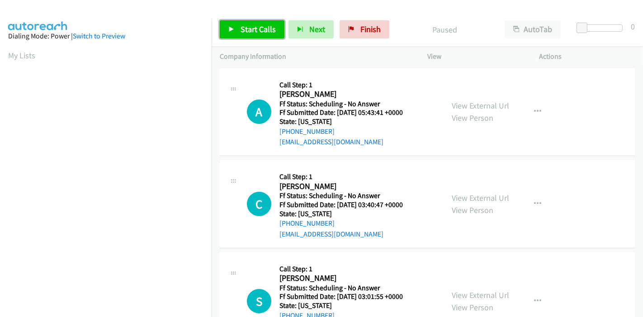
click at [255, 38] on link "Start Calls" at bounding box center [252, 29] width 65 height 18
click at [250, 31] on span "Start Calls" at bounding box center [258, 29] width 35 height 10
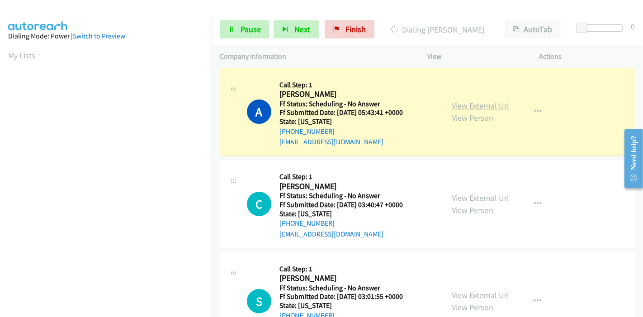
click at [486, 106] on link "View External Url" at bounding box center [480, 105] width 57 height 10
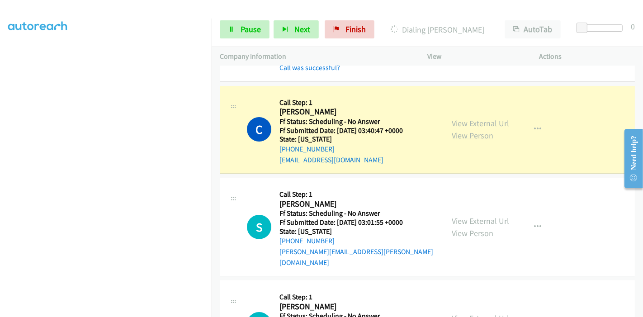
scroll to position [100, 0]
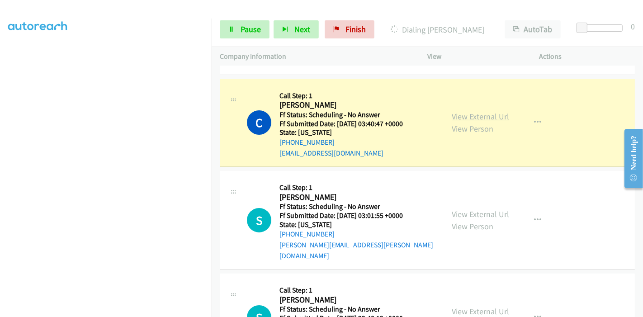
click at [480, 114] on link "View External Url" at bounding box center [480, 116] width 57 height 10
click at [250, 33] on span "Pause" at bounding box center [251, 29] width 20 height 10
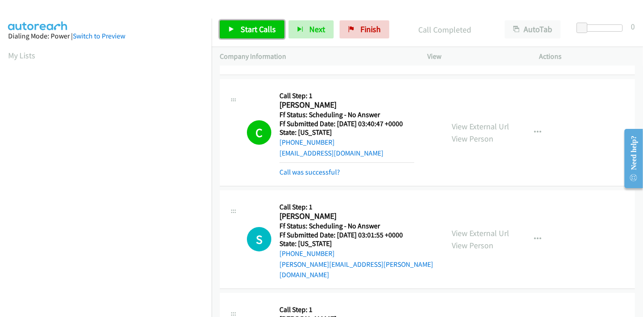
click at [253, 29] on span "Start Calls" at bounding box center [258, 29] width 35 height 10
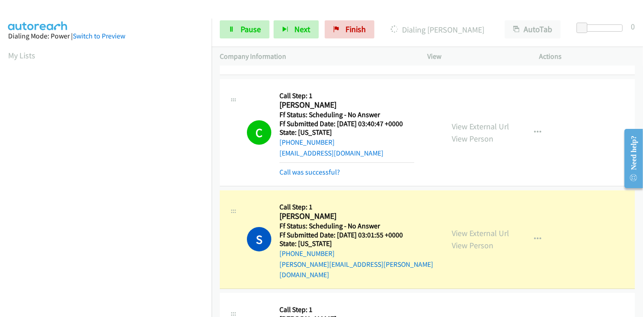
scroll to position [191, 0]
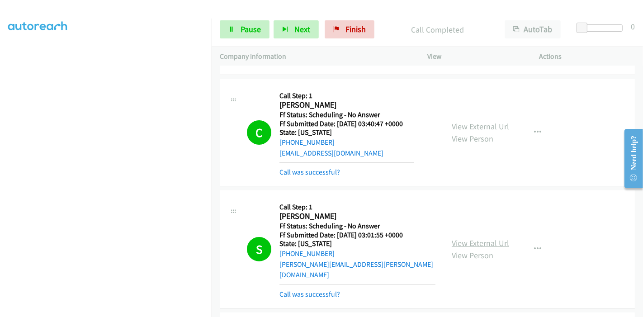
click at [496, 238] on link "View External Url" at bounding box center [480, 243] width 57 height 10
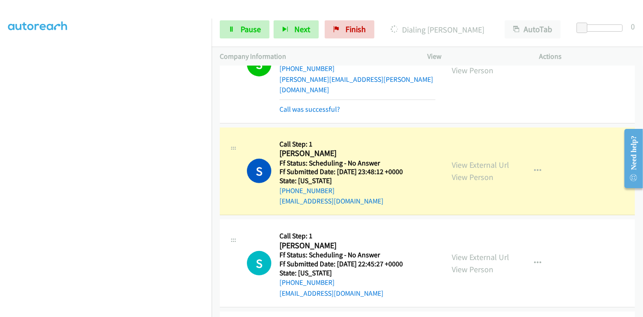
scroll to position [301, 0]
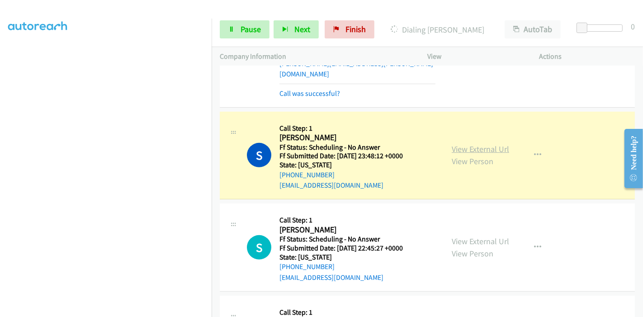
click at [464, 144] on link "View External Url" at bounding box center [480, 149] width 57 height 10
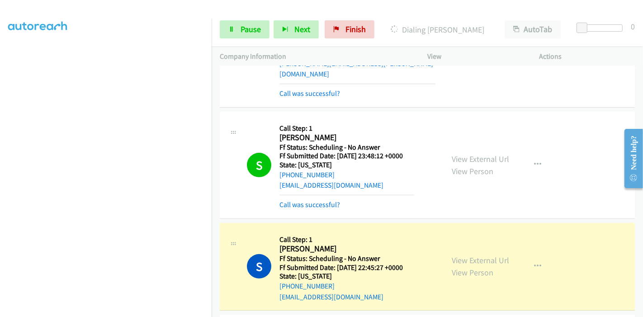
scroll to position [0, 0]
click at [247, 25] on span "Pause" at bounding box center [251, 29] width 20 height 10
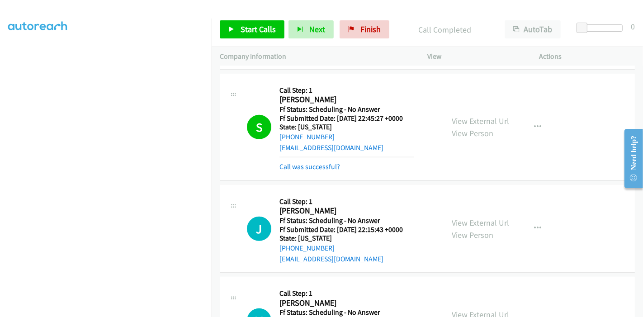
scroll to position [453, 0]
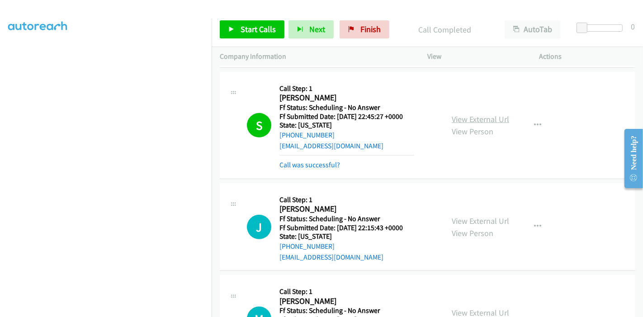
click at [482, 114] on link "View External Url" at bounding box center [480, 119] width 57 height 10
click at [238, 25] on link "Start Calls" at bounding box center [252, 29] width 65 height 18
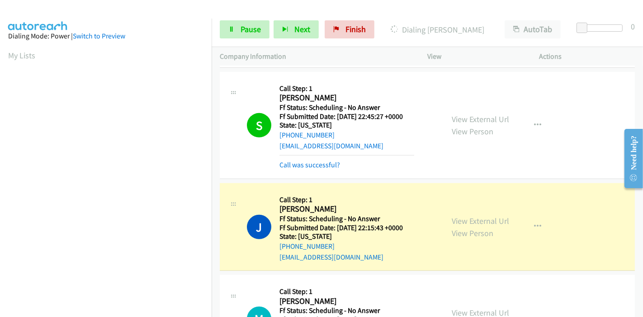
scroll to position [191, 0]
click at [457, 216] on link "View External Url" at bounding box center [480, 221] width 57 height 10
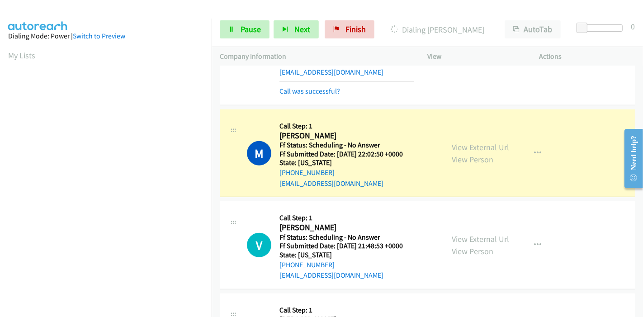
scroll to position [653, 0]
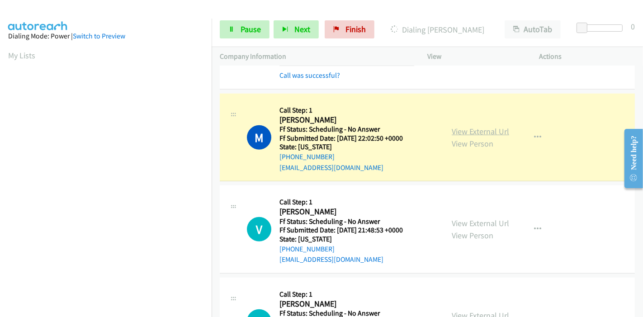
click at [499, 126] on link "View External Url" at bounding box center [480, 131] width 57 height 10
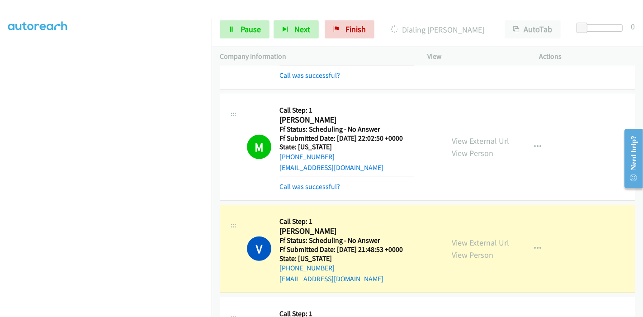
scroll to position [0, 0]
click at [231, 33] on link "Pause" at bounding box center [245, 29] width 50 height 18
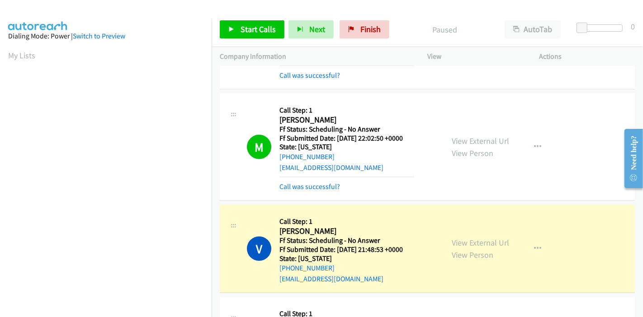
scroll to position [191, 0]
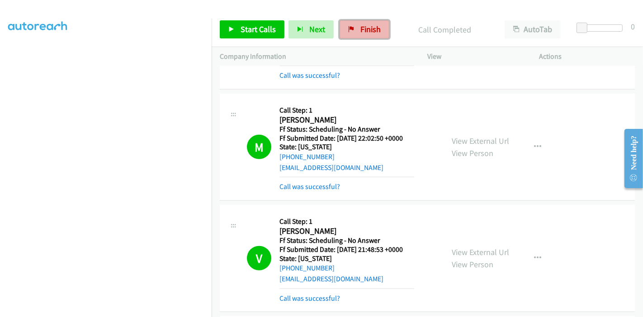
drag, startPoint x: 350, startPoint y: 35, endPoint x: 361, endPoint y: 33, distance: 11.1
click at [350, 35] on link "Finish" at bounding box center [365, 29] width 50 height 18
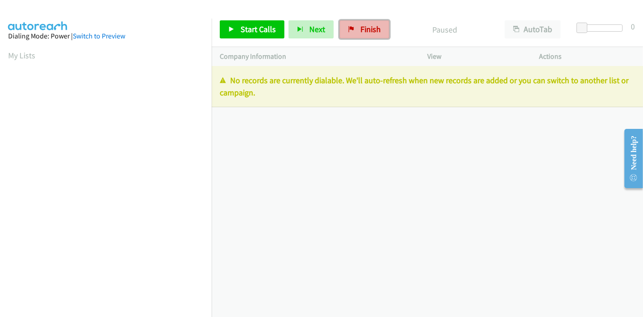
click at [377, 24] on link "Finish" at bounding box center [365, 29] width 50 height 18
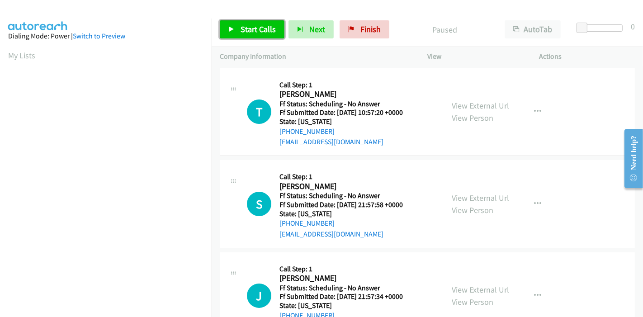
click at [233, 33] on link "Start Calls" at bounding box center [252, 29] width 65 height 18
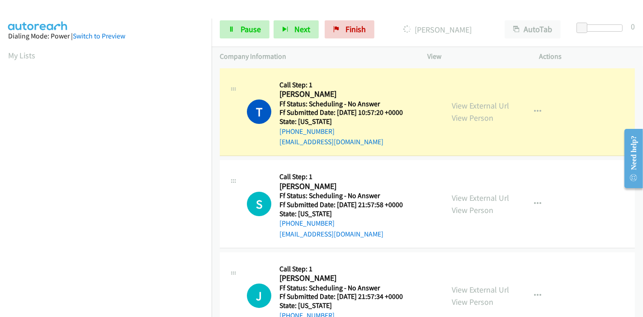
scroll to position [191, 0]
click at [467, 105] on link "View External Url" at bounding box center [480, 105] width 57 height 10
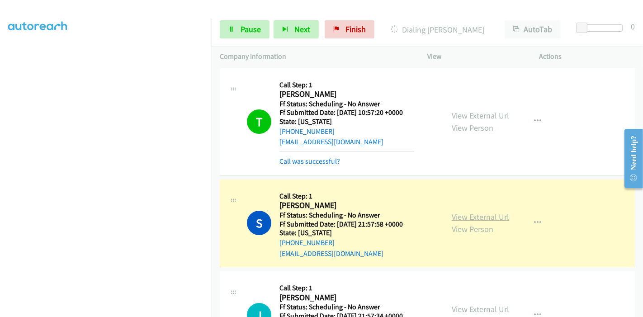
click at [479, 219] on link "View External Url" at bounding box center [480, 217] width 57 height 10
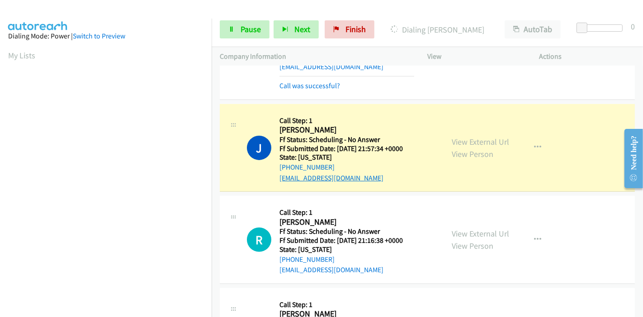
scroll to position [201, 0]
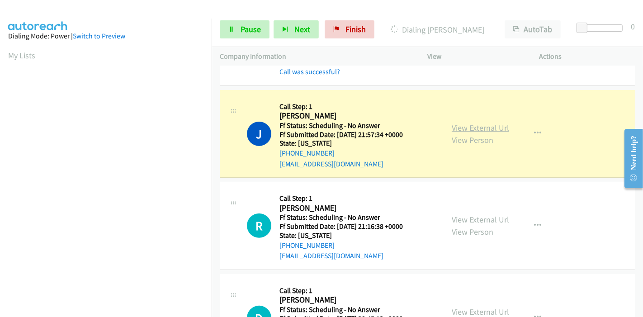
click at [453, 129] on link "View External Url" at bounding box center [480, 128] width 57 height 10
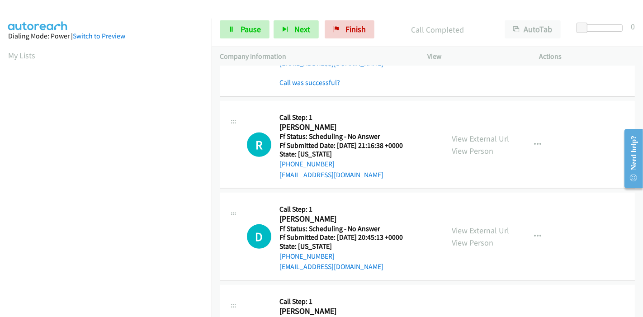
scroll to position [251, 0]
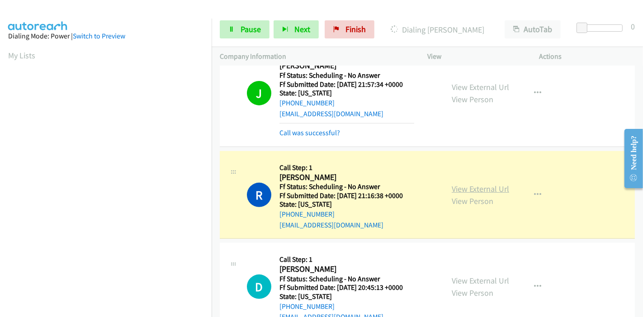
click at [452, 192] on link "View External Url" at bounding box center [480, 189] width 57 height 10
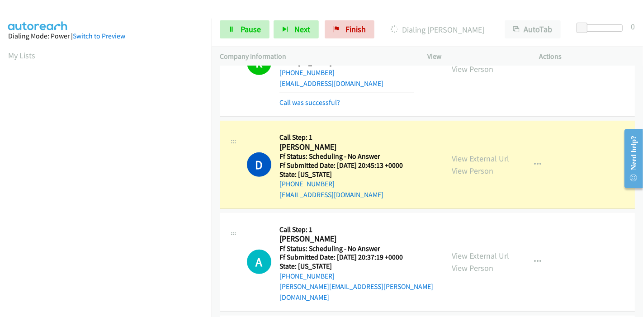
scroll to position [453, 0]
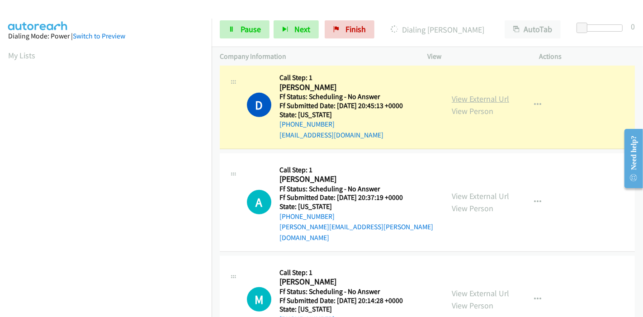
click at [455, 100] on link "View External Url" at bounding box center [480, 99] width 57 height 10
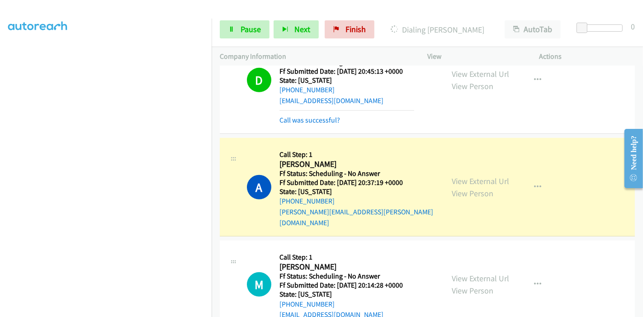
scroll to position [503, 0]
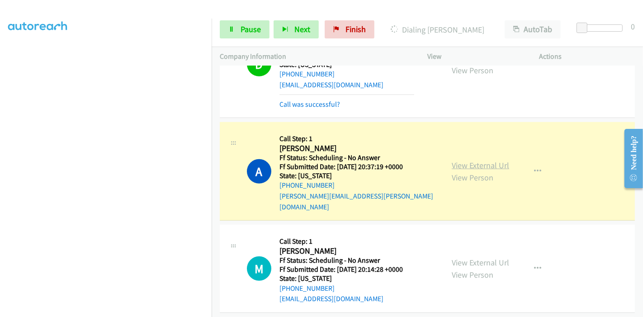
click at [488, 160] on link "View External Url" at bounding box center [480, 165] width 57 height 10
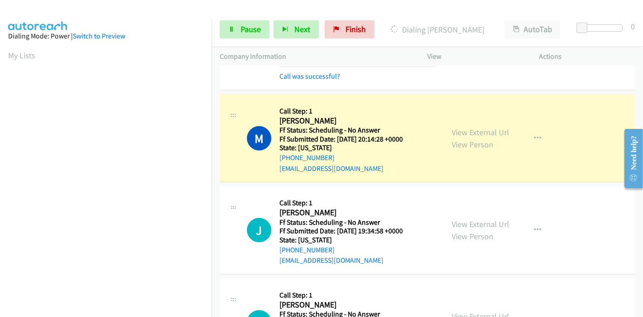
scroll to position [653, 0]
click at [453, 126] on link "View External Url" at bounding box center [480, 131] width 57 height 10
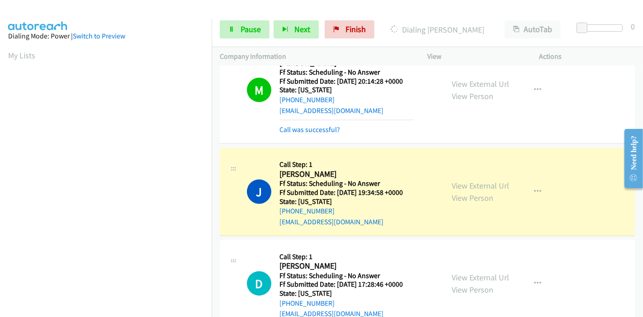
scroll to position [754, 0]
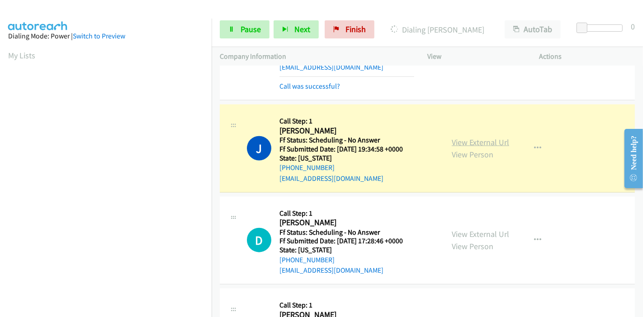
click at [475, 137] on link "View External Url" at bounding box center [480, 142] width 57 height 10
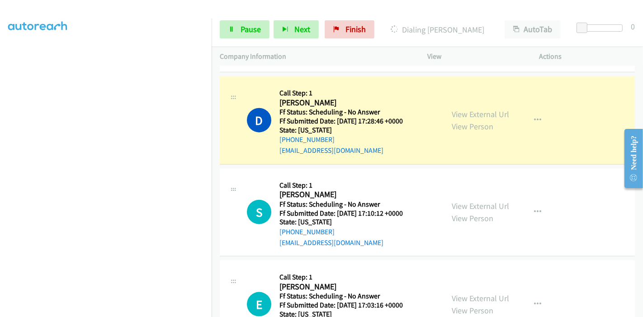
scroll to position [905, 0]
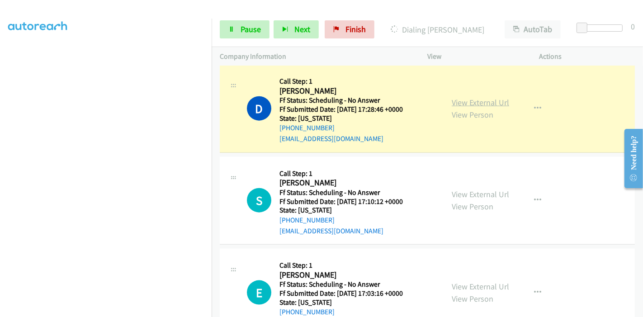
click at [472, 97] on link "View External Url" at bounding box center [480, 102] width 57 height 10
click at [242, 28] on span "Pause" at bounding box center [251, 29] width 20 height 10
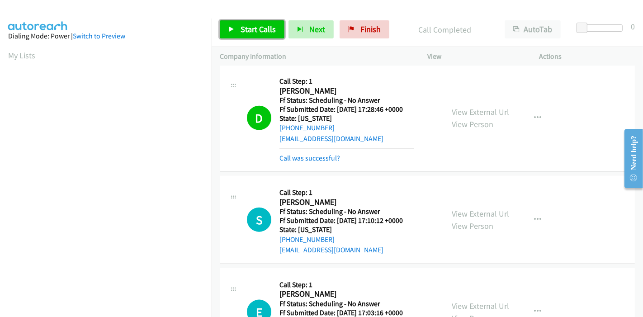
click at [248, 32] on span "Start Calls" at bounding box center [258, 29] width 35 height 10
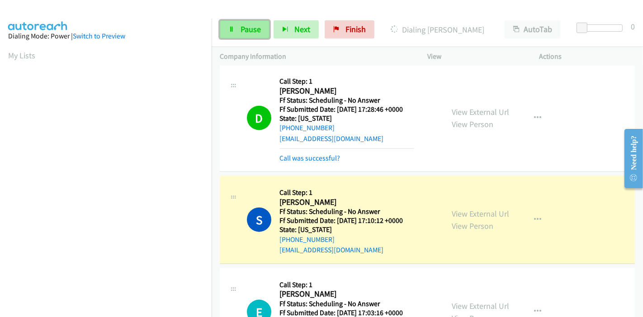
click at [242, 37] on link "Pause" at bounding box center [245, 29] width 50 height 18
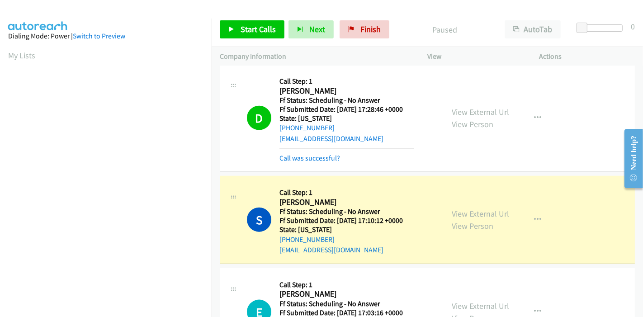
scroll to position [191, 0]
click at [486, 209] on link "View External Url" at bounding box center [480, 214] width 57 height 10
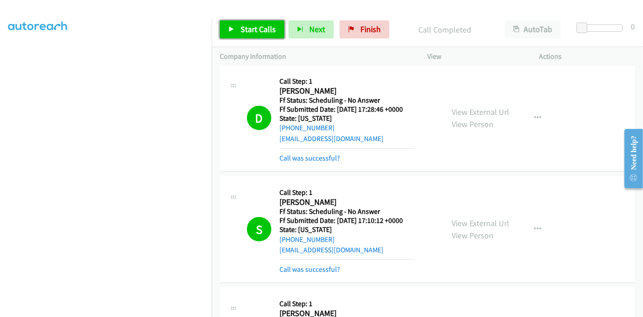
drag, startPoint x: 249, startPoint y: 28, endPoint x: 248, endPoint y: 22, distance: 6.2
click at [249, 28] on span "Start Calls" at bounding box center [258, 29] width 35 height 10
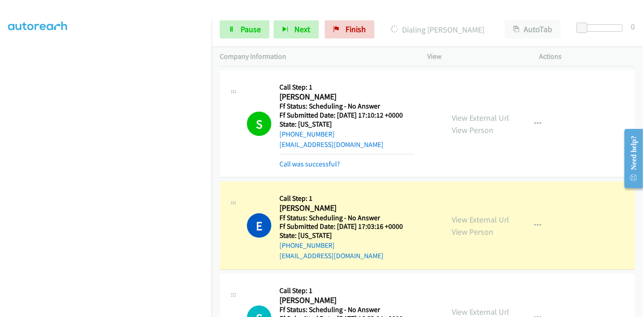
scroll to position [1106, 0]
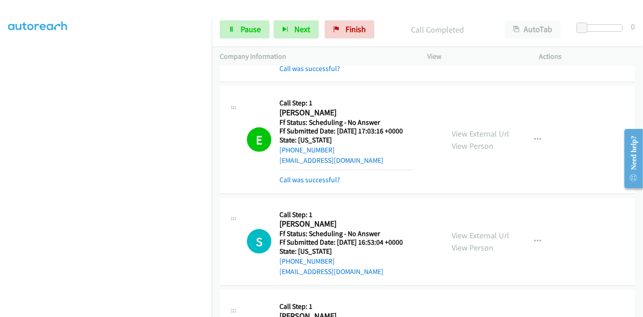
click at [460, 111] on div "View External Url View Person View External Url Email Schedule/Manage Callback …" at bounding box center [504, 140] width 120 height 91
click at [459, 129] on link "View External Url" at bounding box center [480, 134] width 57 height 10
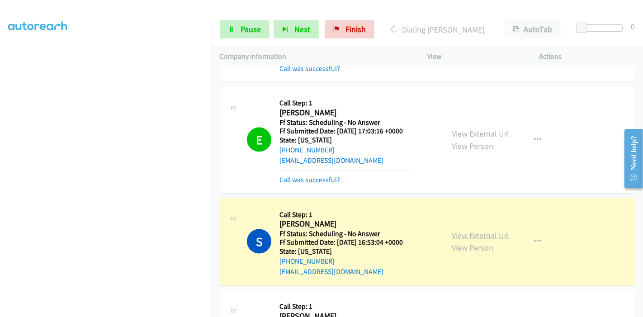
click at [476, 230] on link "View External Url" at bounding box center [480, 235] width 57 height 10
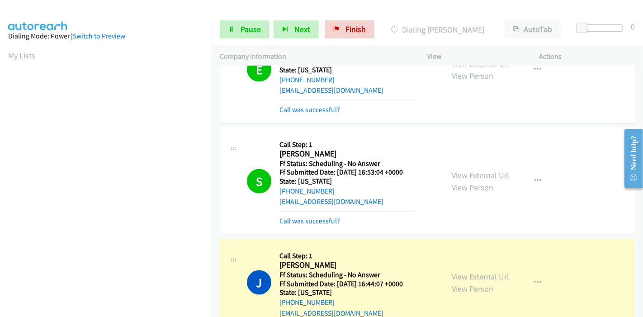
scroll to position [1257, 0]
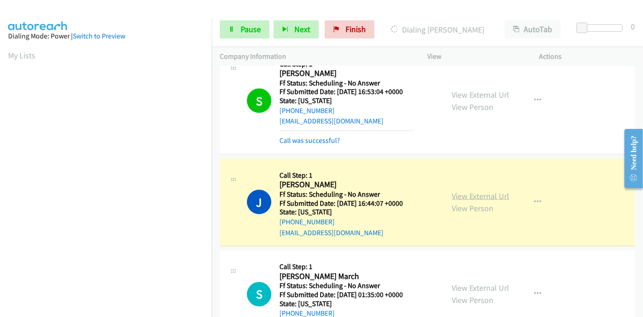
click at [481, 191] on link "View External Url" at bounding box center [480, 196] width 57 height 10
click at [243, 32] on span "Pause" at bounding box center [251, 29] width 20 height 10
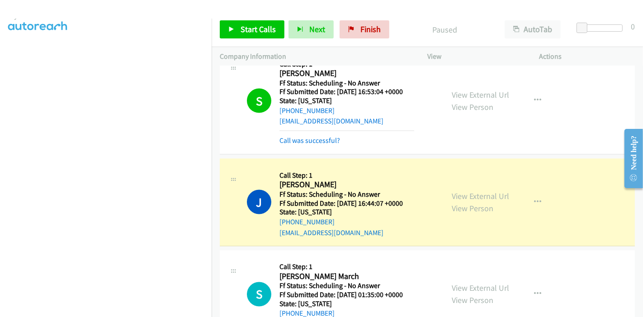
scroll to position [0, 0]
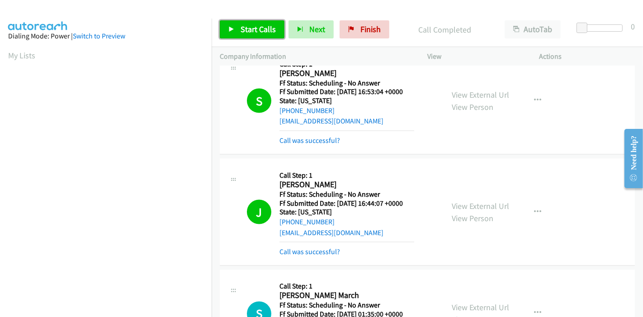
click at [240, 21] on link "Start Calls" at bounding box center [252, 29] width 65 height 18
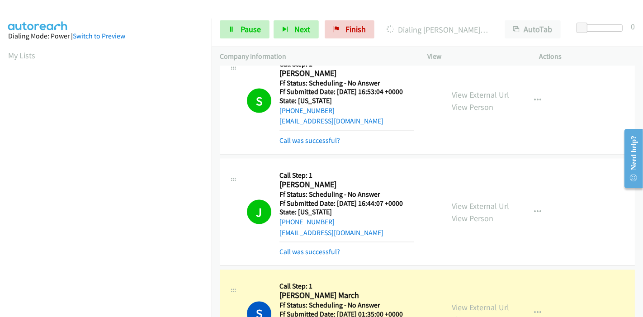
scroll to position [1358, 0]
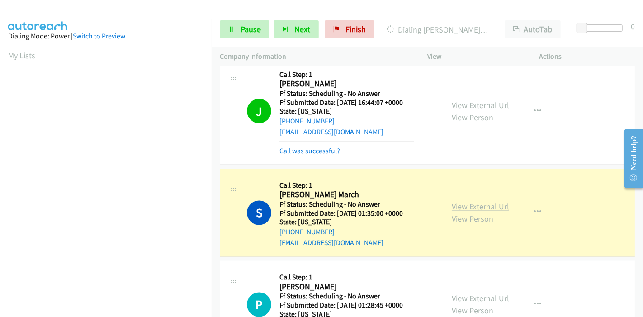
click at [491, 202] on link "View External Url" at bounding box center [480, 207] width 57 height 10
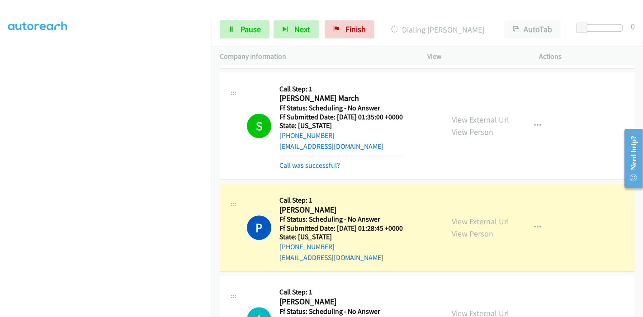
scroll to position [1558, 0]
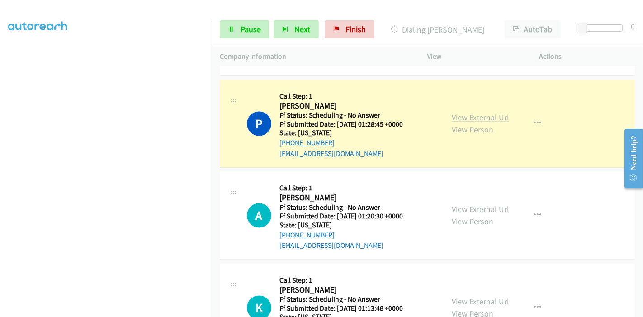
click at [496, 112] on link "View External Url" at bounding box center [480, 117] width 57 height 10
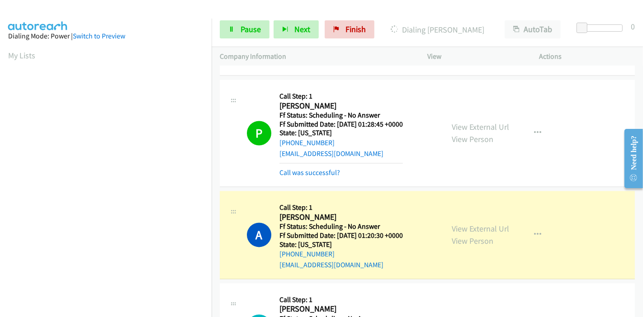
scroll to position [1659, 0]
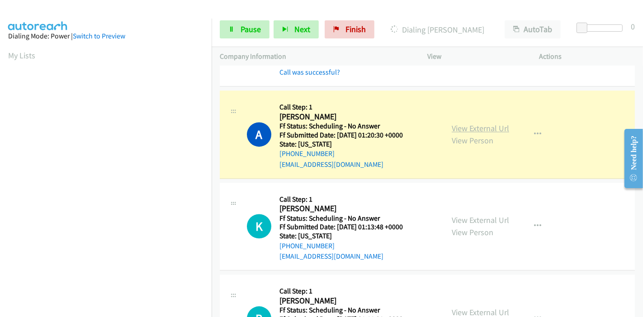
click at [500, 123] on link "View External Url" at bounding box center [480, 128] width 57 height 10
click at [247, 25] on span "Pause" at bounding box center [251, 29] width 20 height 10
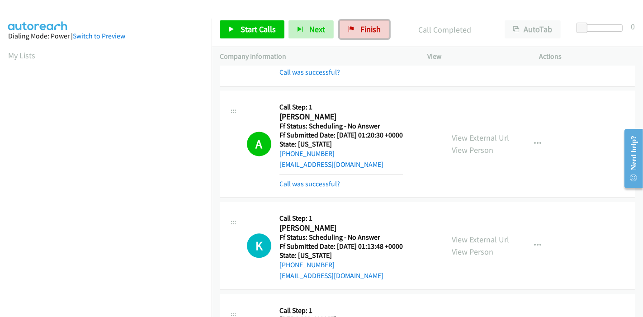
drag, startPoint x: 366, startPoint y: 30, endPoint x: 351, endPoint y: 74, distance: 46.1
click at [366, 30] on span "Finish" at bounding box center [371, 29] width 20 height 10
